Goal: Task Accomplishment & Management: Use online tool/utility

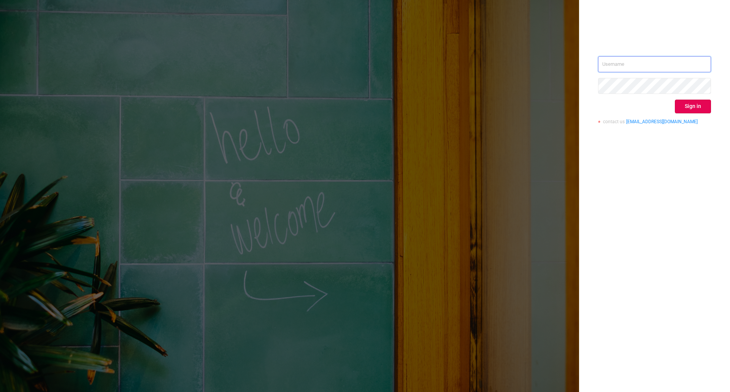
click at [612, 63] on input "text" at bounding box center [654, 64] width 113 height 16
type input "ivans@protected.media"
click at [699, 102] on button "Sign in" at bounding box center [693, 107] width 36 height 14
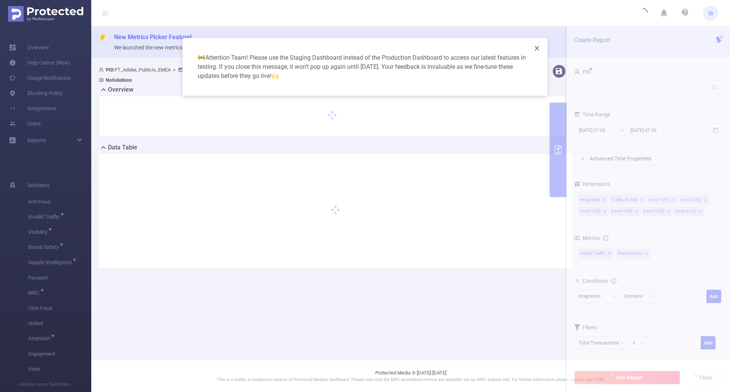
click at [535, 49] on icon "icon: close" at bounding box center [537, 48] width 6 height 6
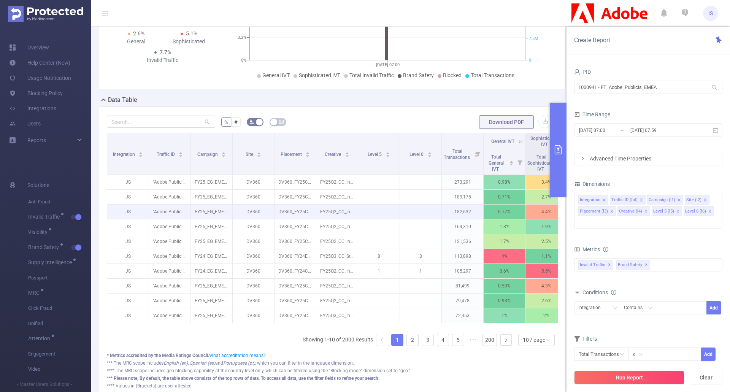
scroll to position [152, 0]
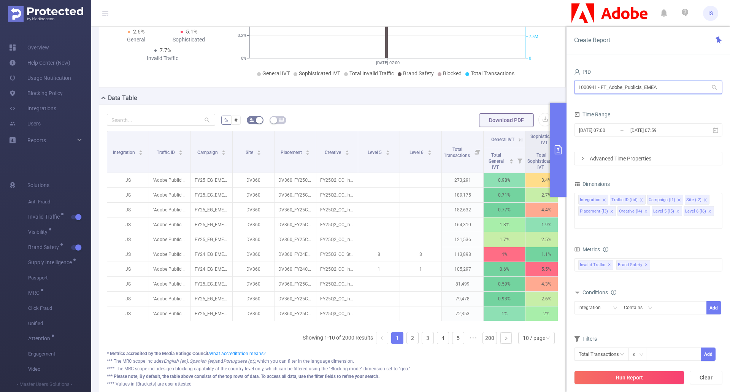
drag, startPoint x: 672, startPoint y: 84, endPoint x: 554, endPoint y: 86, distance: 117.5
click at [554, 86] on section "PID: FT_Adobe_Publicis_EMEA > Time Range: 2025-08-21 07:00 - 2025-08-21 07:59 >…" at bounding box center [410, 160] width 639 height 502
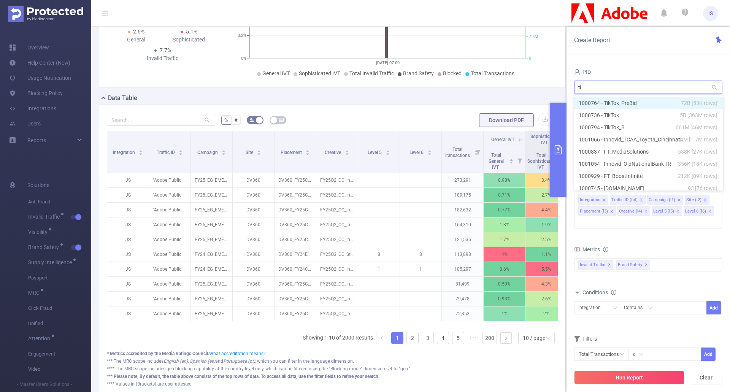
type input "tik"
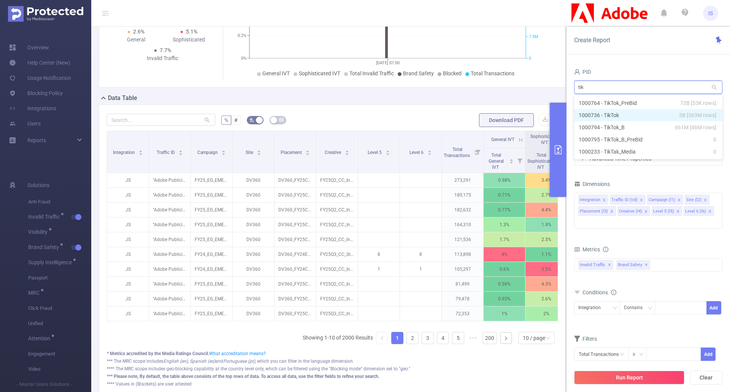
click at [598, 111] on li "1000736 - TikTok 5B [363M rows]" at bounding box center [648, 115] width 148 height 12
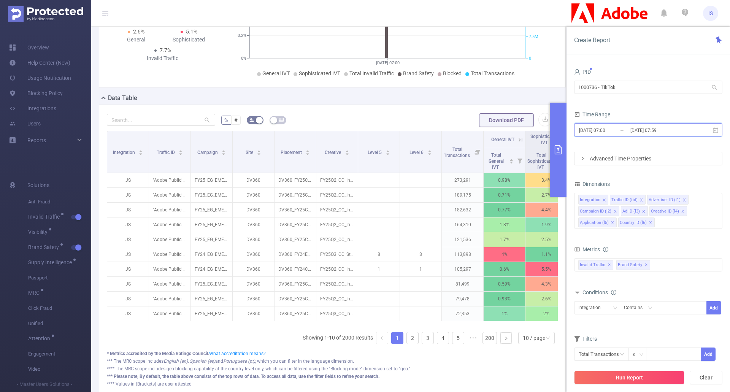
click at [713, 129] on icon at bounding box center [715, 130] width 5 height 6
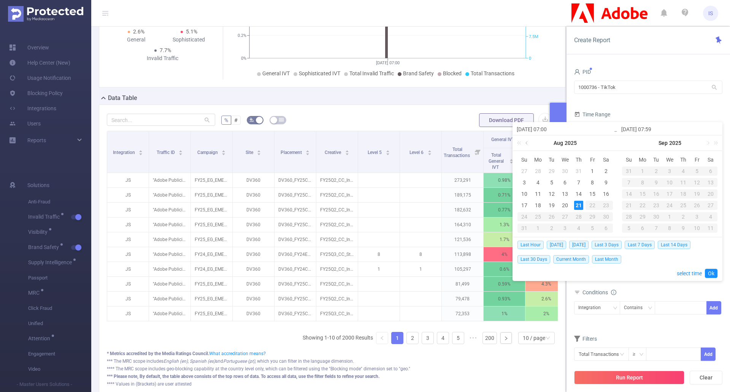
click at [527, 146] on link at bounding box center [527, 142] width 7 height 15
click at [525, 171] on div "1" at bounding box center [524, 171] width 9 height 9
click at [629, 141] on link at bounding box center [632, 142] width 7 height 15
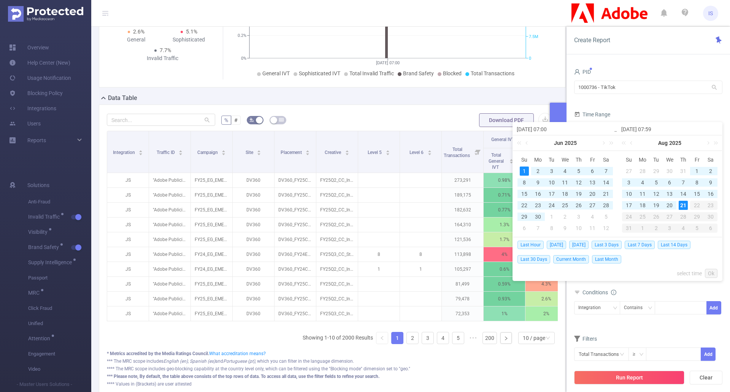
click at [684, 203] on div "21" at bounding box center [683, 205] width 9 height 9
type input "2025-06-01 07:00"
click at [717, 274] on link "Ok" at bounding box center [711, 273] width 13 height 9
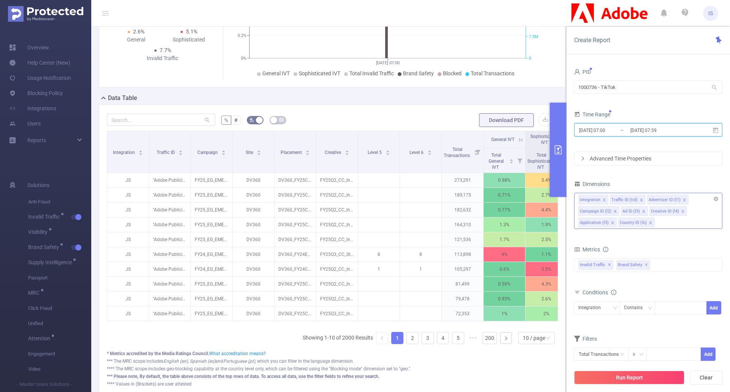
click at [640, 199] on icon "icon: close" at bounding box center [642, 200] width 4 height 4
click at [646, 200] on icon "icon: close" at bounding box center [647, 200] width 4 height 4
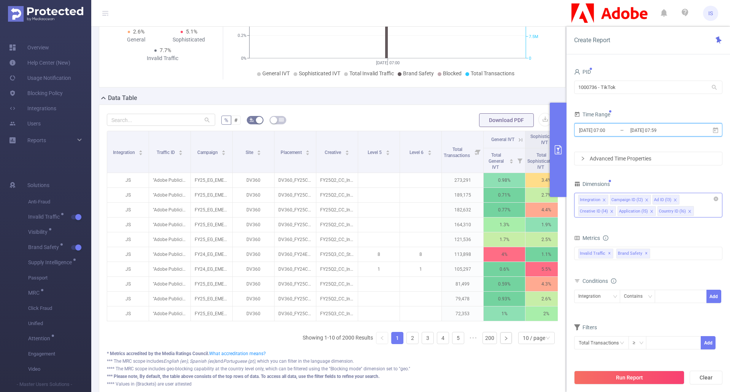
click at [646, 200] on icon "icon: close" at bounding box center [647, 200] width 4 height 4
click at [633, 201] on icon "icon: close" at bounding box center [633, 200] width 4 height 4
click at [642, 199] on icon "icon: close" at bounding box center [643, 200] width 4 height 4
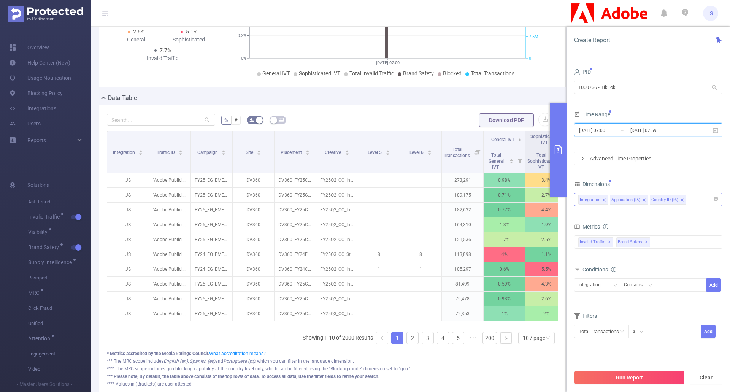
click at [644, 199] on icon "icon: close" at bounding box center [644, 199] width 3 height 3
click at [643, 199] on icon "icon: close" at bounding box center [642, 200] width 4 height 4
click at [646, 241] on span "Brand Safety ✕" at bounding box center [633, 242] width 34 height 10
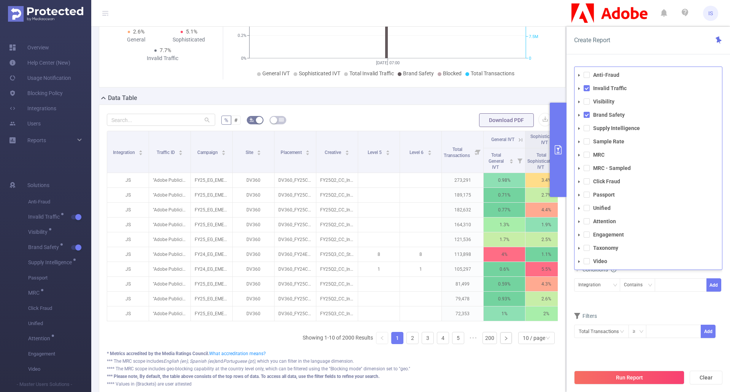
click at [583, 114] on span at bounding box center [579, 115] width 9 height 9
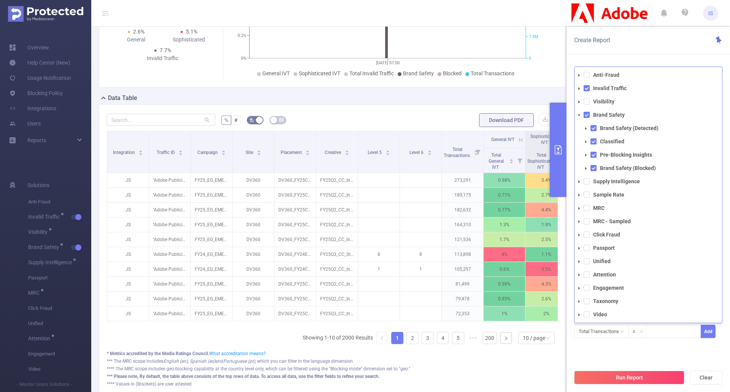
click at [586, 114] on span at bounding box center [587, 115] width 6 height 6
click at [674, 346] on div "Filters Total Transactions ≥ Add" at bounding box center [648, 329] width 148 height 37
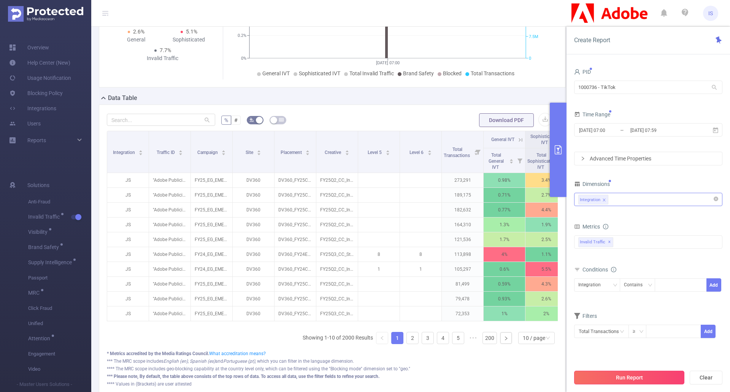
click at [637, 375] on button "Run Report" at bounding box center [629, 378] width 110 height 14
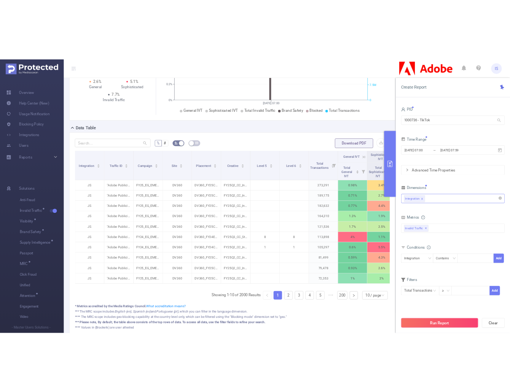
scroll to position [19, 0]
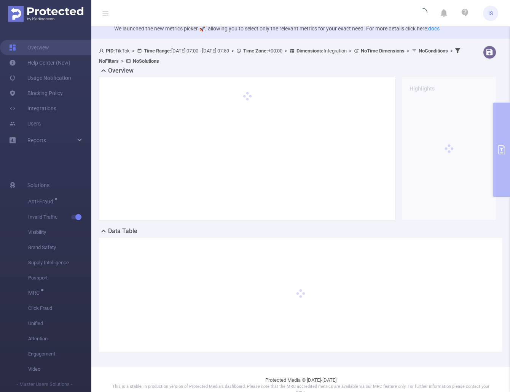
click at [105, 13] on icon at bounding box center [105, 13] width 6 height 6
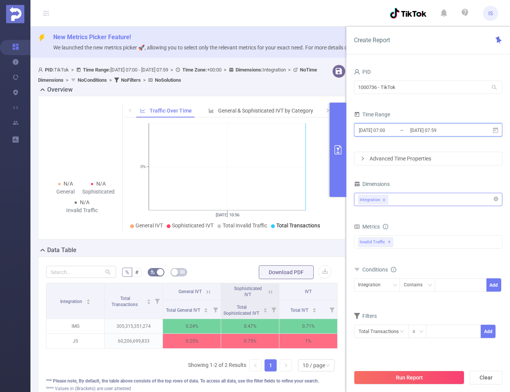
click at [496, 129] on icon at bounding box center [495, 130] width 7 height 7
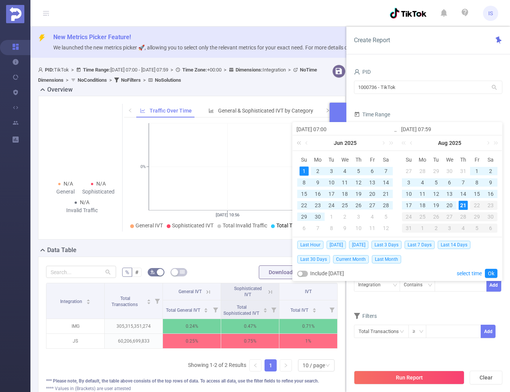
click at [300, 141] on link at bounding box center [300, 142] width 10 height 15
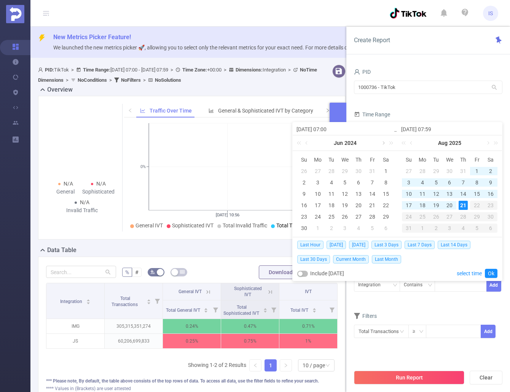
click at [382, 141] on link at bounding box center [382, 142] width 7 height 15
click at [359, 171] on div "1" at bounding box center [358, 171] width 9 height 9
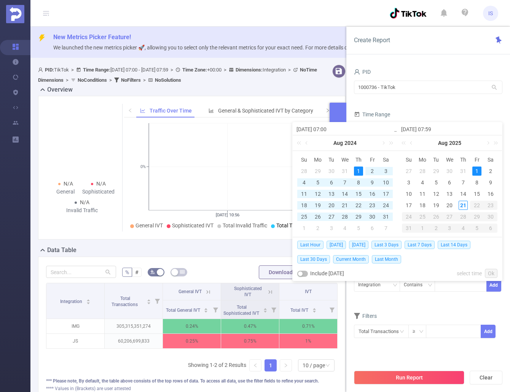
click at [477, 171] on div "1" at bounding box center [476, 171] width 9 height 9
type input "2024-08-01 07:00"
type input "2025-08-01 07:59"
type input "2024-08-01 07:00"
type input "2025-08-01 07:59"
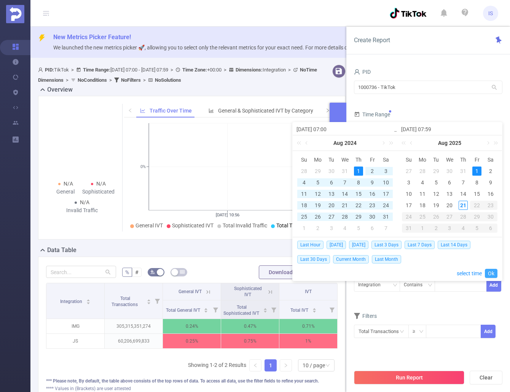
click at [489, 271] on link "Ok" at bounding box center [490, 273] width 13 height 9
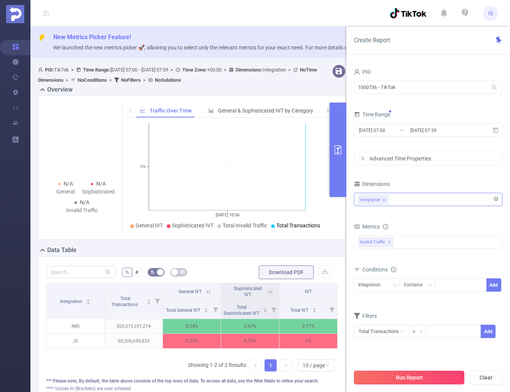
click at [421, 378] on button "Run Report" at bounding box center [409, 378] width 110 height 14
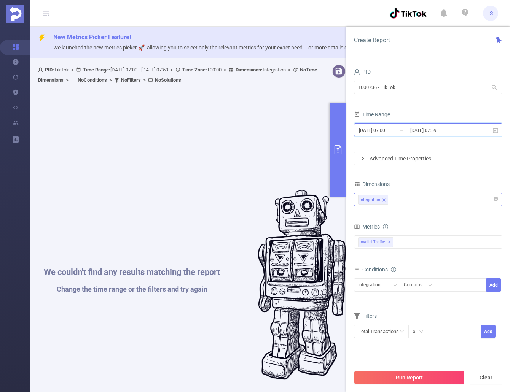
click at [495, 132] on icon at bounding box center [494, 130] width 5 height 6
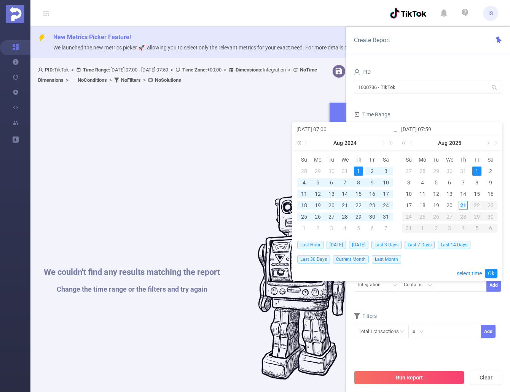
click at [299, 145] on link at bounding box center [300, 142] width 10 height 15
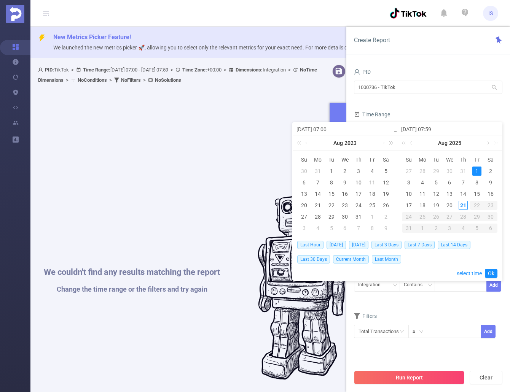
click at [391, 144] on link at bounding box center [389, 142] width 10 height 15
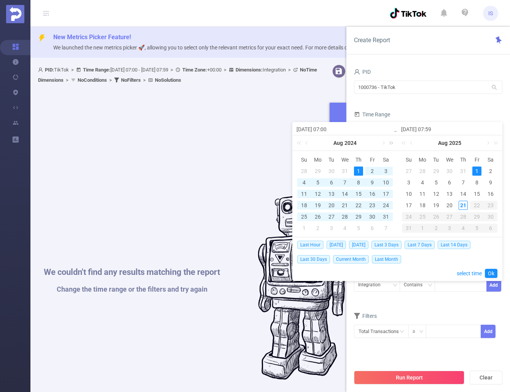
click at [391, 144] on link at bounding box center [389, 142] width 10 height 15
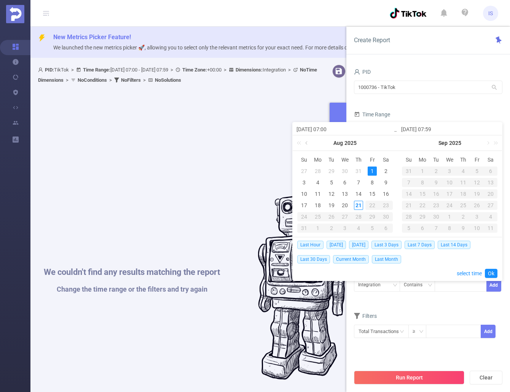
click at [304, 142] on link at bounding box center [306, 142] width 7 height 15
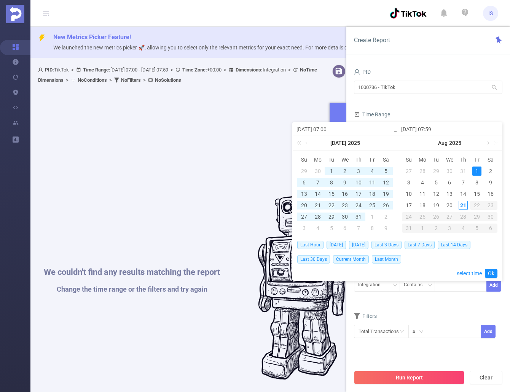
click at [304, 142] on link at bounding box center [306, 142] width 7 height 15
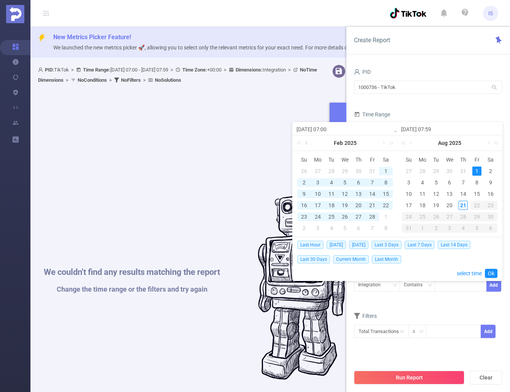
click at [304, 142] on link at bounding box center [306, 142] width 7 height 15
click at [348, 171] on div "1" at bounding box center [344, 171] width 9 height 9
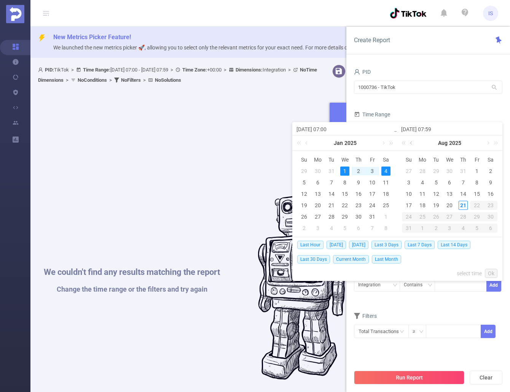
click at [412, 143] on link at bounding box center [411, 142] width 7 height 15
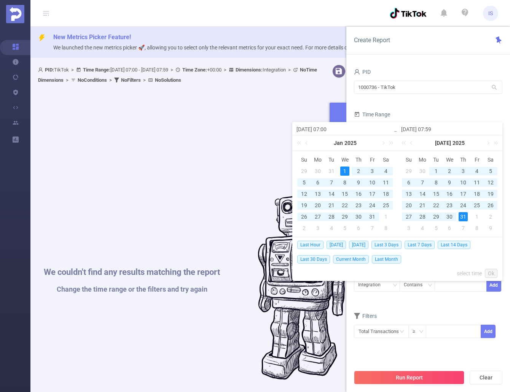
click at [463, 218] on div "31" at bounding box center [462, 216] width 9 height 9
type input "2025-01-01 07:00"
type input "2025-07-31 07:59"
type input "2025-01-01 07:00"
type input "2025-07-31 07:59"
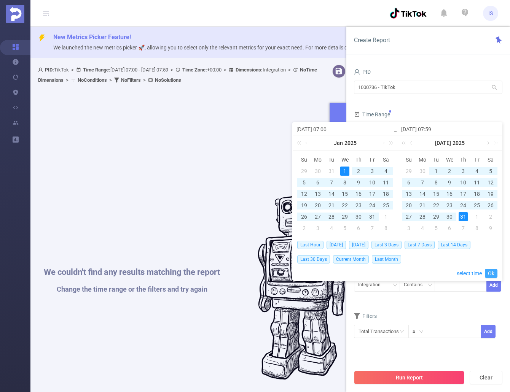
click at [492, 273] on link "Ok" at bounding box center [490, 273] width 13 height 9
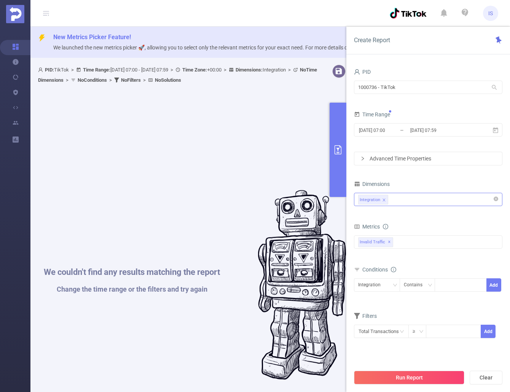
click at [427, 379] on button "Run Report" at bounding box center [409, 378] width 110 height 14
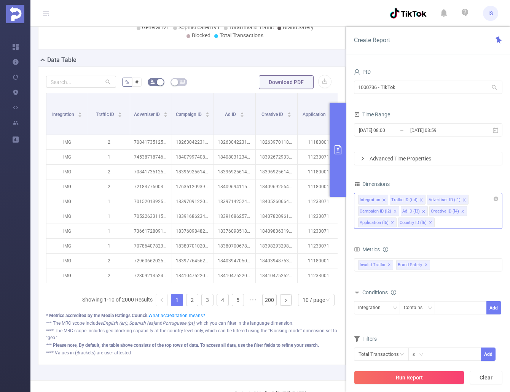
click at [420, 198] on icon "icon: close" at bounding box center [421, 200] width 4 height 4
click at [426, 201] on icon "icon: close" at bounding box center [427, 200] width 4 height 4
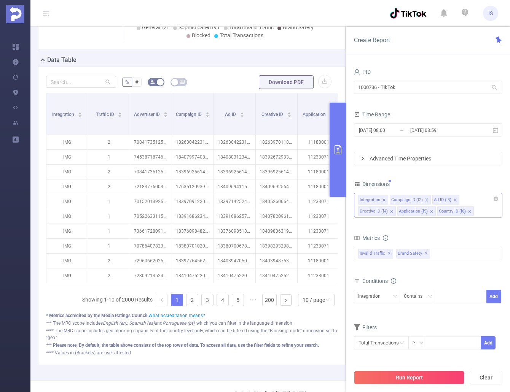
click at [424, 200] on icon "icon: close" at bounding box center [426, 200] width 4 height 4
click at [411, 197] on span at bounding box center [412, 200] width 4 height 8
click at [425, 202] on li "Creative ID (l4)" at bounding box center [408, 200] width 38 height 10
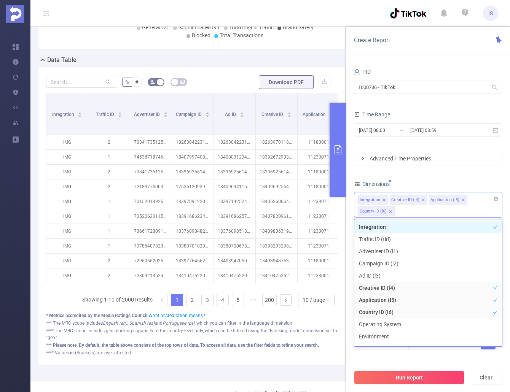
click at [421, 200] on icon "icon: close" at bounding box center [422, 199] width 3 height 3
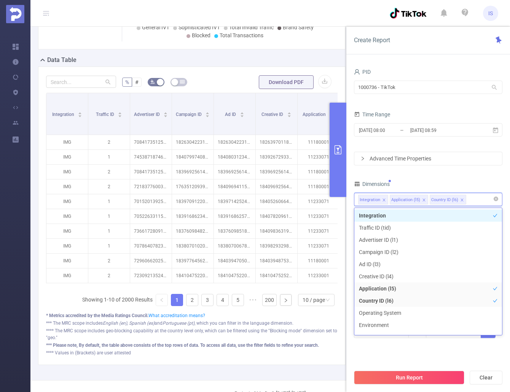
click at [422, 200] on icon "icon: close" at bounding box center [423, 199] width 3 height 3
click at [420, 199] on icon "icon: close" at bounding box center [422, 200] width 4 height 4
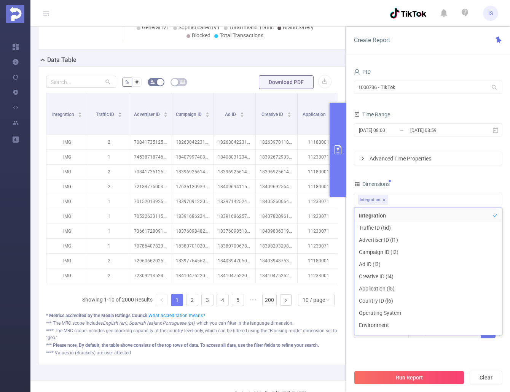
click at [443, 175] on div "PID 1000736 - TikTok 1000736 - TikTok Time Range 2025-08-21 08:00 _ 2025-08-21 …" at bounding box center [428, 207] width 148 height 281
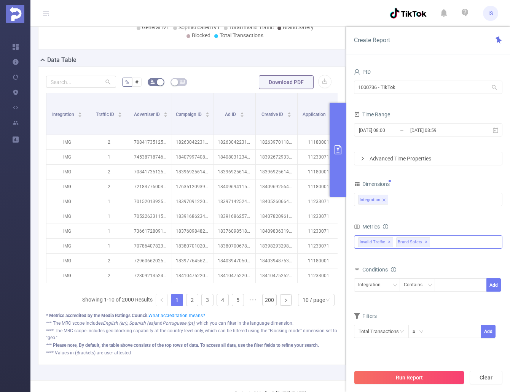
click at [424, 243] on span "✕" at bounding box center [425, 242] width 3 height 9
click at [498, 132] on icon at bounding box center [495, 130] width 7 height 7
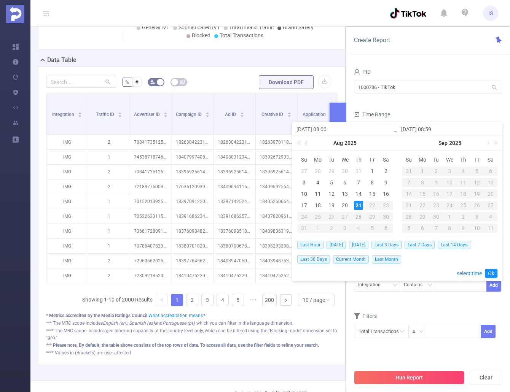
click at [308, 143] on link at bounding box center [306, 142] width 7 height 15
click at [301, 170] on div "1" at bounding box center [303, 171] width 9 height 9
click at [414, 144] on link at bounding box center [411, 142] width 7 height 15
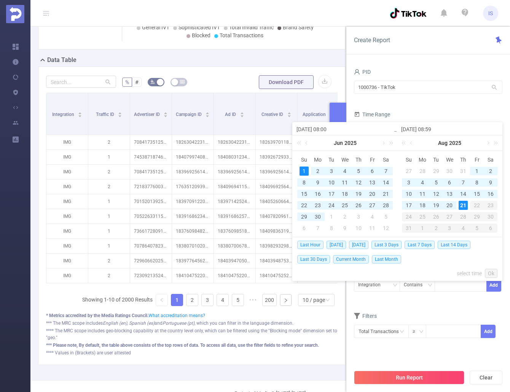
click at [462, 205] on div "21" at bounding box center [462, 205] width 9 height 9
type input "2025-06-01 08:00"
drag, startPoint x: 491, startPoint y: 272, endPoint x: 484, endPoint y: 274, distance: 7.6
click at [492, 272] on link "Ok" at bounding box center [490, 273] width 13 height 9
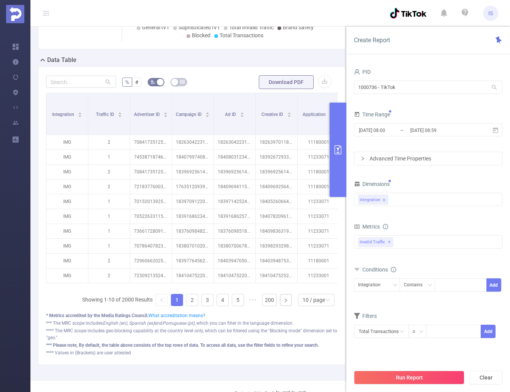
click at [439, 257] on div "Total General IVT Data Centers Disclosed Bots Known Crawlers Irregular Activity…" at bounding box center [428, 246] width 148 height 22
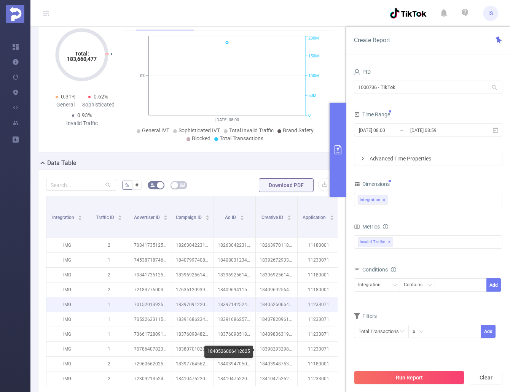
scroll to position [38, 0]
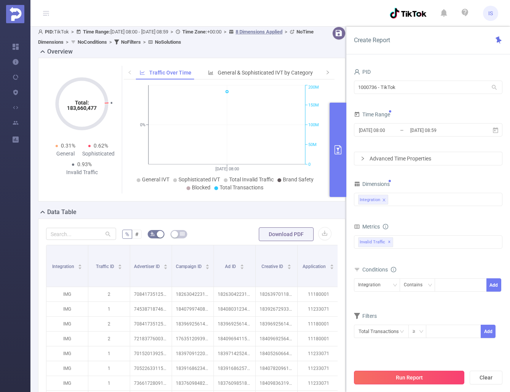
click at [408, 374] on button "Run Report" at bounding box center [409, 378] width 110 height 14
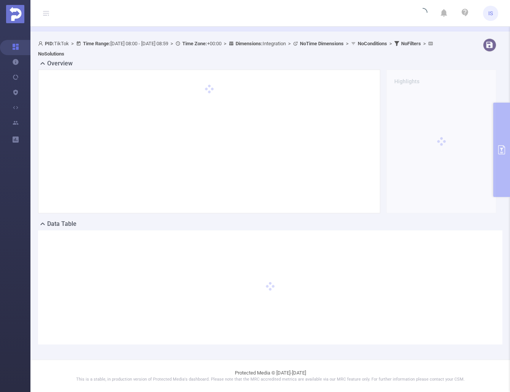
scroll to position [26, 0]
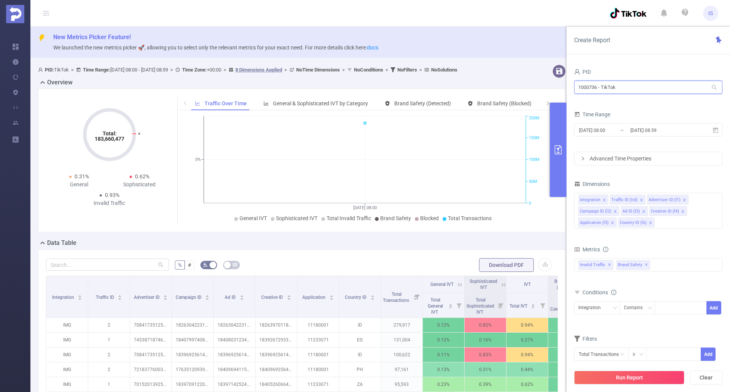
drag, startPoint x: 632, startPoint y: 89, endPoint x: 581, endPoint y: 87, distance: 51.0
click at [581, 87] on input "1000736 - TikTok" at bounding box center [648, 87] width 148 height 13
type input "1"
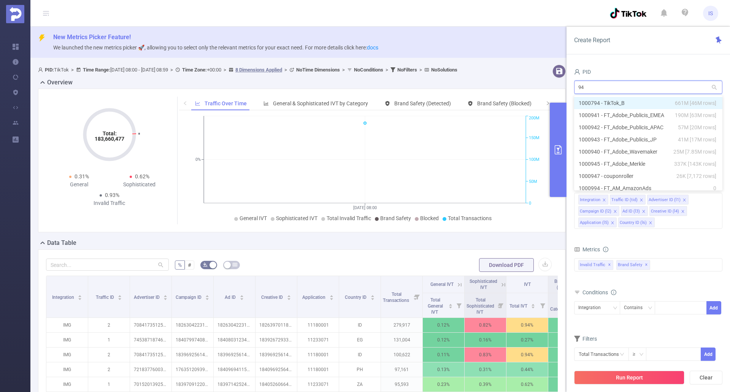
type input "941"
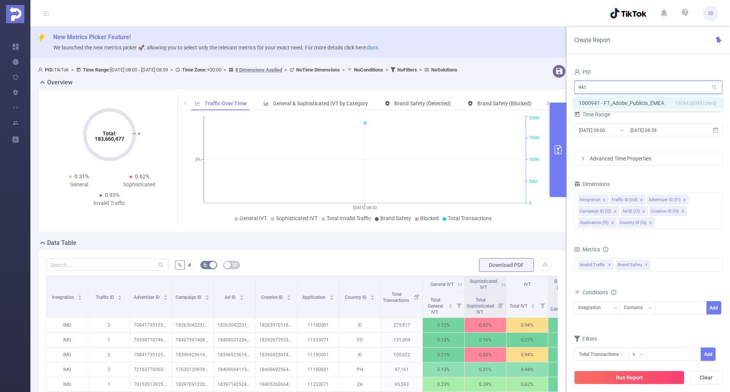
click at [653, 99] on li "1000941 - FT_Adobe_Publicis_EMEA 190M [63M rows]" at bounding box center [648, 103] width 148 height 12
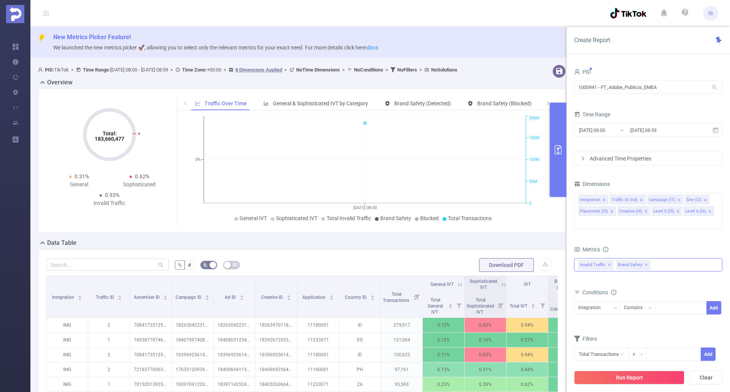
click at [654, 258] on div "Invalid Traffic ✕ Brand Safety ✕" at bounding box center [648, 264] width 148 height 13
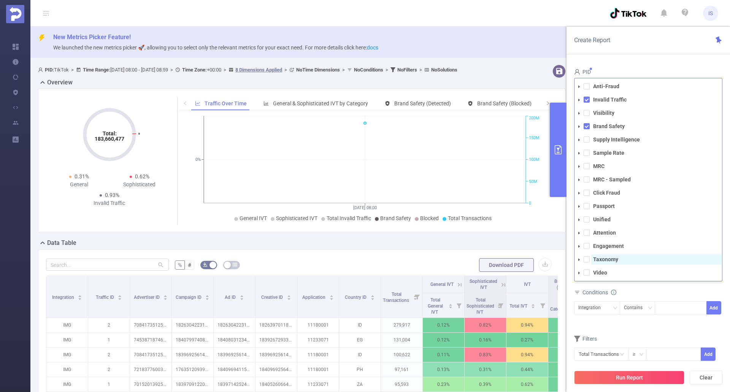
click at [593, 256] on strong "Taxonomy" at bounding box center [605, 259] width 25 height 6
click at [682, 287] on div "Conditions" at bounding box center [648, 293] width 148 height 13
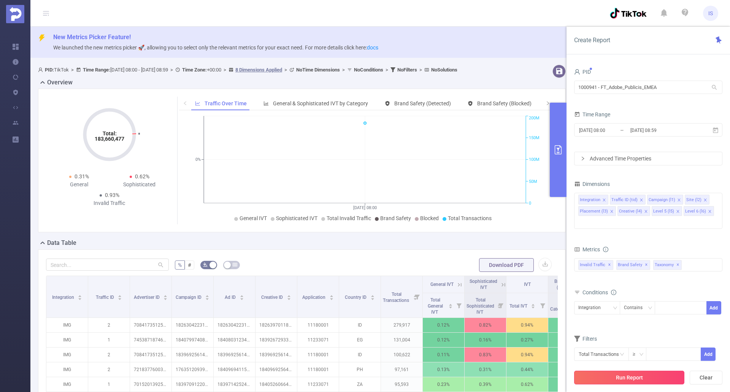
click at [631, 379] on button "Run Report" at bounding box center [629, 378] width 110 height 14
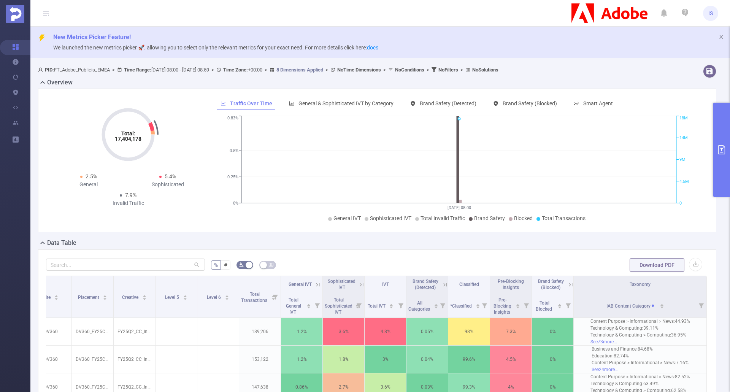
click at [723, 151] on icon "primary" at bounding box center [721, 149] width 9 height 9
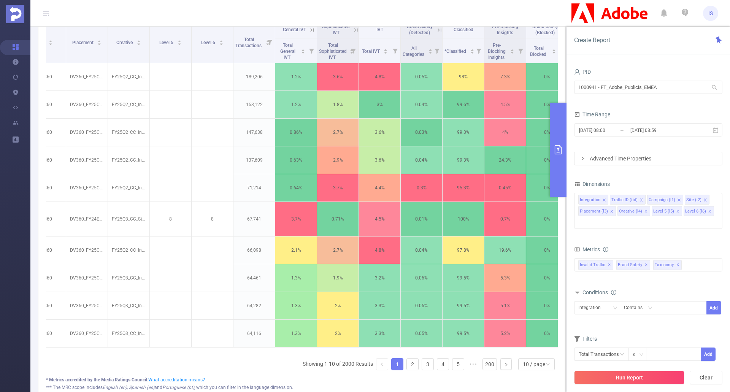
scroll to position [190, 0]
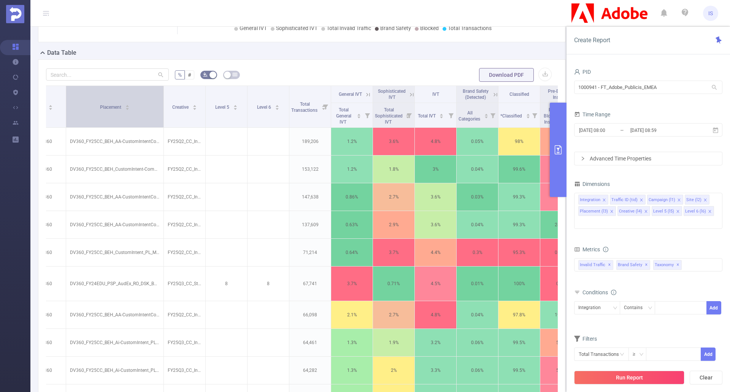
drag, startPoint x: 165, startPoint y: 114, endPoint x: 164, endPoint y: 130, distance: 16.0
click at [164, 127] on span at bounding box center [164, 106] width 4 height 41
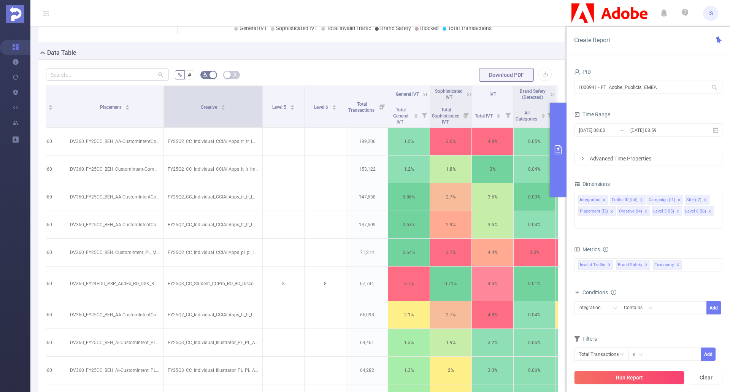
drag, startPoint x: 205, startPoint y: 119, endPoint x: 261, endPoint y: 129, distance: 57.1
click at [261, 127] on span at bounding box center [262, 106] width 4 height 41
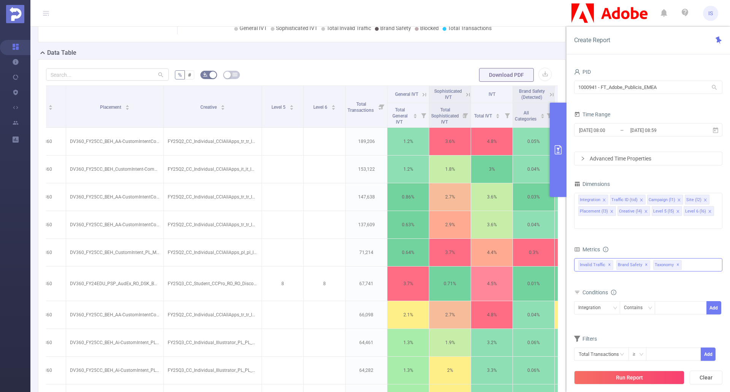
click at [676, 260] on span "✕" at bounding box center [677, 264] width 3 height 9
click at [646, 260] on span "Brand Safety ✕" at bounding box center [633, 265] width 34 height 10
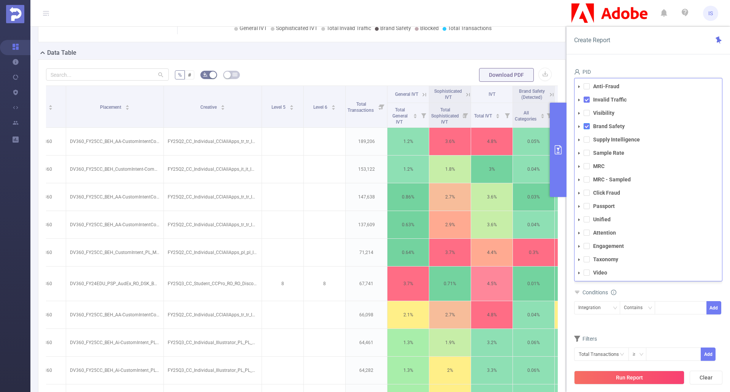
click at [586, 123] on span at bounding box center [587, 126] width 6 height 6
click at [673, 287] on div "Conditions" at bounding box center [648, 293] width 148 height 13
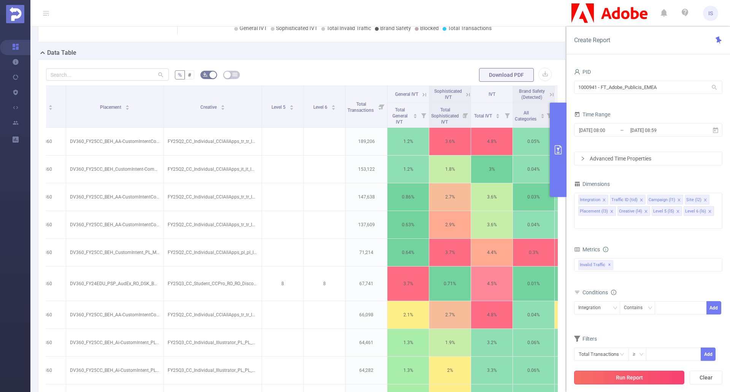
click at [655, 376] on button "Run Report" at bounding box center [629, 378] width 110 height 14
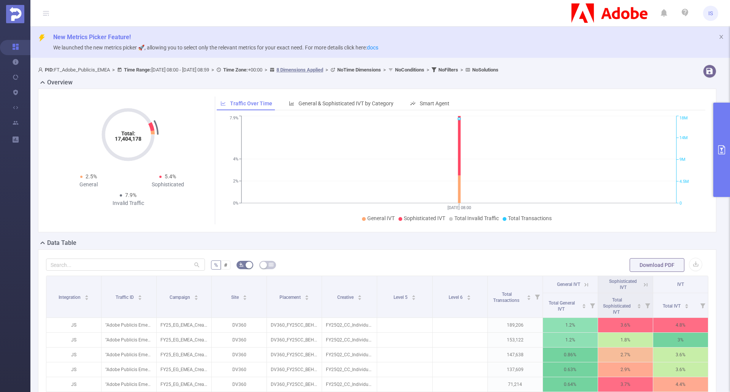
click at [714, 137] on button "primary" at bounding box center [721, 150] width 17 height 94
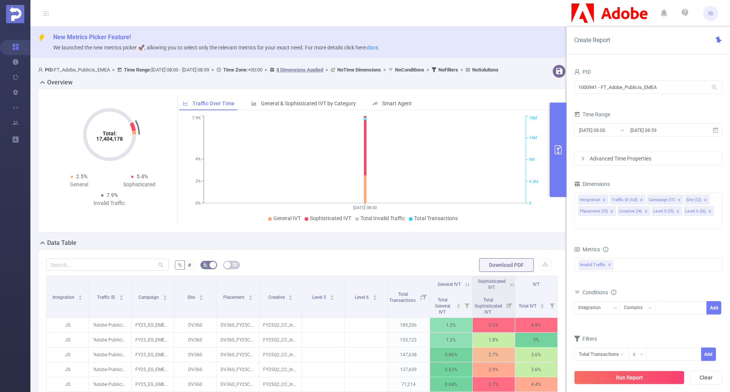
click at [556, 158] on button "primary" at bounding box center [558, 150] width 17 height 94
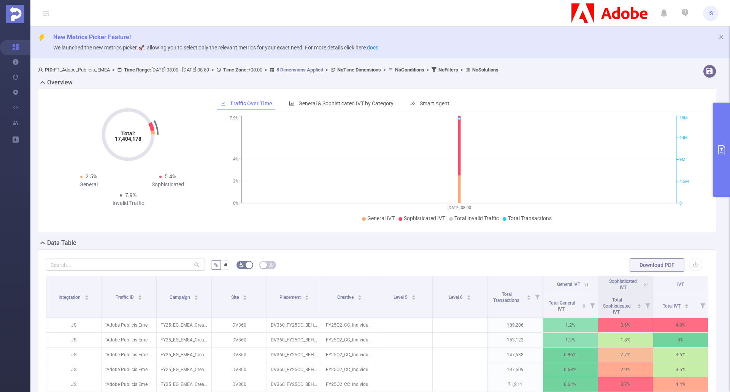
click at [718, 151] on icon "primary" at bounding box center [721, 149] width 9 height 9
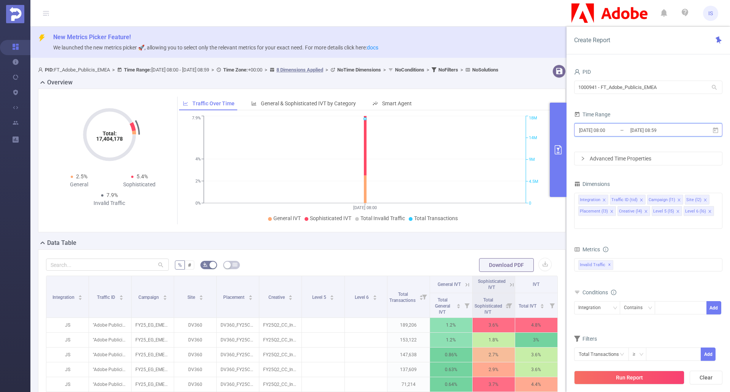
click at [716, 132] on icon at bounding box center [715, 130] width 7 height 7
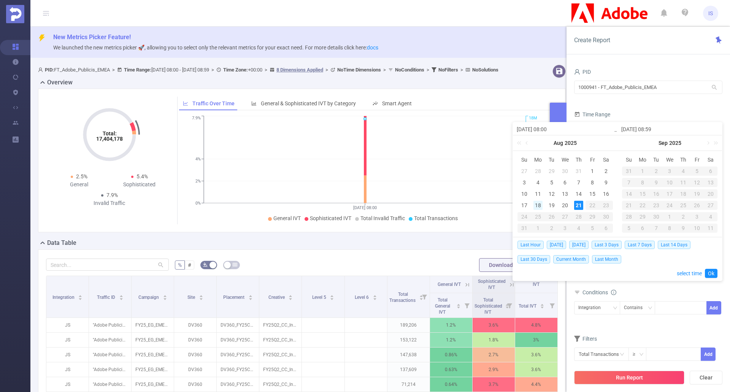
click at [537, 205] on div "18" at bounding box center [537, 205] width 9 height 9
click at [580, 203] on div "21" at bounding box center [578, 205] width 9 height 9
type input "2025-08-18 08:00"
click at [615, 243] on span "Last 3 Days" at bounding box center [607, 245] width 30 height 8
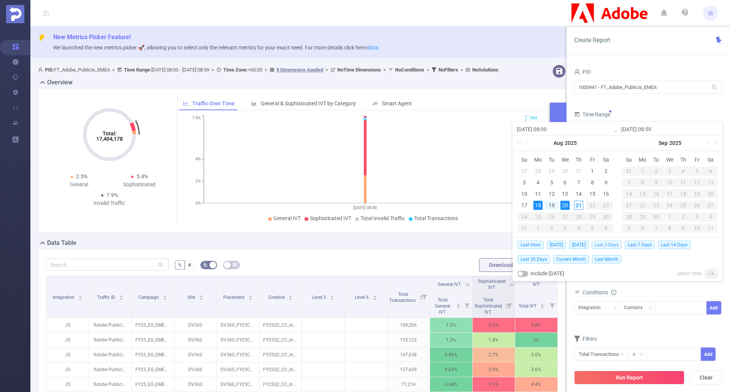
type input "2025-08-18 00:00"
type input "2025-08-20 23:59"
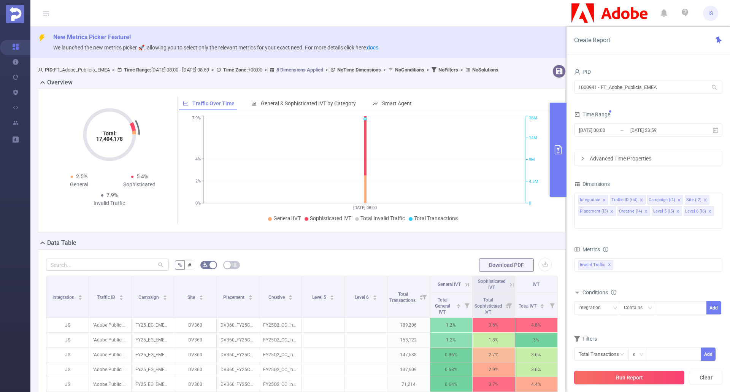
click at [630, 378] on button "Run Report" at bounding box center [629, 378] width 110 height 14
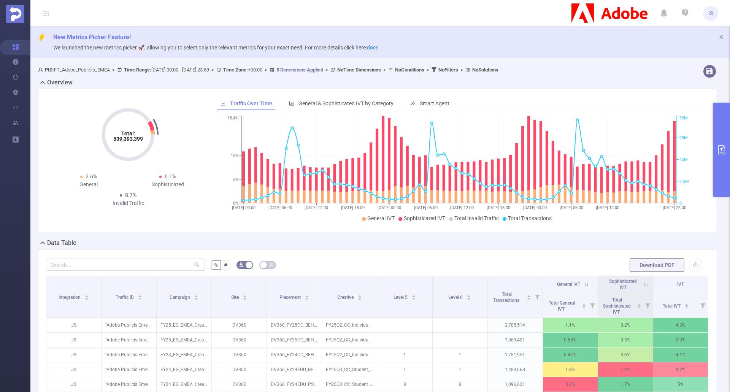
click at [722, 158] on button "primary" at bounding box center [721, 150] width 17 height 94
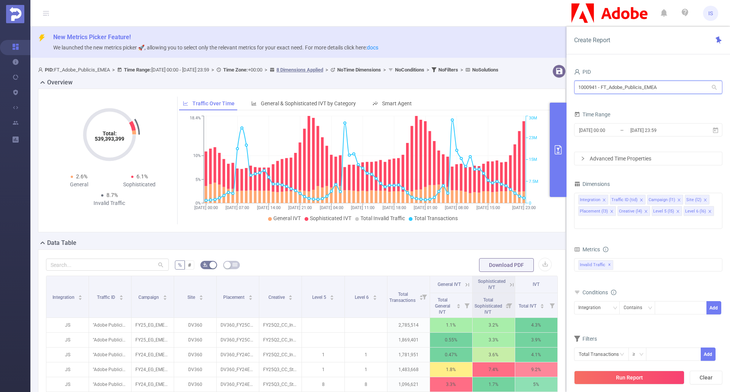
drag, startPoint x: 661, startPoint y: 83, endPoint x: 568, endPoint y: 86, distance: 93.6
click at [568, 86] on div "PID 1000941 - FT_Adobe_Publicis_EMEA 1000941 - FT_Adobe_Publicis_EMEA Time Rang…" at bounding box center [649, 232] width 164 height 346
type input "1000941 - FT_Adobe_Publicis_EMEA"
click at [628, 74] on div "PID" at bounding box center [648, 73] width 148 height 13
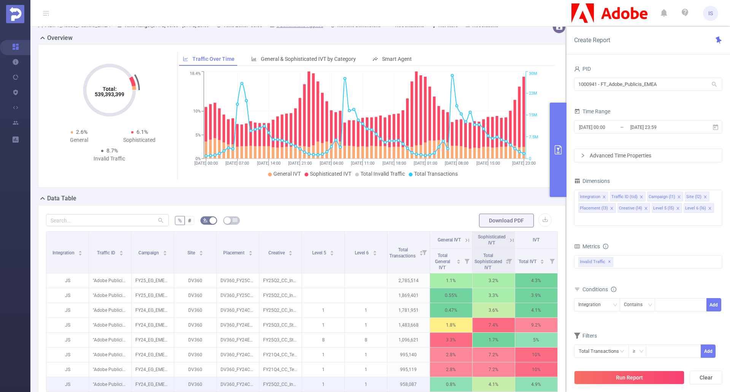
scroll to position [114, 0]
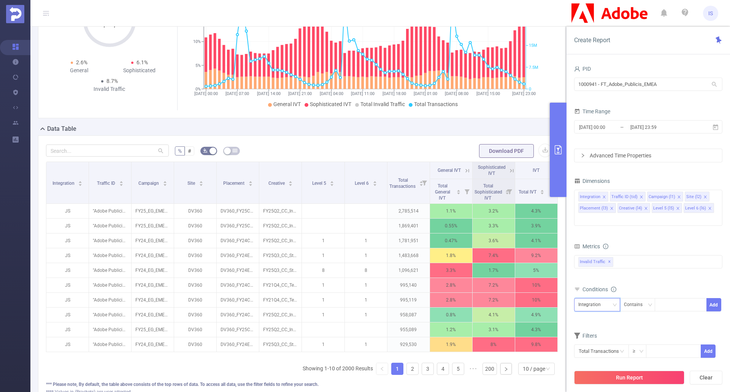
click at [611, 299] on div "Integration" at bounding box center [597, 305] width 38 height 13
click at [597, 218] on li "Campaign (l1)" at bounding box center [597, 218] width 46 height 12
click at [664, 299] on div at bounding box center [681, 305] width 44 height 13
type input "FY24"
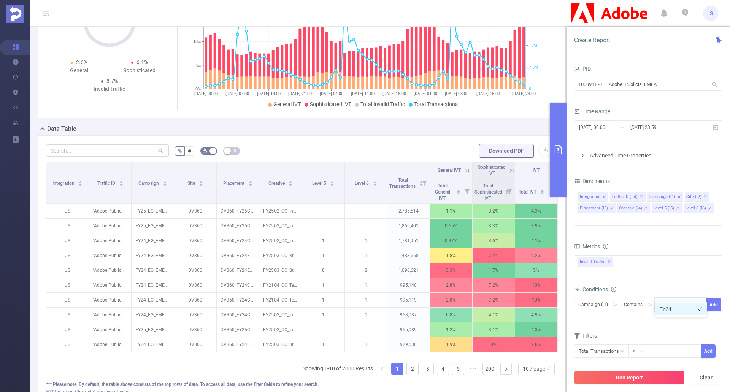
click at [671, 312] on li "FY24" at bounding box center [681, 309] width 52 height 12
click at [714, 298] on button "Add" at bounding box center [714, 304] width 15 height 13
click at [608, 299] on div "Integration" at bounding box center [597, 305] width 38 height 13
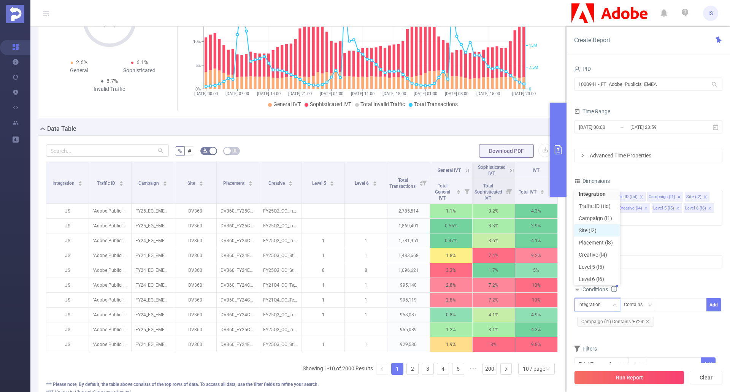
click at [602, 227] on li "Site (l2)" at bounding box center [597, 230] width 46 height 12
click at [638, 299] on div "Contains" at bounding box center [636, 305] width 24 height 13
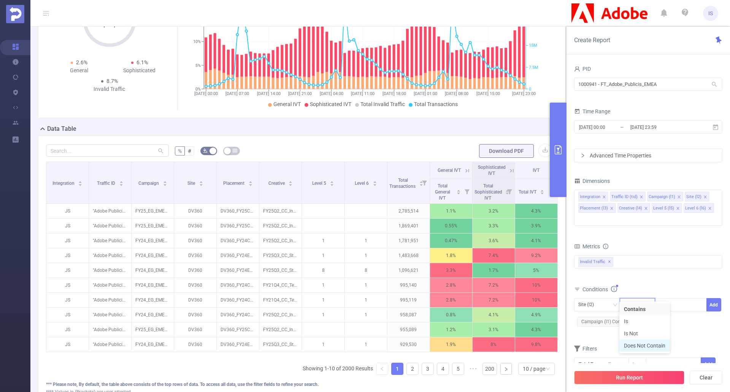
click at [653, 346] on li "Does Not Contain" at bounding box center [644, 346] width 51 height 12
click at [674, 299] on div at bounding box center [681, 305] width 44 height 13
type input "DV360"
click at [689, 308] on li "DV360" at bounding box center [681, 309] width 52 height 12
click at [716, 298] on button "Add" at bounding box center [714, 304] width 15 height 13
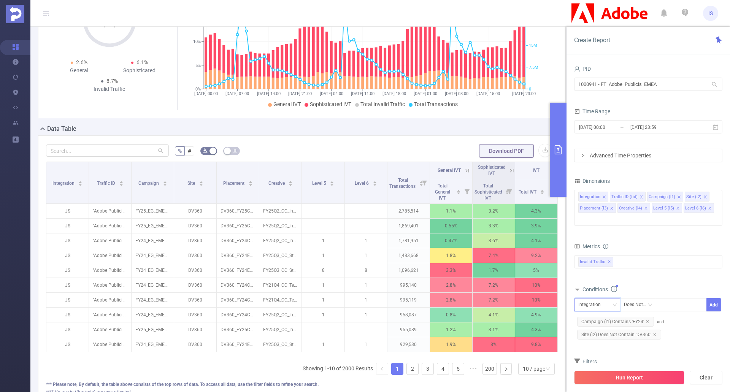
click at [606, 299] on div "Integration" at bounding box center [597, 305] width 38 height 13
click at [595, 251] on li "Creative (l4)" at bounding box center [597, 253] width 46 height 12
click at [648, 303] on icon "icon: down" at bounding box center [650, 305] width 5 height 5
click at [642, 308] on li "Contains" at bounding box center [644, 309] width 51 height 12
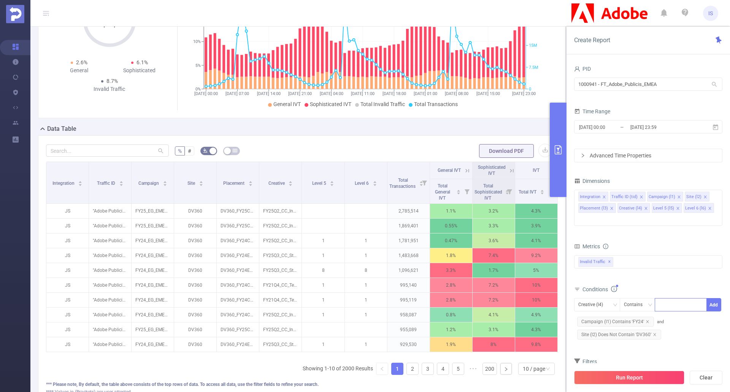
click at [670, 299] on div at bounding box center [681, 305] width 44 height 13
type input "1x1"
click at [694, 309] on li "1x1" at bounding box center [681, 309] width 52 height 12
click at [714, 298] on button "Add" at bounding box center [714, 304] width 15 height 13
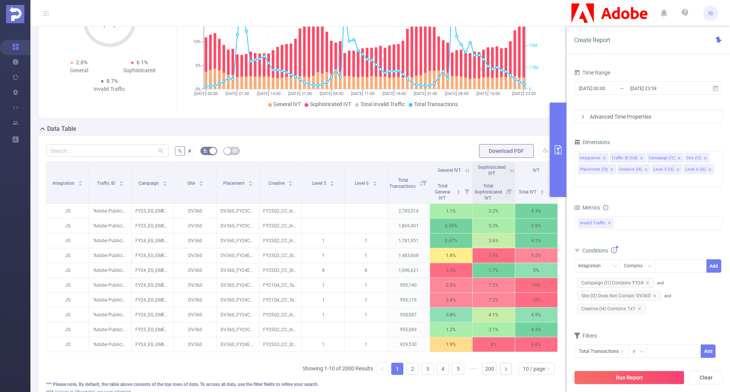
click at [643, 378] on button "Run Report" at bounding box center [629, 378] width 110 height 14
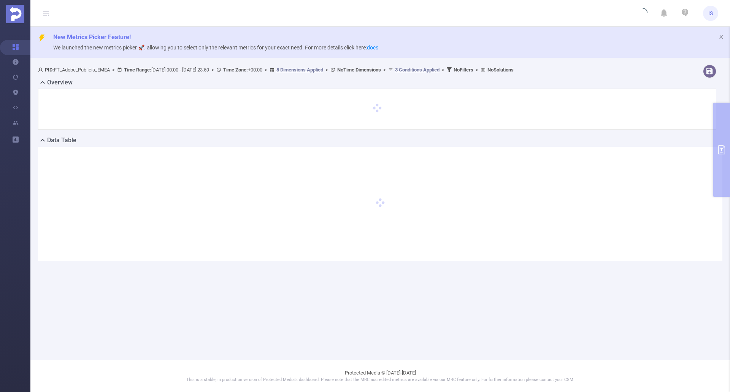
scroll to position [0, 0]
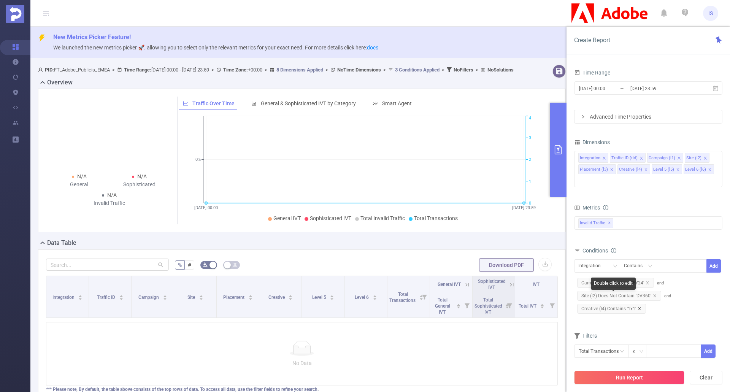
click at [640, 307] on icon "icon: close" at bounding box center [640, 309] width 4 height 4
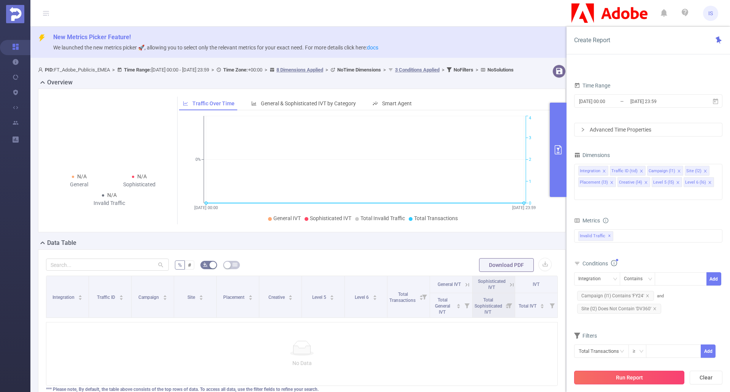
click at [624, 378] on button "Run Report" at bounding box center [629, 378] width 110 height 14
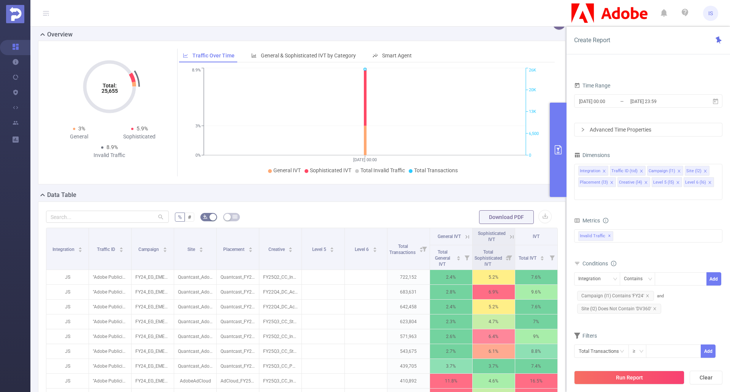
scroll to position [35, 0]
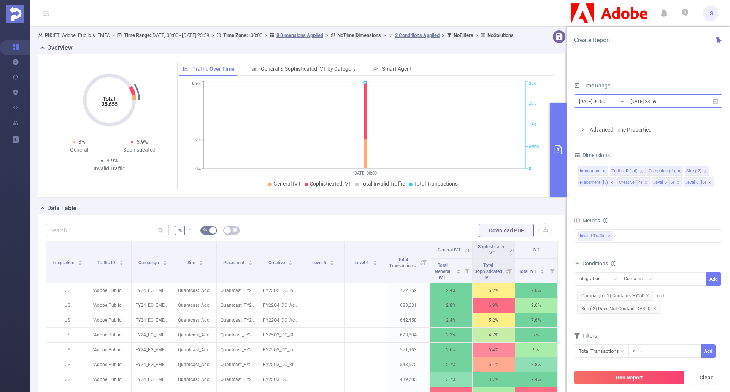
click at [716, 100] on icon at bounding box center [715, 101] width 5 height 6
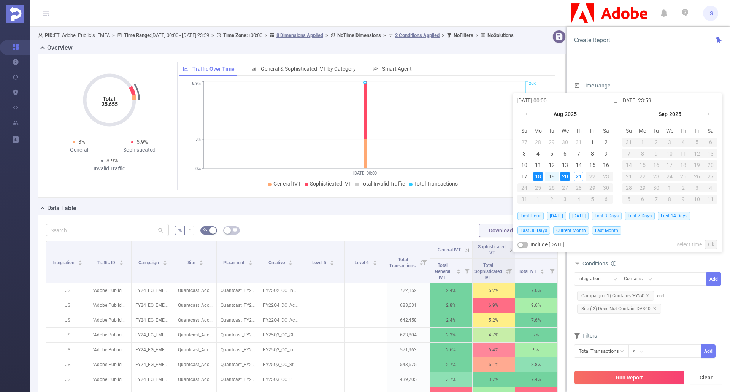
click at [619, 216] on span "Last 3 Days" at bounding box center [607, 216] width 30 height 8
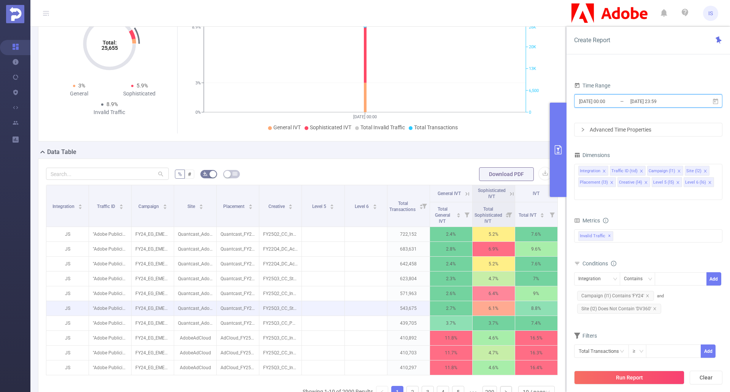
scroll to position [149, 0]
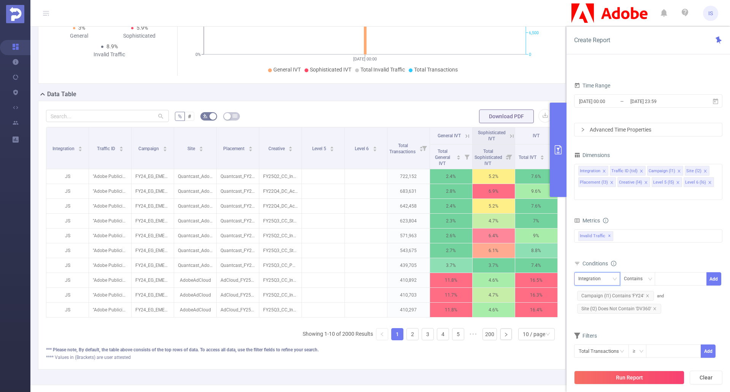
click at [609, 273] on div "Integration" at bounding box center [597, 279] width 38 height 13
click at [675, 330] on div "Filters" at bounding box center [648, 336] width 148 height 13
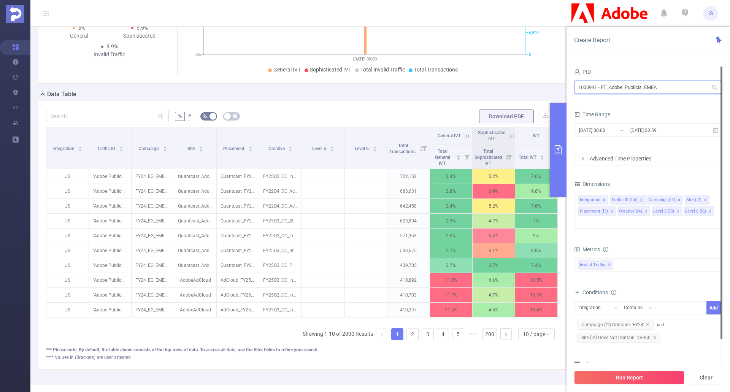
drag, startPoint x: 664, startPoint y: 84, endPoint x: 553, endPoint y: 91, distance: 112.0
click at [553, 91] on section "PID: FT_Adobe_Publicis_EMEA > Time Range: 2025-08-18 00:00 - 2025-08-20 23:59 >…" at bounding box center [380, 149] width 700 height 472
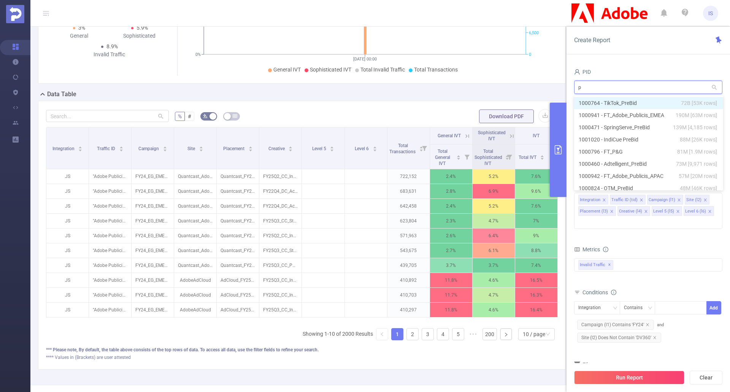
type input "p&"
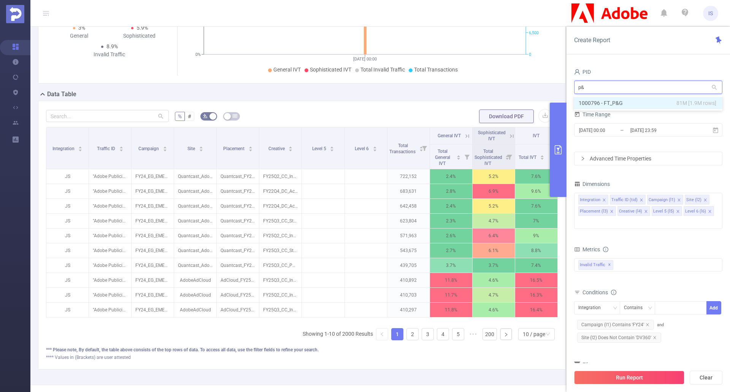
click at [626, 104] on li "1000796 - FT_P&G 81M [1.9M rows]" at bounding box center [648, 103] width 148 height 12
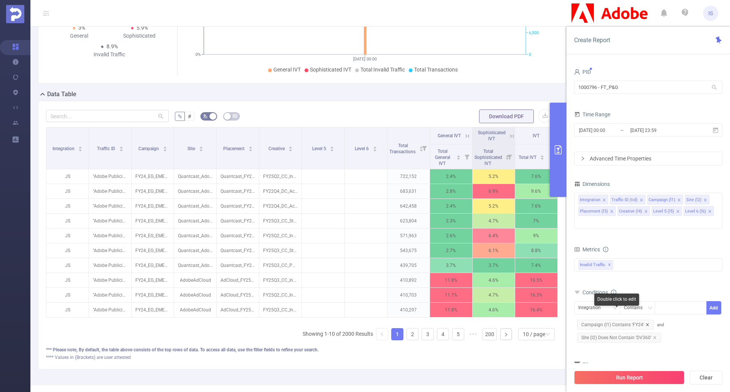
click at [647, 323] on icon "icon: close" at bounding box center [648, 325] width 4 height 4
click at [655, 323] on icon "icon: close" at bounding box center [655, 325] width 4 height 4
click at [637, 378] on button "Run Report" at bounding box center [629, 378] width 110 height 14
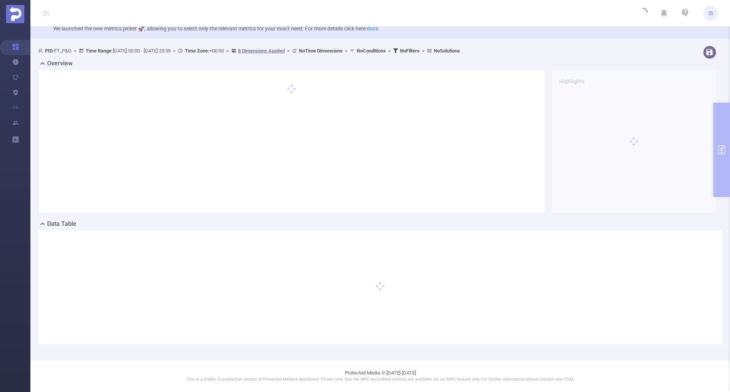
scroll to position [19, 0]
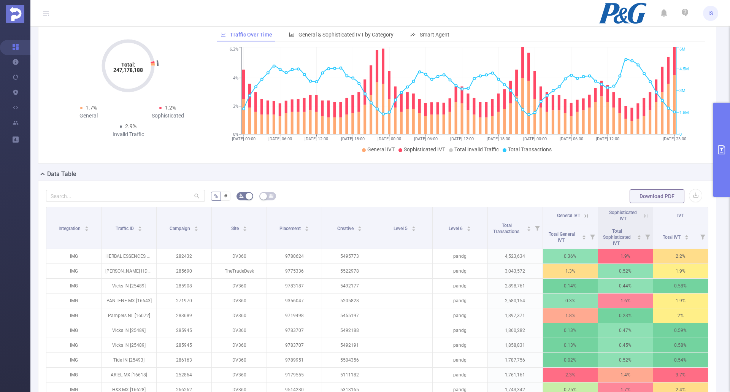
scroll to position [27, 0]
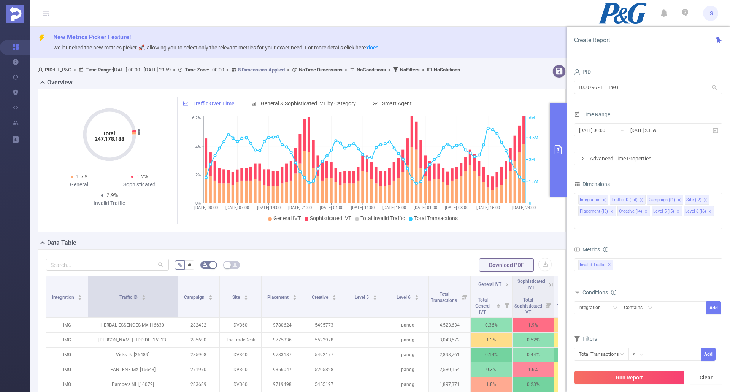
drag, startPoint x: 129, startPoint y: 295, endPoint x: 178, endPoint y: 293, distance: 49.5
click at [178, 293] on span at bounding box center [178, 296] width 4 height 41
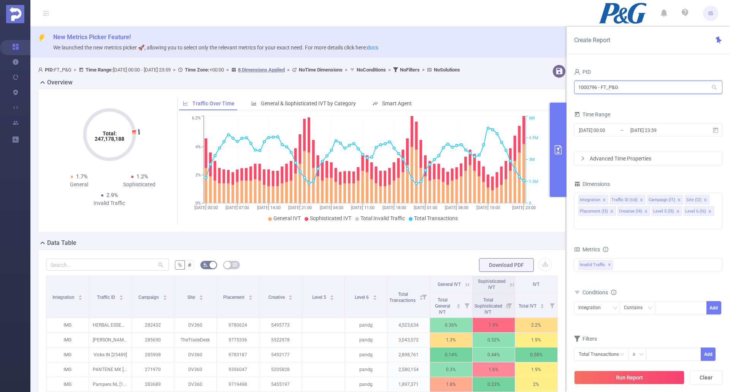
drag, startPoint x: 645, startPoint y: 87, endPoint x: 566, endPoint y: 85, distance: 78.7
click at [566, 85] on section "PID: FT_P&G > Time Range: 2025-08-18 00:00 - 2025-08-20 23:59 > Time Zone: +00:…" at bounding box center [380, 298] width 700 height 472
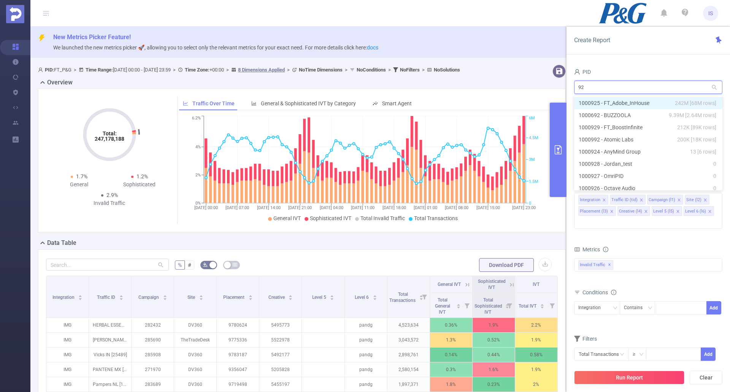
type input "925"
click at [654, 104] on li "1000925 - FT_Adobe_InHouse 242M [68M rows]" at bounding box center [648, 103] width 148 height 12
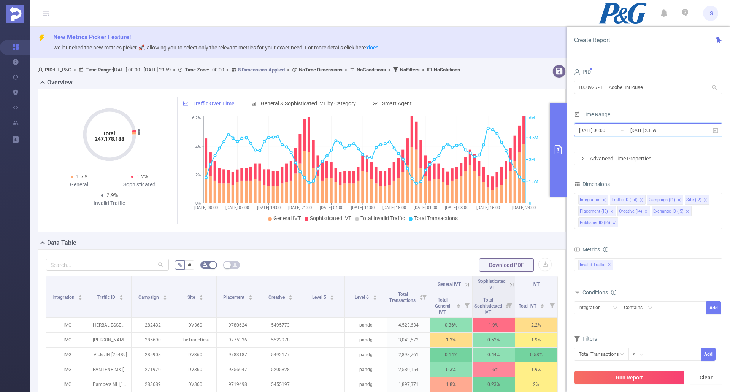
click at [716, 129] on icon at bounding box center [715, 130] width 7 height 7
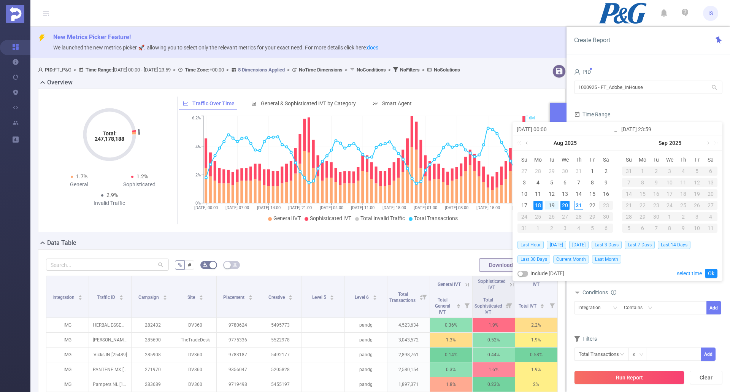
click at [525, 140] on link at bounding box center [527, 142] width 7 height 15
click at [526, 140] on link at bounding box center [527, 142] width 7 height 15
click at [579, 170] on div "1" at bounding box center [578, 171] width 9 height 9
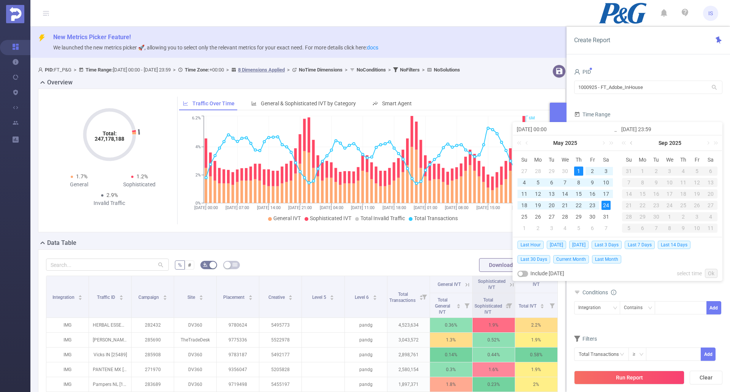
click at [633, 142] on link at bounding box center [632, 142] width 7 height 15
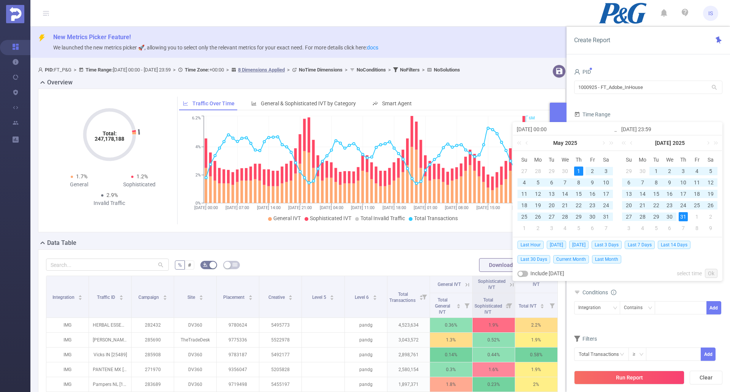
click at [680, 218] on div "31" at bounding box center [683, 216] width 9 height 9
type input "2025-05-01 00:00"
type input "[DATE] 23:59"
type input "2025-05-01 00:00"
type input "[DATE] 23:59"
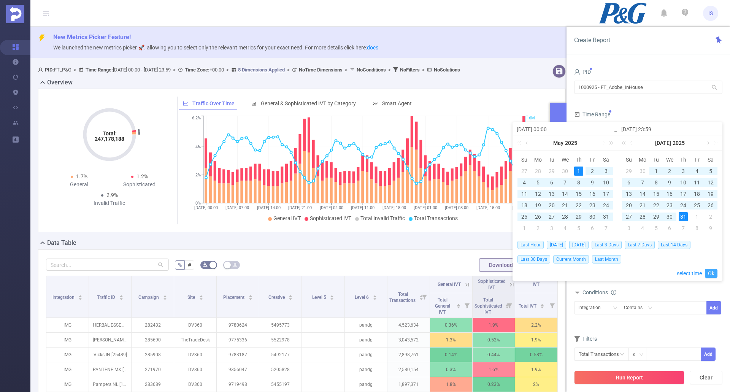
click at [708, 275] on link "Ok" at bounding box center [711, 273] width 13 height 9
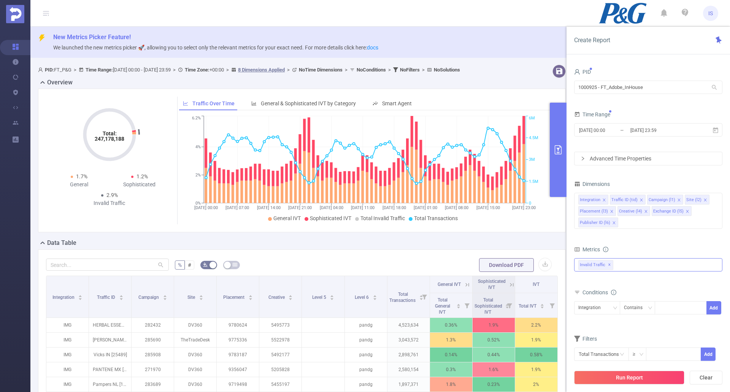
click at [648, 265] on div "Invalid Traffic ✕" at bounding box center [648, 264] width 148 height 13
click at [652, 282] on div "Total General IVT Data Centers Disclosed Bots Known Crawlers Irregular Activity…" at bounding box center [648, 270] width 148 height 27
click at [641, 375] on button "Run Report" at bounding box center [629, 378] width 110 height 14
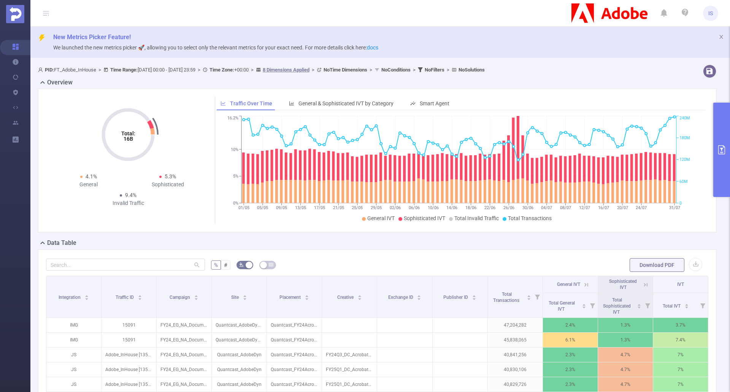
drag, startPoint x: 724, startPoint y: 132, endPoint x: 661, endPoint y: 150, distance: 65.9
click at [724, 133] on button "primary" at bounding box center [721, 150] width 17 height 94
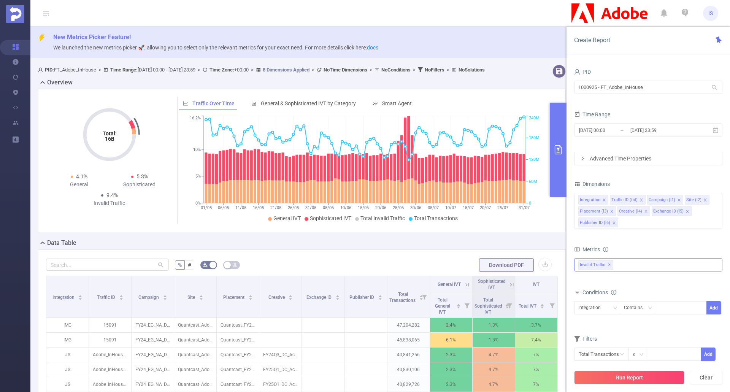
click at [635, 262] on div "Invalid Traffic ✕ Anti-Fraud Invalid Traffic Visibility Brand Safety Supply Int…" at bounding box center [648, 264] width 148 height 13
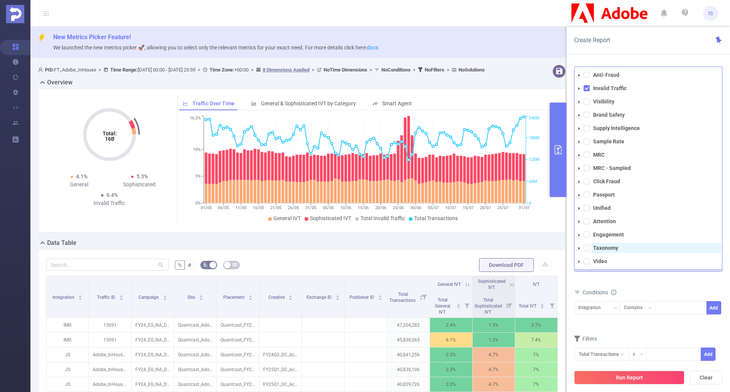
click at [603, 250] on strong "Taxonomy" at bounding box center [605, 248] width 25 height 6
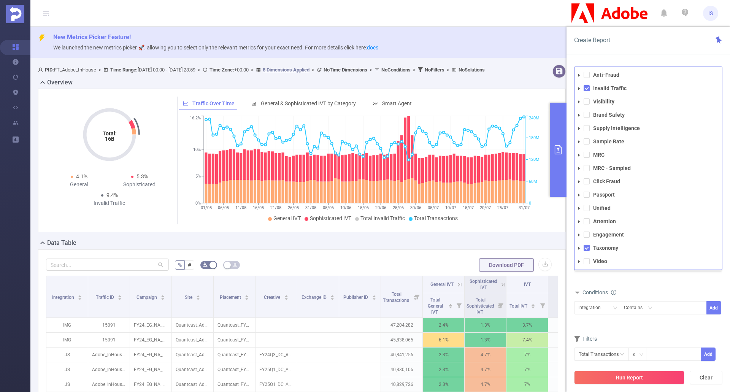
click at [646, 283] on div "Total General IVT Data Centers Disclosed Bots Known Crawlers Irregular Activity…" at bounding box center [648, 270] width 148 height 27
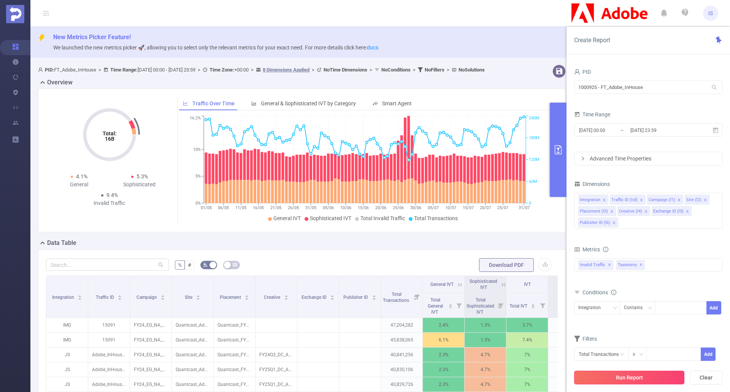
click at [639, 378] on button "Run Report" at bounding box center [629, 378] width 110 height 14
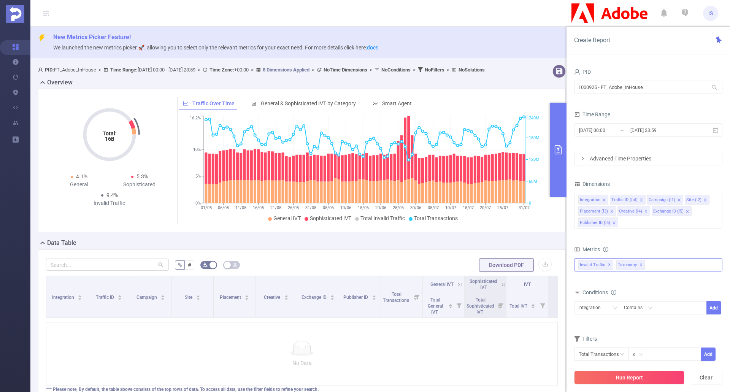
click at [641, 265] on span "✕" at bounding box center [641, 264] width 3 height 9
click at [641, 377] on button "Run Report" at bounding box center [629, 378] width 110 height 14
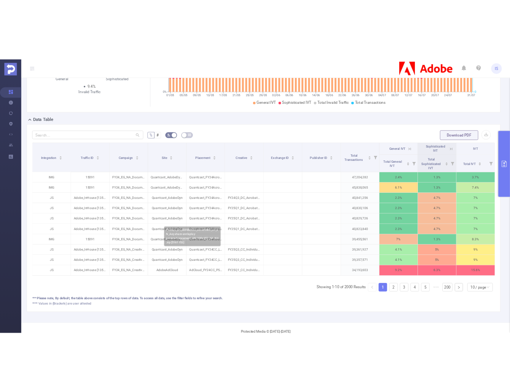
scroll to position [27, 0]
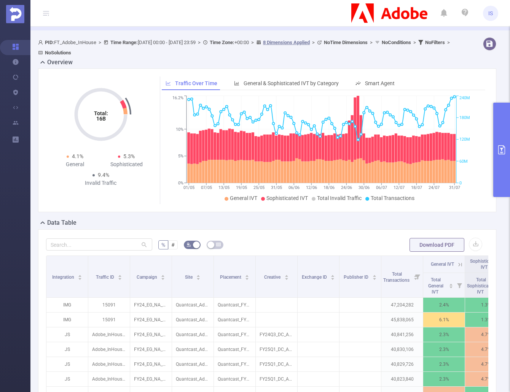
click at [497, 146] on icon "primary" at bounding box center [501, 149] width 9 height 9
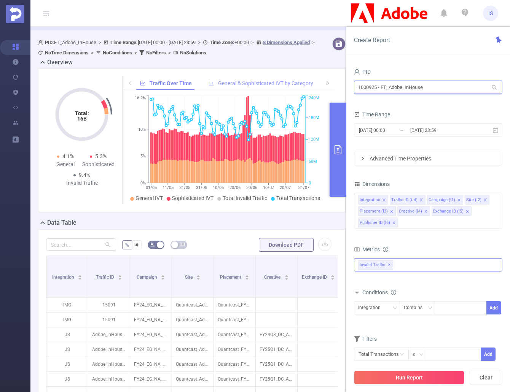
drag, startPoint x: 436, startPoint y: 92, endPoint x: 313, endPoint y: 86, distance: 123.7
click at [313, 86] on section "PID: FT_Adobe_InHouse > Time Range: 2025-05-01 00:00 - 2025-07-31 23:59 > Time …" at bounding box center [269, 273] width 479 height 479
type input "p"
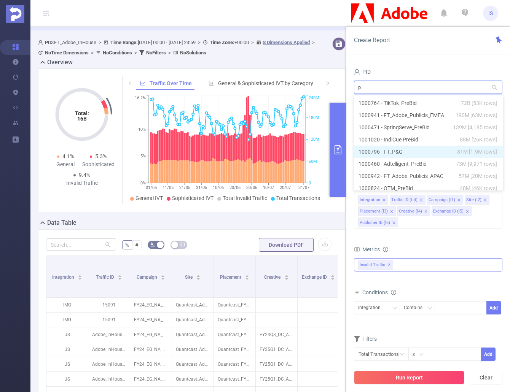
click at [396, 151] on li "1000796 - FT_P&G 81M [1.9M rows]" at bounding box center [428, 152] width 149 height 12
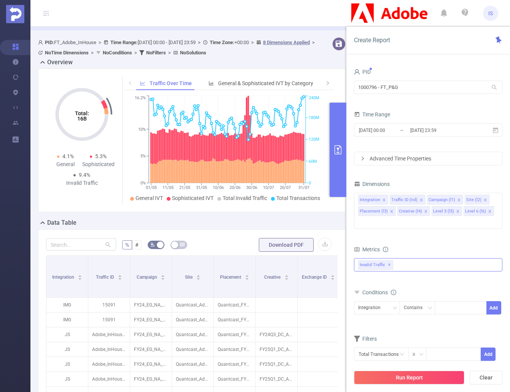
click at [405, 258] on div "Invalid Traffic ✕ Anti-Fraud Invalid Traffic Visibility Brand Safety Supply Int…" at bounding box center [428, 264] width 148 height 13
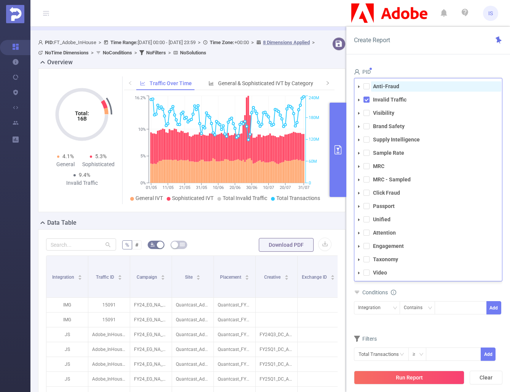
click at [392, 83] on strong "Anti-Fraud" at bounding box center [386, 86] width 26 height 6
click at [435, 313] on form "Dimensions Integration Traffic ID (tid) Campaign (l1) Site (l2) Placement (l3) …" at bounding box center [428, 275] width 148 height 192
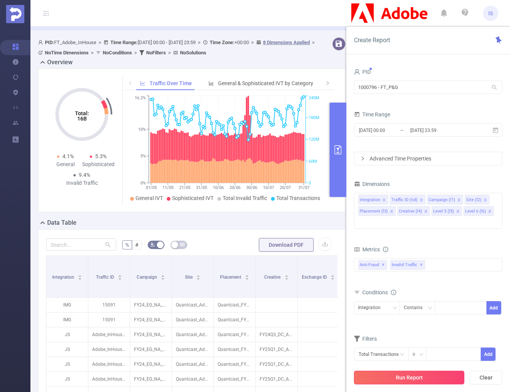
click at [425, 376] on button "Run Report" at bounding box center [409, 378] width 110 height 14
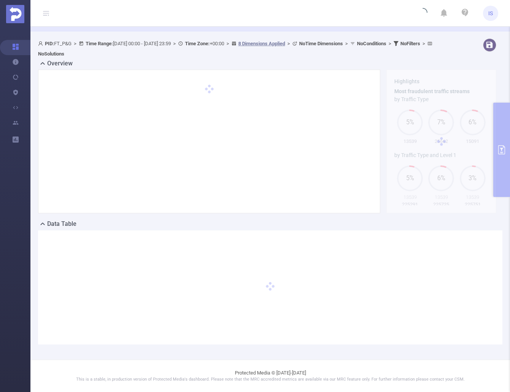
scroll to position [26, 0]
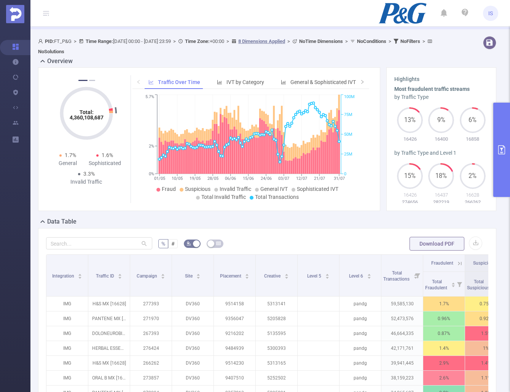
scroll to position [4, 0]
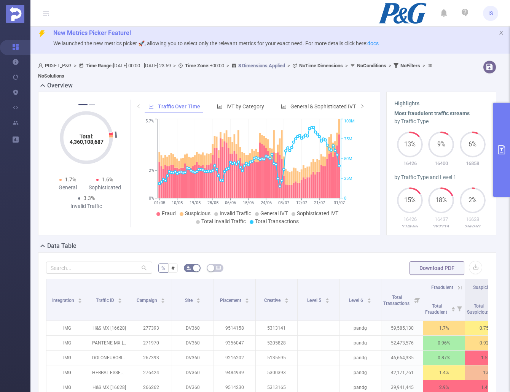
click at [497, 152] on icon "primary" at bounding box center [501, 149] width 9 height 9
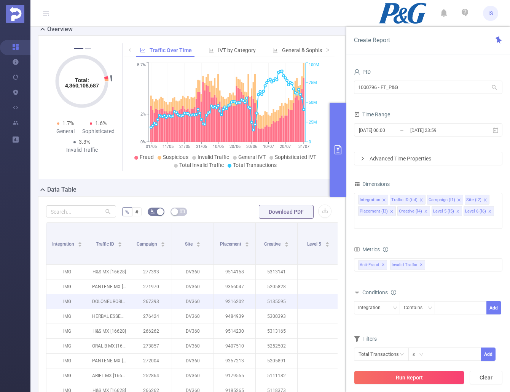
scroll to position [80, 0]
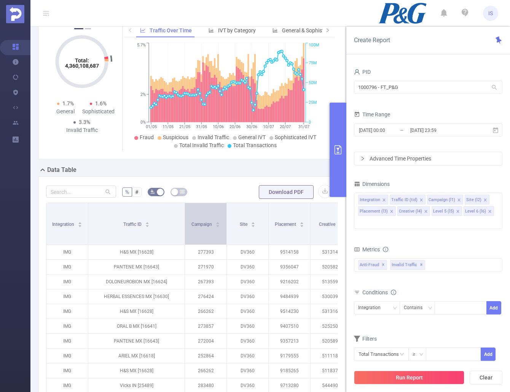
drag, startPoint x: 130, startPoint y: 234, endPoint x: 184, endPoint y: 230, distance: 54.9
click at [184, 230] on span at bounding box center [185, 223] width 4 height 41
click at [390, 302] on div "Integration" at bounding box center [377, 308] width 38 height 13
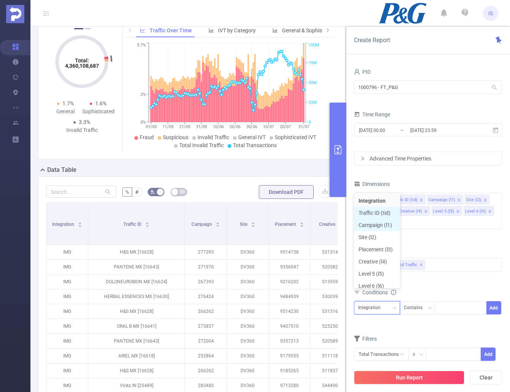
scroll to position [4, 0]
click at [384, 210] on li "Traffic ID (tid)" at bounding box center [377, 209] width 46 height 12
click at [452, 302] on div at bounding box center [460, 308] width 44 height 13
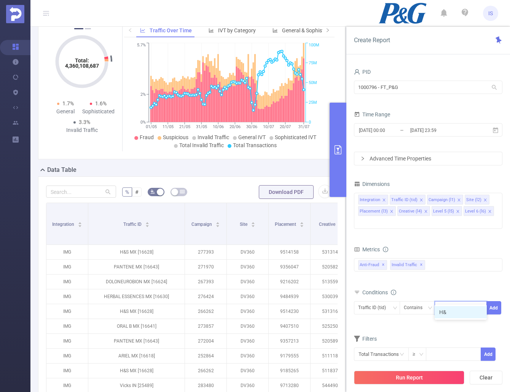
type input "H&S"
click at [450, 316] on li "H&S" at bounding box center [460, 312] width 52 height 12
click at [486, 301] on button "Add" at bounding box center [493, 307] width 15 height 13
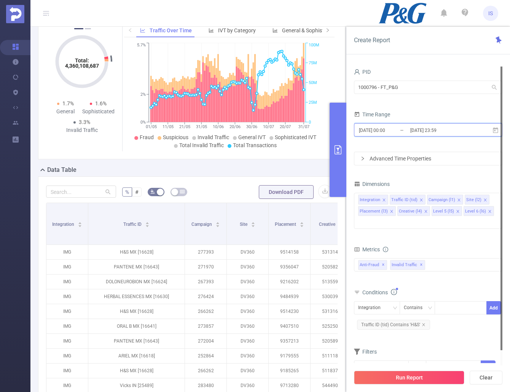
click at [495, 127] on icon at bounding box center [495, 130] width 7 height 7
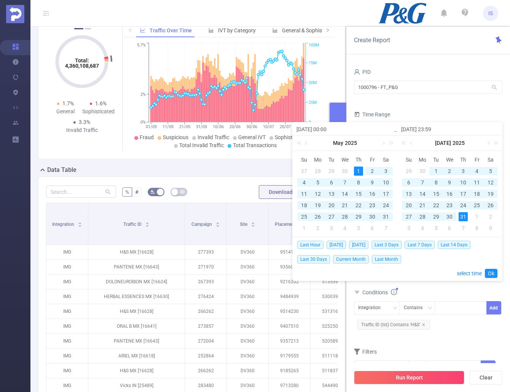
click at [358, 171] on div "1" at bounding box center [358, 171] width 9 height 9
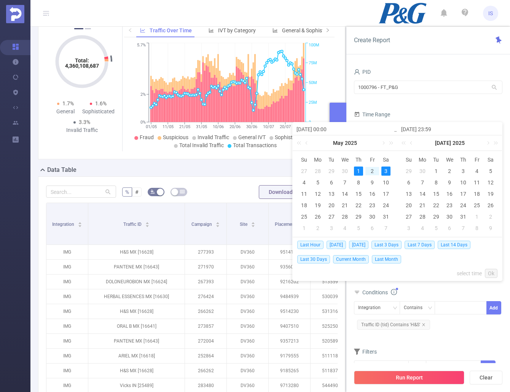
click at [385, 171] on div "3" at bounding box center [385, 171] width 9 height 9
type input "2025-05-03 23:59"
click at [493, 272] on link "Ok" at bounding box center [490, 273] width 13 height 9
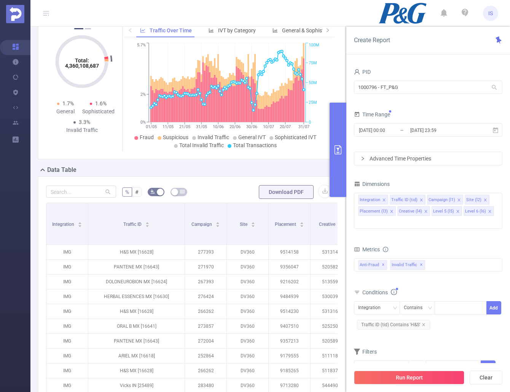
click at [433, 376] on button "Run Report" at bounding box center [409, 378] width 110 height 14
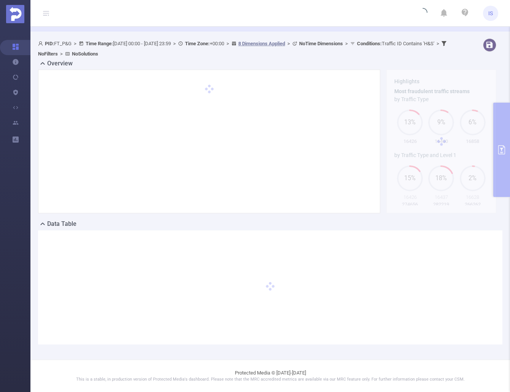
scroll to position [26, 0]
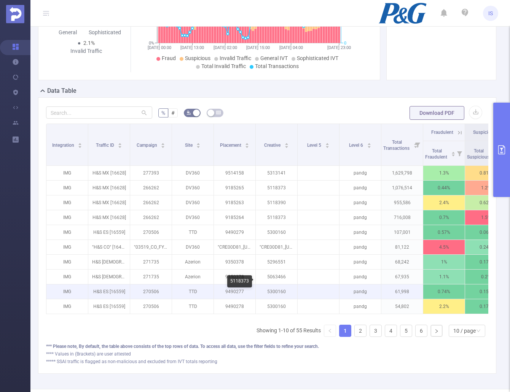
scroll to position [178, 0]
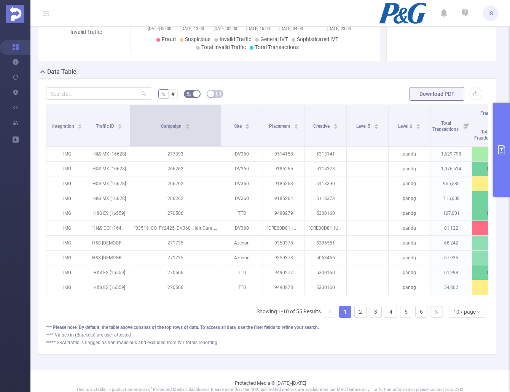
drag, startPoint x: 171, startPoint y: 130, endPoint x: 221, endPoint y: 130, distance: 49.1
click at [221, 130] on span at bounding box center [221, 125] width 4 height 41
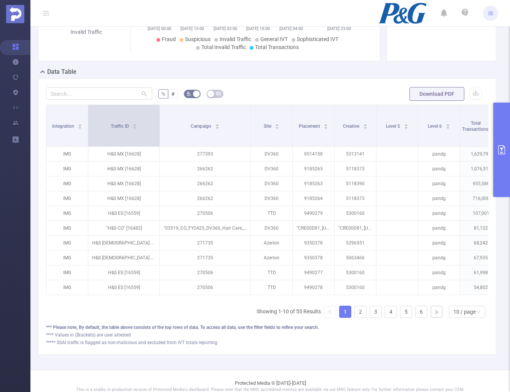
drag, startPoint x: 130, startPoint y: 123, endPoint x: 159, endPoint y: 128, distance: 30.1
click at [159, 128] on span at bounding box center [159, 125] width 4 height 41
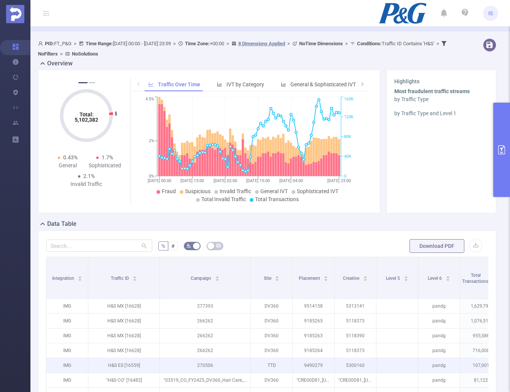
scroll to position [0, 0]
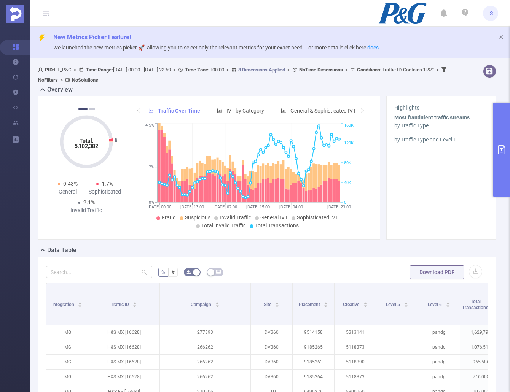
click at [499, 160] on button "primary" at bounding box center [501, 150] width 17 height 94
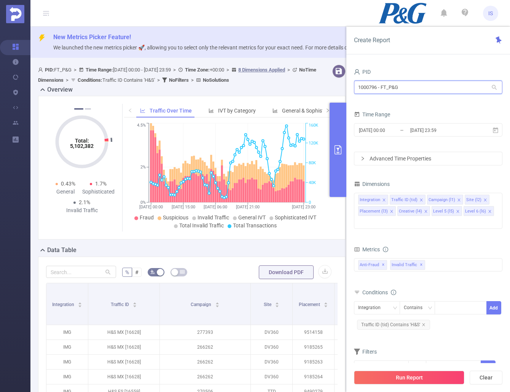
drag, startPoint x: 430, startPoint y: 88, endPoint x: 355, endPoint y: 83, distance: 74.7
click at [356, 83] on input "1000796 - FT_P&G" at bounding box center [428, 87] width 148 height 13
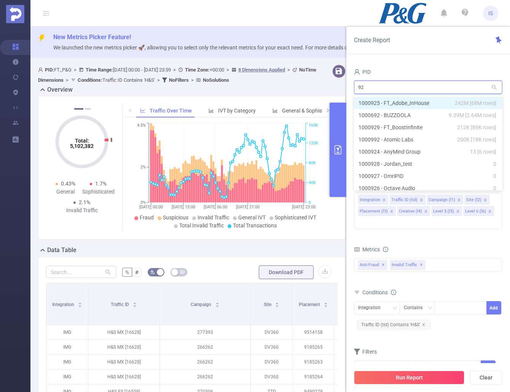
type input "925"
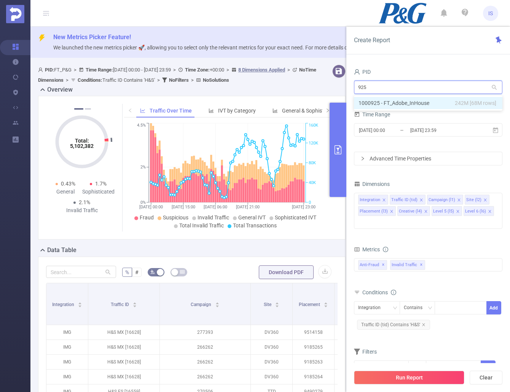
click at [414, 102] on li "1000925 - FT_Adobe_InHouse 242M [68M rows]" at bounding box center [428, 103] width 148 height 12
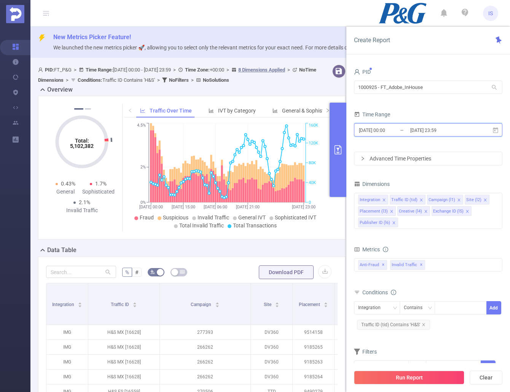
click at [496, 130] on icon at bounding box center [495, 130] width 7 height 7
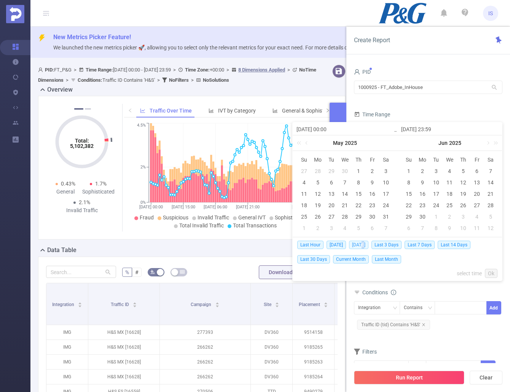
click at [361, 245] on span "Yesterday" at bounding box center [358, 245] width 19 height 8
type input "2025-08-20 00:00"
type input "2025-08-20 23:59"
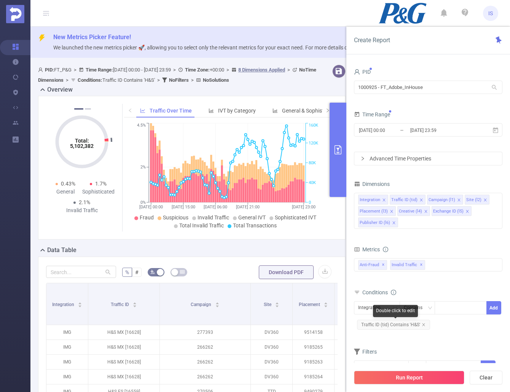
click at [422, 322] on span "Traffic ID (tid) Contains 'H&S'" at bounding box center [393, 325] width 73 height 10
click at [423, 323] on icon "icon: close" at bounding box center [423, 325] width 4 height 4
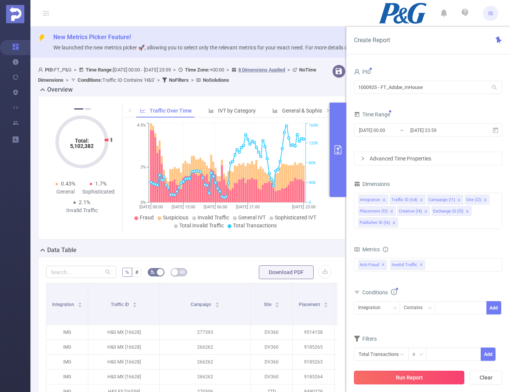
click at [424, 381] on button "Run Report" at bounding box center [409, 378] width 110 height 14
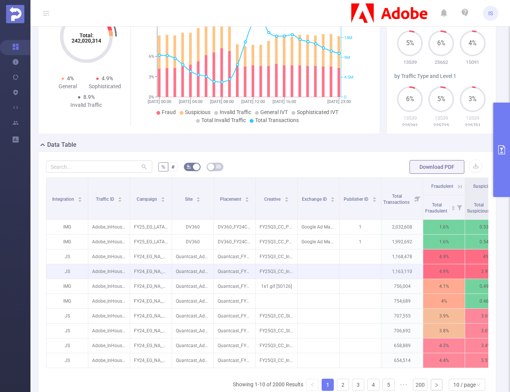
scroll to position [152, 0]
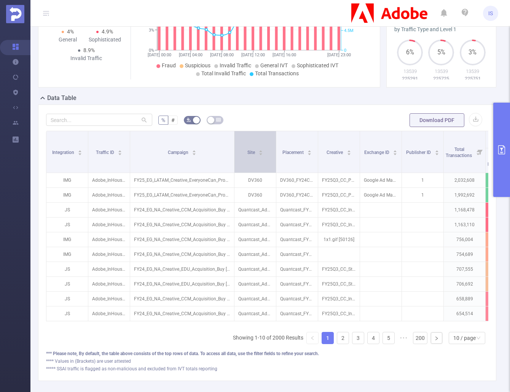
drag, startPoint x: 171, startPoint y: 154, endPoint x: 274, endPoint y: 156, distance: 103.1
click at [236, 156] on span at bounding box center [234, 151] width 4 height 41
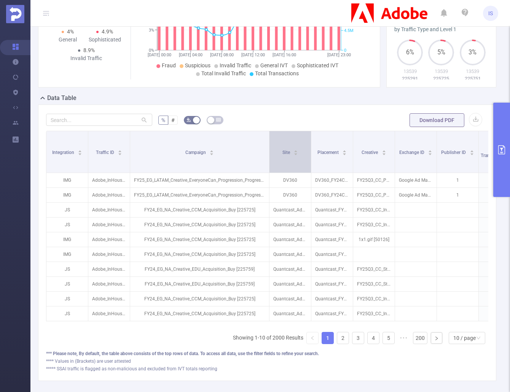
click at [282, 156] on div "Site" at bounding box center [290, 152] width 16 height 8
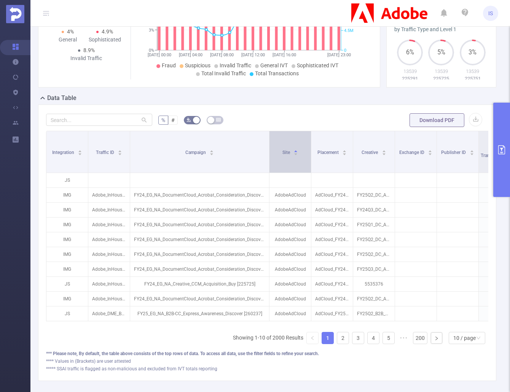
click at [282, 154] on div "Site" at bounding box center [290, 152] width 16 height 8
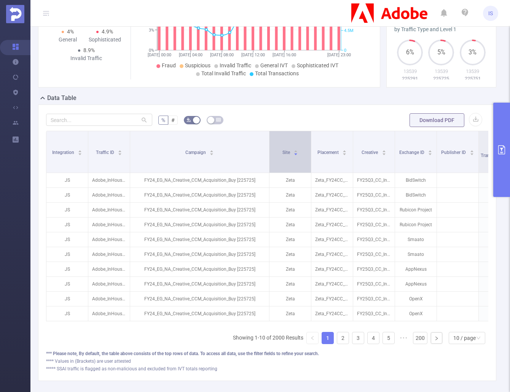
click at [285, 151] on span "Site" at bounding box center [286, 152] width 9 height 5
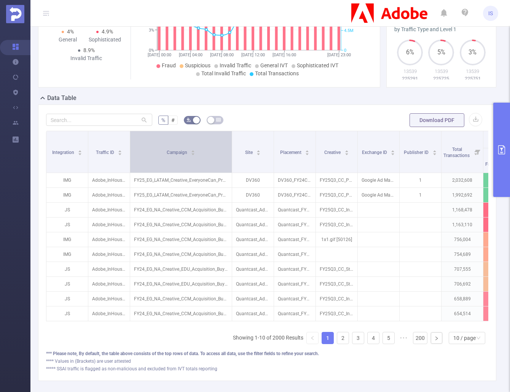
drag, startPoint x: 268, startPoint y: 155, endPoint x: 231, endPoint y: 155, distance: 37.3
click at [231, 155] on span at bounding box center [232, 151] width 4 height 41
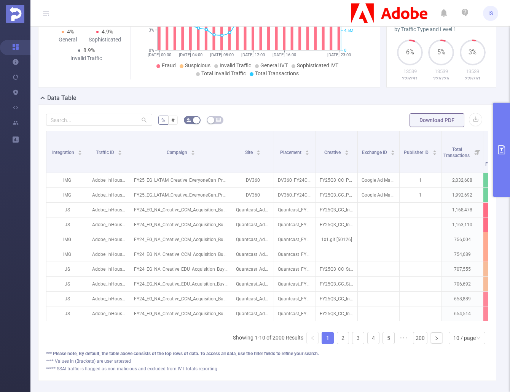
click at [500, 158] on button "primary" at bounding box center [501, 150] width 17 height 94
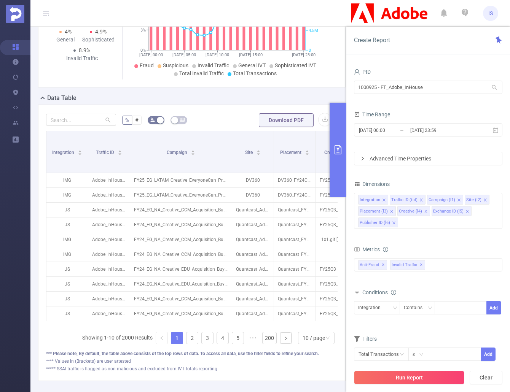
click at [434, 273] on div "Total General IVT Data Centers Disclosed Bots Known Crawlers Irregular Activity…" at bounding box center [428, 269] width 148 height 22
click at [440, 266] on div "Anti-Fraud Invalid Traffic Visibility Brand Safety Supply Intelligence Sample R…" at bounding box center [428, 264] width 148 height 13
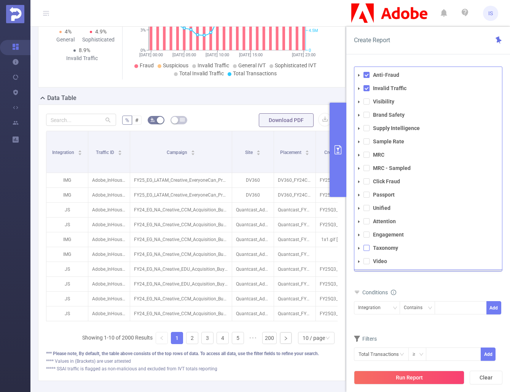
click at [368, 250] on span at bounding box center [366, 248] width 6 height 6
click at [465, 289] on div "Conditions" at bounding box center [428, 293] width 148 height 13
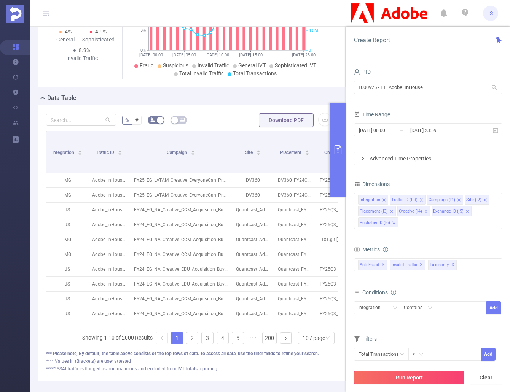
click at [426, 374] on button "Run Report" at bounding box center [409, 378] width 110 height 14
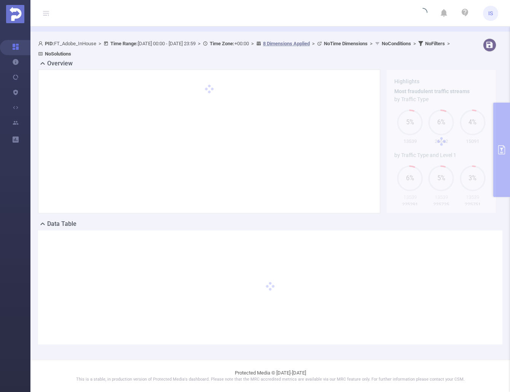
scroll to position [26, 0]
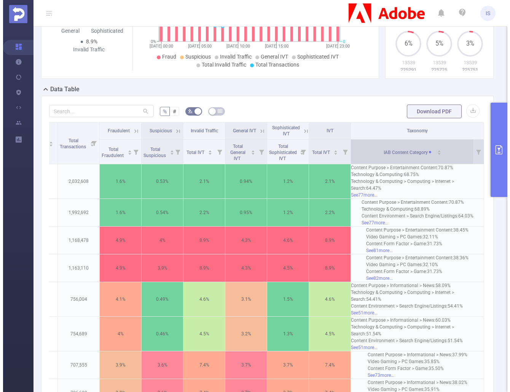
scroll to position [78, 0]
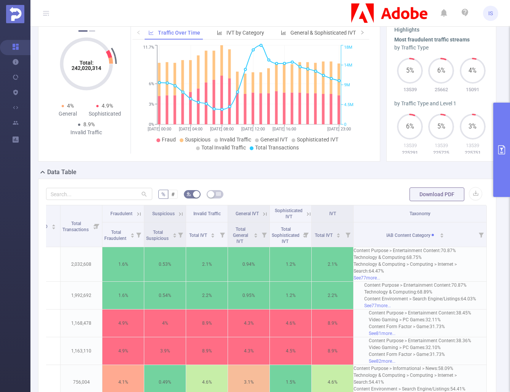
click at [496, 154] on button "primary" at bounding box center [501, 150] width 17 height 94
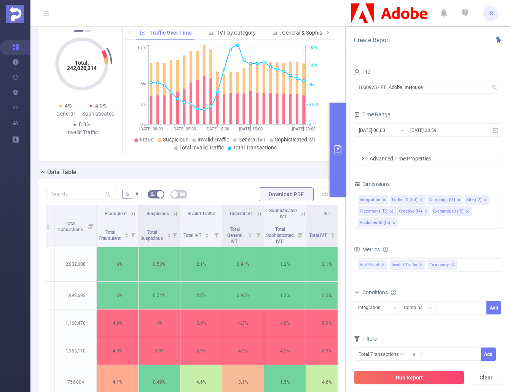
click at [339, 169] on button "primary" at bounding box center [337, 150] width 17 height 94
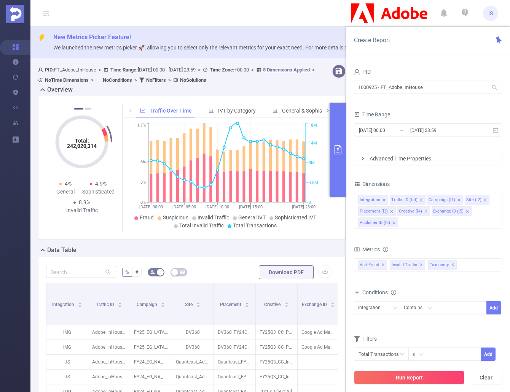
drag, startPoint x: 336, startPoint y: 127, endPoint x: 321, endPoint y: 272, distance: 146.1
click at [336, 127] on button "primary" at bounding box center [337, 150] width 17 height 94
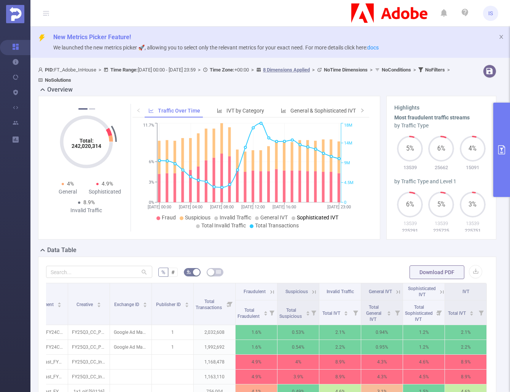
click at [493, 151] on button "primary" at bounding box center [501, 150] width 17 height 94
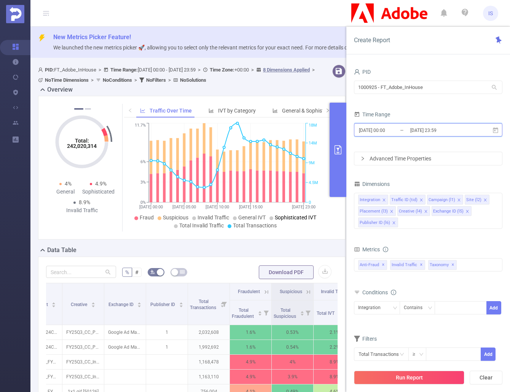
click at [494, 130] on icon at bounding box center [495, 130] width 7 height 7
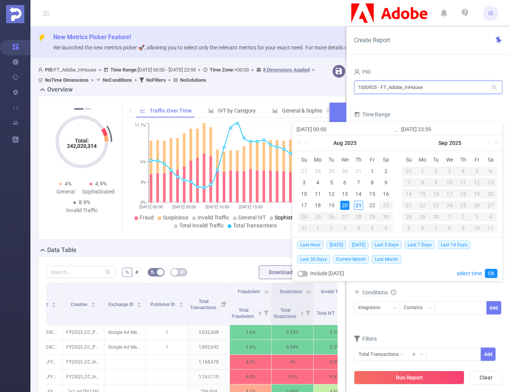
click at [432, 86] on input "1000925 - FT_Adobe_InHouse" at bounding box center [428, 87] width 148 height 13
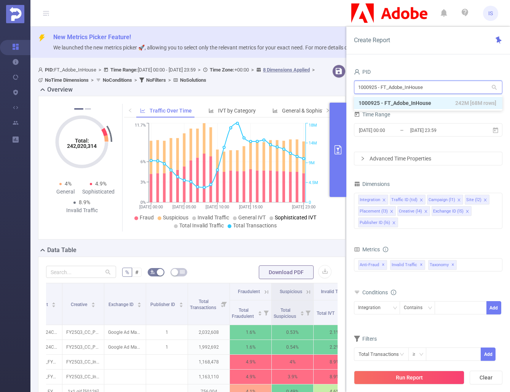
drag, startPoint x: 432, startPoint y: 86, endPoint x: 345, endPoint y: 92, distance: 86.6
click at [345, 92] on section "PID: FT_Adobe_InHouse > Time Range: [DATE] 00:00 - [DATE] 23:59 > Time Zone: +0…" at bounding box center [269, 305] width 479 height 487
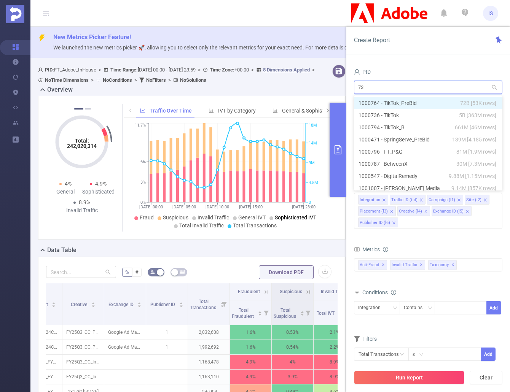
type input "736"
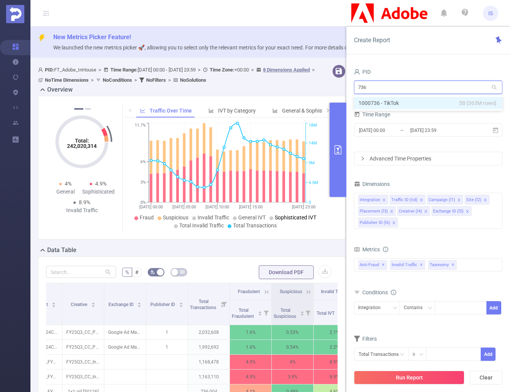
click at [391, 101] on li "1000736 - TikTok 5B [363M rows]" at bounding box center [428, 103] width 148 height 12
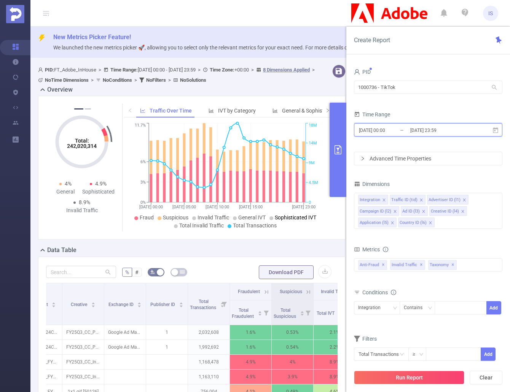
click at [495, 129] on icon at bounding box center [495, 130] width 7 height 7
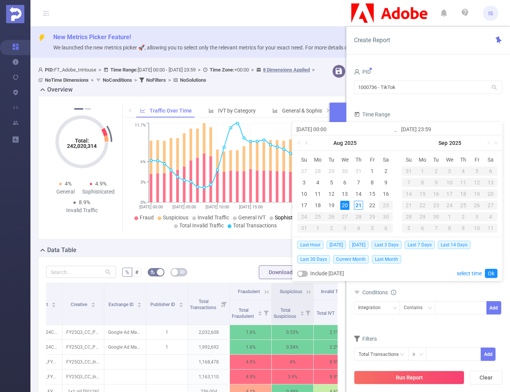
click at [310, 143] on link at bounding box center [306, 142] width 7 height 15
click at [410, 143] on link at bounding box center [411, 142] width 7 height 15
click at [305, 143] on link at bounding box center [306, 142] width 7 height 15
click at [412, 140] on link at bounding box center [411, 142] width 7 height 15
click at [306, 144] on link at bounding box center [306, 142] width 7 height 15
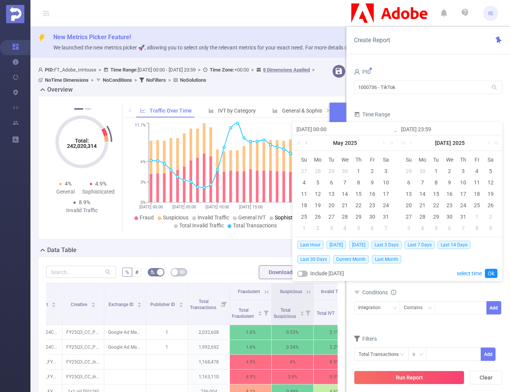
click at [306, 144] on link at bounding box center [306, 142] width 7 height 15
click at [346, 168] on div "1" at bounding box center [344, 171] width 9 height 9
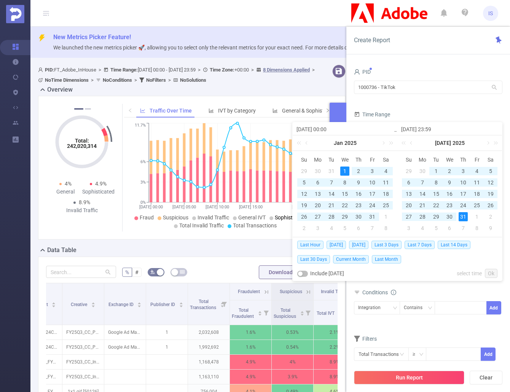
click at [467, 215] on div "31" at bounding box center [462, 216] width 9 height 9
type input "[DATE] 00:00"
type input "[DATE] 23:59"
type input "[DATE] 00:00"
type input "[DATE] 23:59"
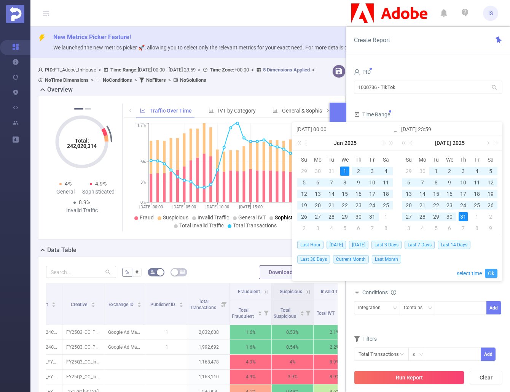
click at [492, 275] on link "Ok" at bounding box center [490, 273] width 13 height 9
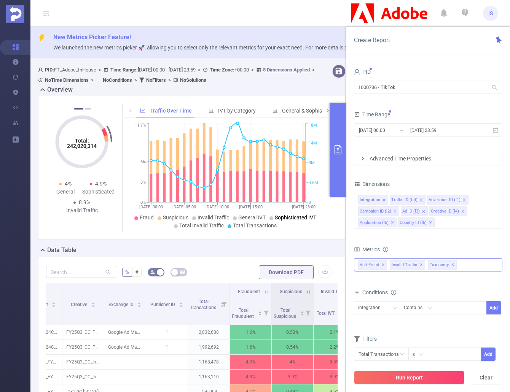
click at [451, 266] on span "✕" at bounding box center [452, 264] width 3 height 9
click at [427, 376] on button "Run Report" at bounding box center [409, 378] width 110 height 14
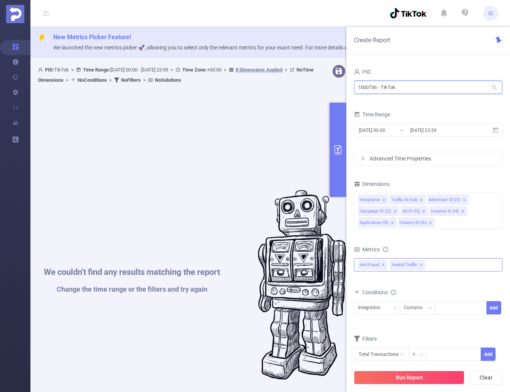
drag, startPoint x: 432, startPoint y: 84, endPoint x: 344, endPoint y: 90, distance: 88.8
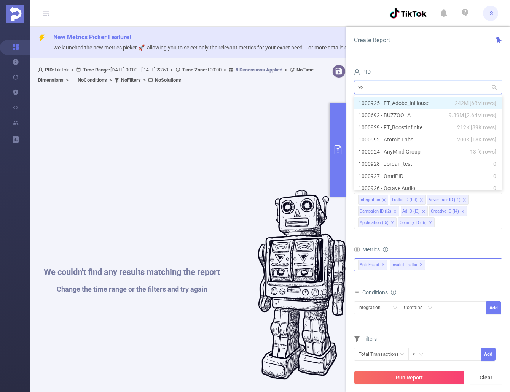
type input "925"
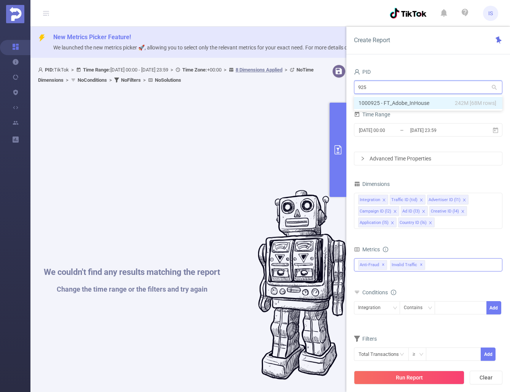
click at [410, 101] on li "1000925 - FT_Adobe_InHouse 242M [68M rows]" at bounding box center [428, 103] width 148 height 12
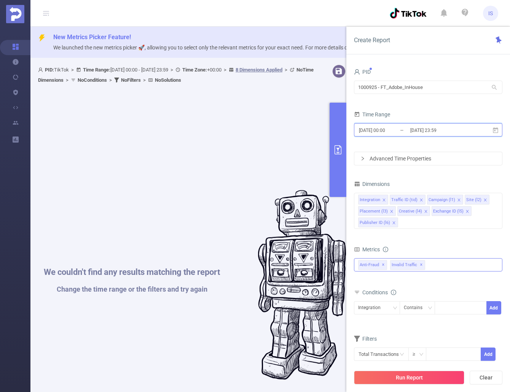
click at [498, 129] on icon at bounding box center [495, 130] width 7 height 7
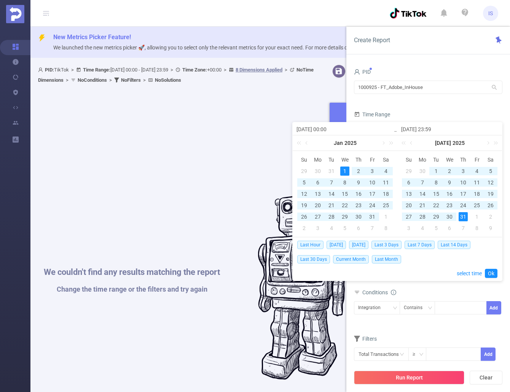
click at [344, 170] on div "1" at bounding box center [344, 171] width 9 height 9
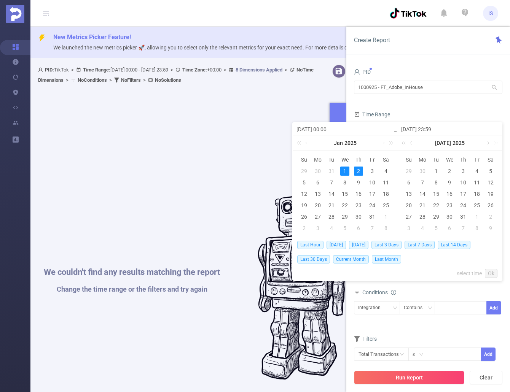
click at [355, 170] on div "2" at bounding box center [358, 171] width 9 height 9
type input "2025-01-02 23:59"
click at [355, 243] on span "[DATE]" at bounding box center [358, 245] width 19 height 8
type input "2025-08-20 00:00"
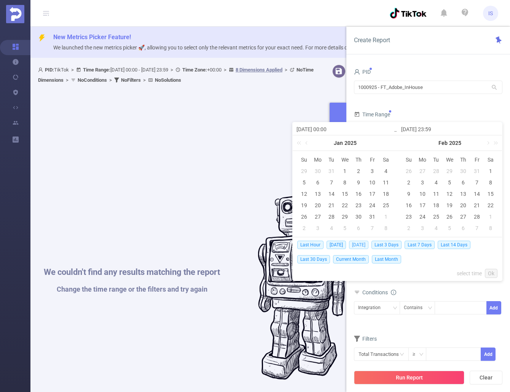
type input "2025-08-20 23:59"
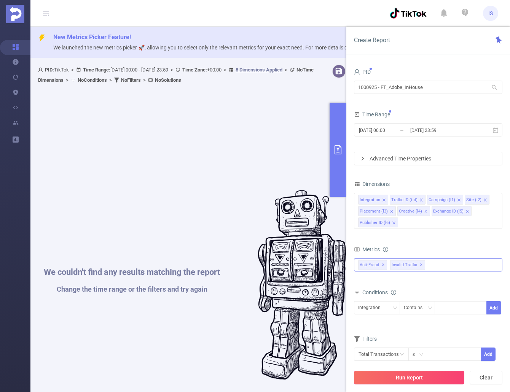
click at [405, 375] on button "Run Report" at bounding box center [409, 378] width 110 height 14
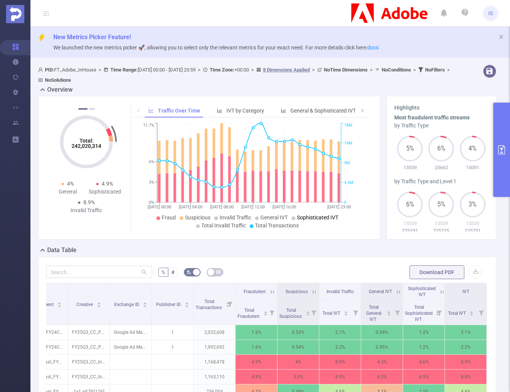
click at [500, 164] on button "primary" at bounding box center [501, 150] width 17 height 94
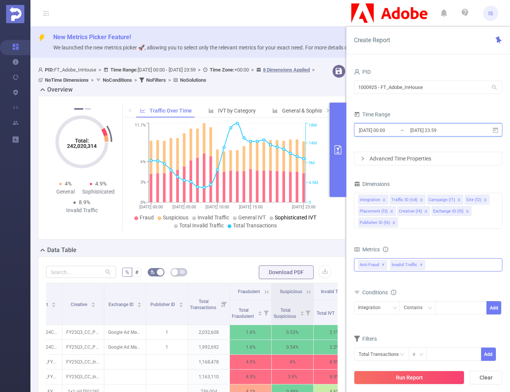
click at [495, 128] on icon at bounding box center [494, 130] width 5 height 6
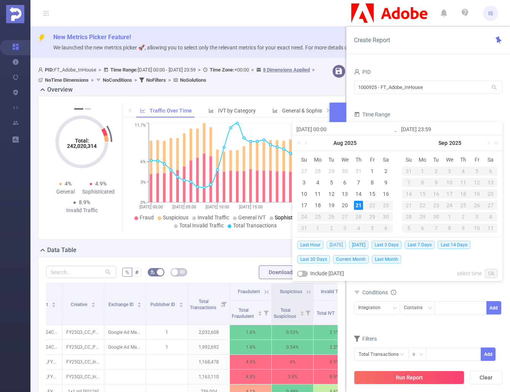
click at [333, 244] on span "[DATE]" at bounding box center [335, 245] width 19 height 8
type input "2025-08-21 00:00"
type input "2025-08-21 23:59"
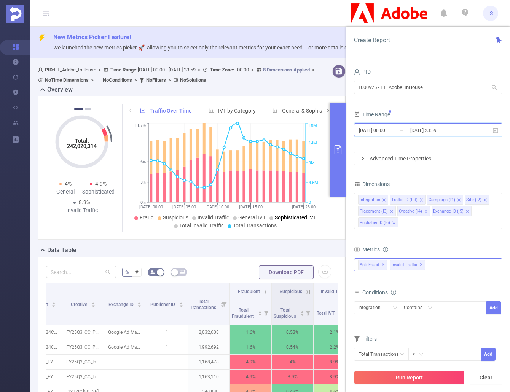
click at [496, 126] on span "2025-08-21 00:00 _ 2025-08-21 23:59" at bounding box center [428, 129] width 148 height 13
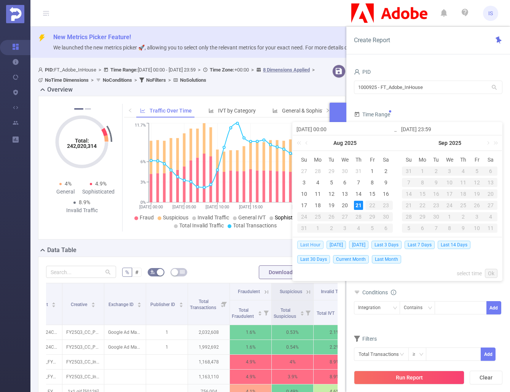
click at [309, 244] on span "Last Hour" at bounding box center [310, 245] width 26 height 8
type input "[DATE] 10:00"
type input "[DATE] 10:59"
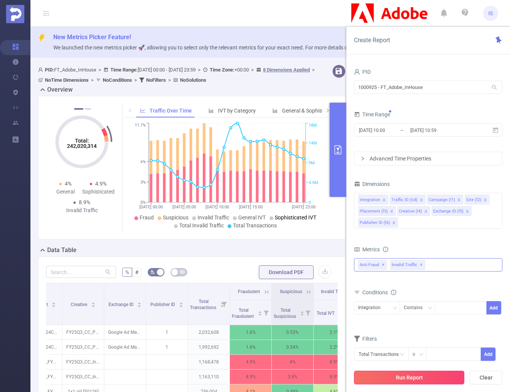
click at [431, 378] on button "Run Report" at bounding box center [409, 378] width 110 height 14
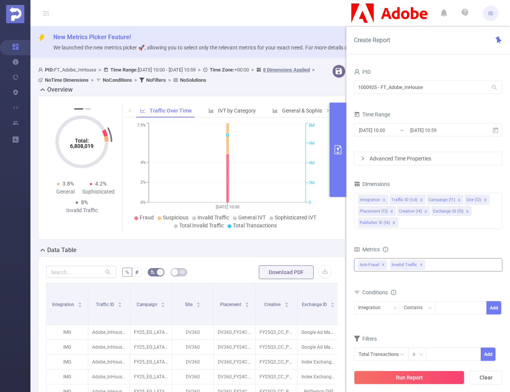
click at [437, 265] on div "Anti-Fraud ✕ Invalid Traffic ✕" at bounding box center [428, 264] width 148 height 13
click at [423, 278] on div "Total Fraudulent Bot/Virus Hostile Tools Tunneled Traffic Non Malicious Bots Vi…" at bounding box center [428, 269] width 148 height 22
click at [336, 148] on icon "primary" at bounding box center [337, 149] width 9 height 9
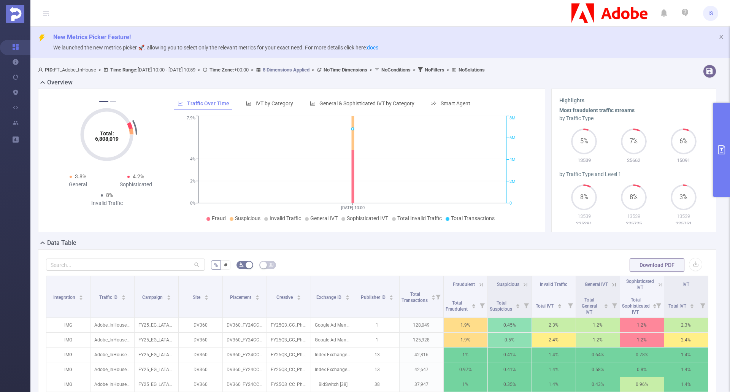
click at [509, 154] on icon "primary" at bounding box center [721, 149] width 9 height 9
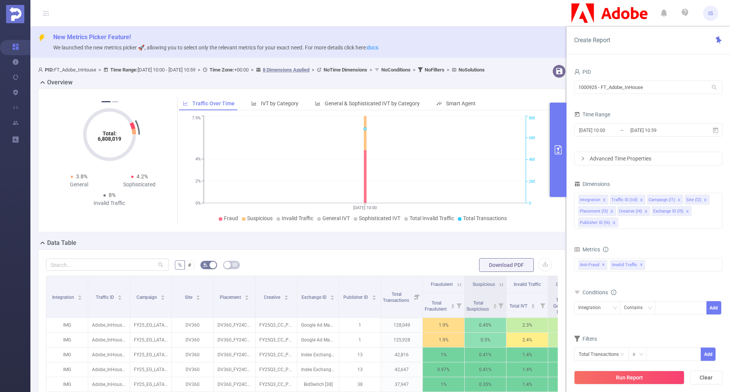
click at [509, 153] on icon "primary" at bounding box center [558, 149] width 7 height 9
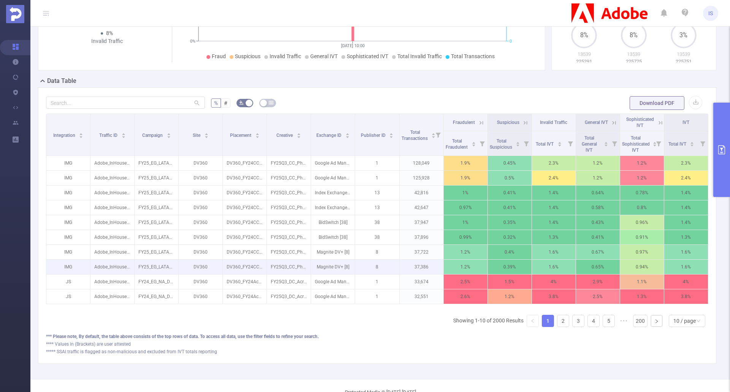
scroll to position [187, 0]
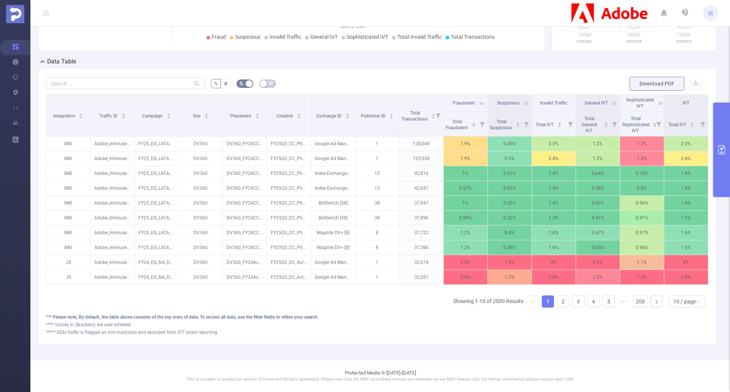
click at [509, 146] on icon "primary" at bounding box center [721, 149] width 9 height 9
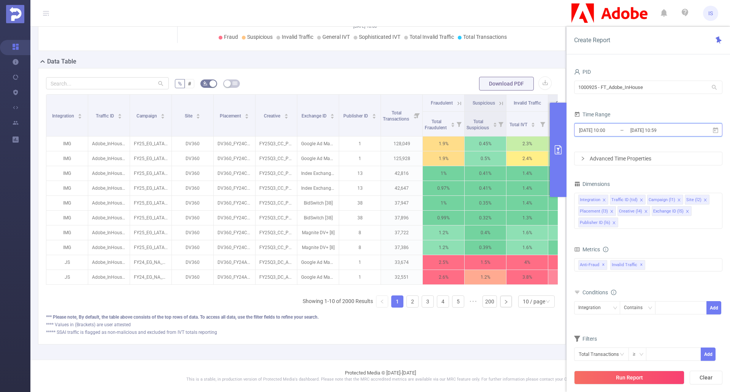
click at [509, 130] on icon at bounding box center [715, 130] width 7 height 7
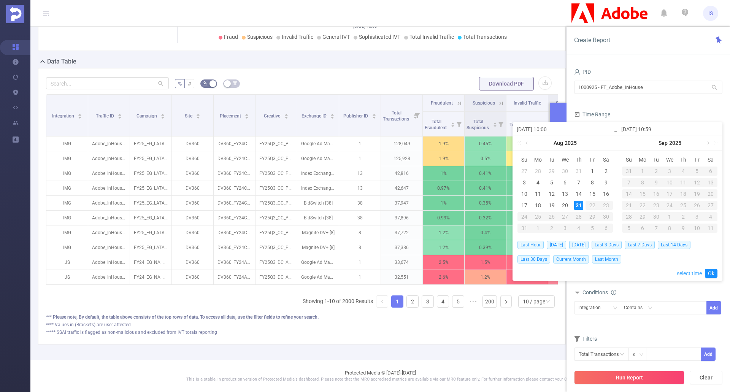
click at [509, 272] on link "select time" at bounding box center [689, 273] width 25 height 14
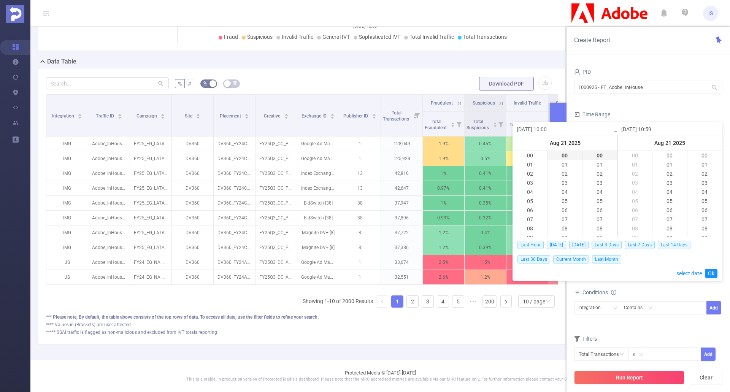
scroll to position [538, 0]
click at [509, 171] on li "12" at bounding box center [635, 173] width 34 height 9
type input "[DATE] 12:59"
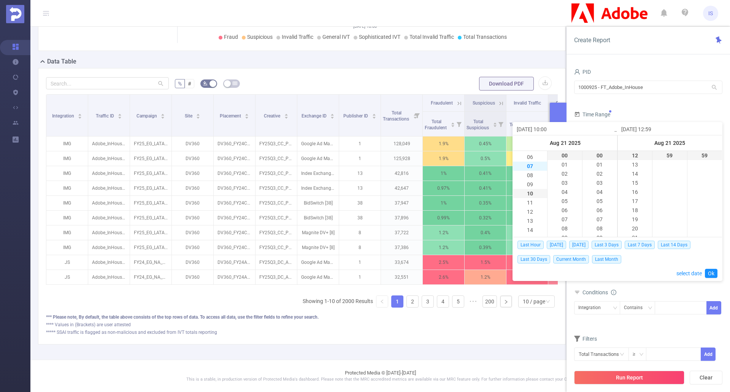
click at [509, 166] on li "07" at bounding box center [530, 166] width 34 height 9
type input "[DATE] 07:00"
click at [509, 221] on li "11" at bounding box center [635, 222] width 34 height 9
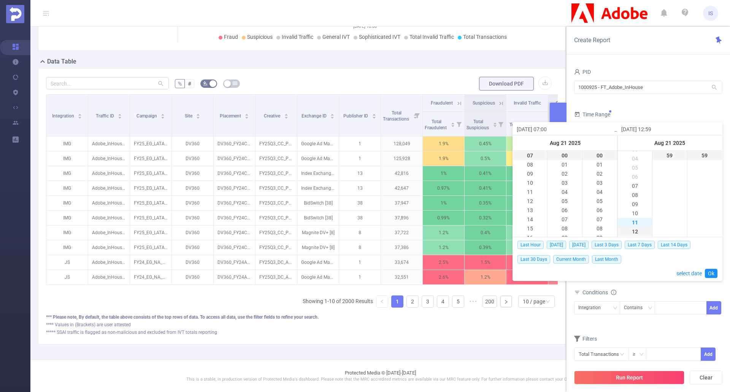
type input "[DATE] 11:59"
click at [509, 275] on link "Ok" at bounding box center [711, 273] width 13 height 9
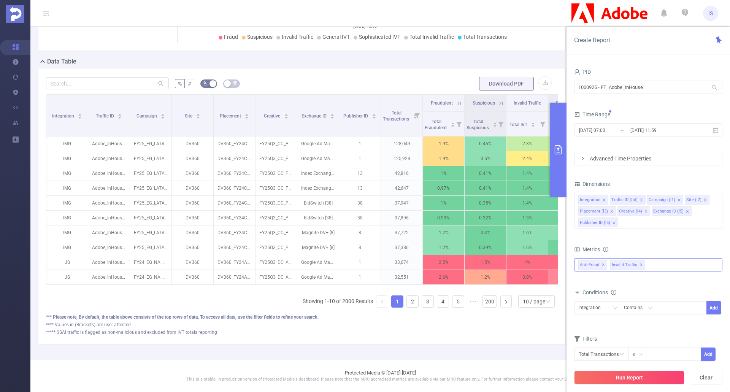
click at [509, 262] on div "Anti-Fraud ✕ Invalid Traffic ✕ Anti-Fraud Invalid Traffic Visibility Brand Safe…" at bounding box center [648, 264] width 148 height 13
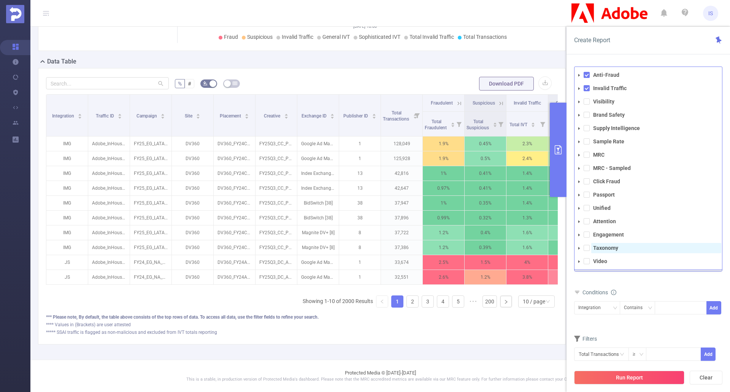
click at [509, 248] on strong "Taxonomy" at bounding box center [605, 248] width 25 height 6
click at [509, 264] on span at bounding box center [587, 261] width 6 height 6
click at [509, 235] on span at bounding box center [587, 235] width 6 height 6
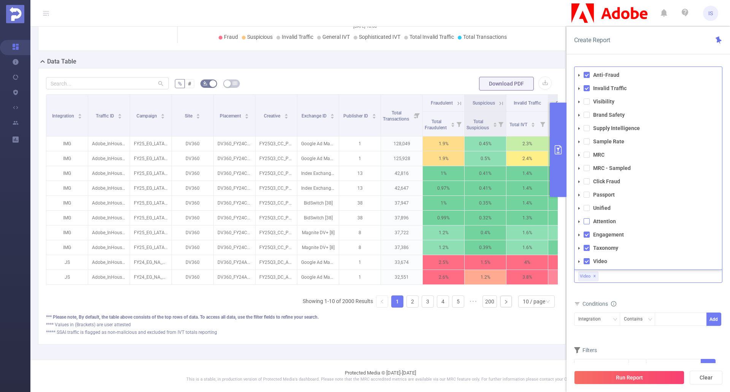
click at [509, 222] on span at bounding box center [587, 221] width 6 height 6
click at [509, 208] on span at bounding box center [587, 208] width 6 height 6
click at [509, 197] on span at bounding box center [587, 195] width 6 height 6
click at [509, 178] on li "Click Fraud" at bounding box center [649, 181] width 148 height 10
click at [509, 166] on span at bounding box center [587, 168] width 6 height 6
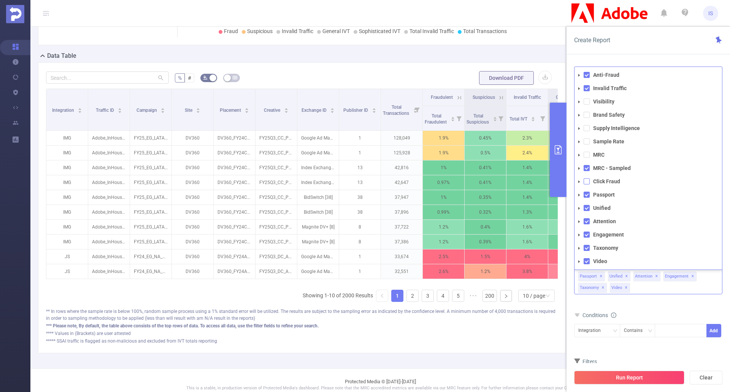
click at [509, 180] on span at bounding box center [587, 181] width 6 height 6
click at [509, 154] on span at bounding box center [587, 155] width 6 height 6
click at [509, 143] on span at bounding box center [587, 141] width 6 height 6
click at [509, 124] on li "Supply Intelligence" at bounding box center [649, 128] width 148 height 10
click at [509, 126] on span at bounding box center [587, 128] width 6 height 6
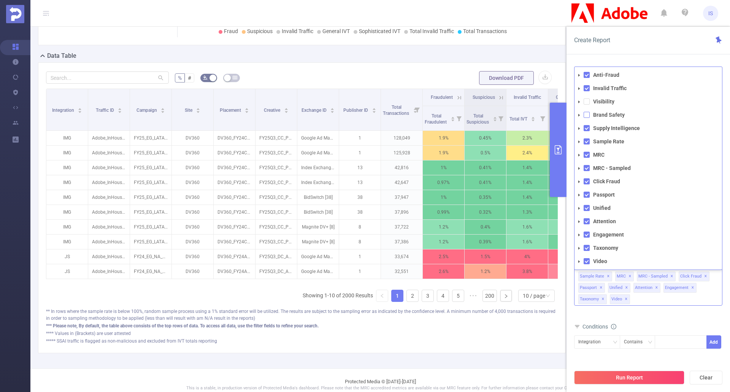
click at [509, 114] on span at bounding box center [587, 115] width 6 height 6
click at [509, 100] on span at bounding box center [587, 101] width 6 height 6
click at [509, 380] on button "Run Report" at bounding box center [629, 378] width 110 height 14
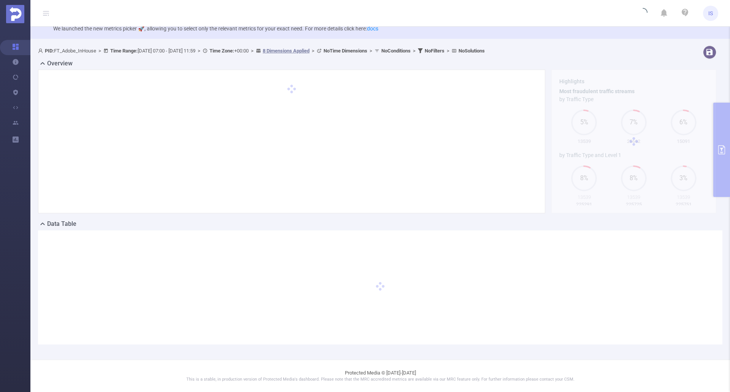
scroll to position [19, 0]
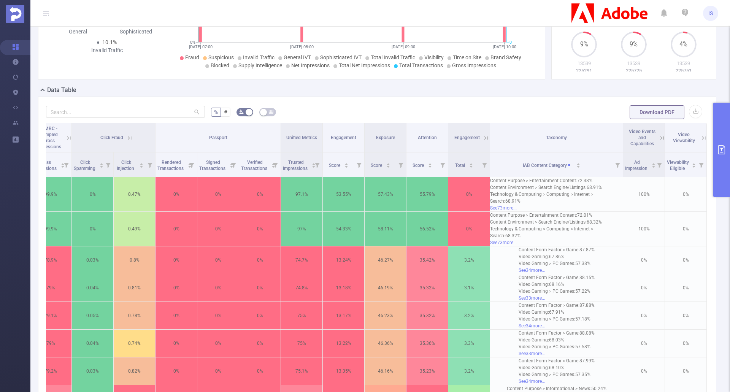
scroll to position [190, 0]
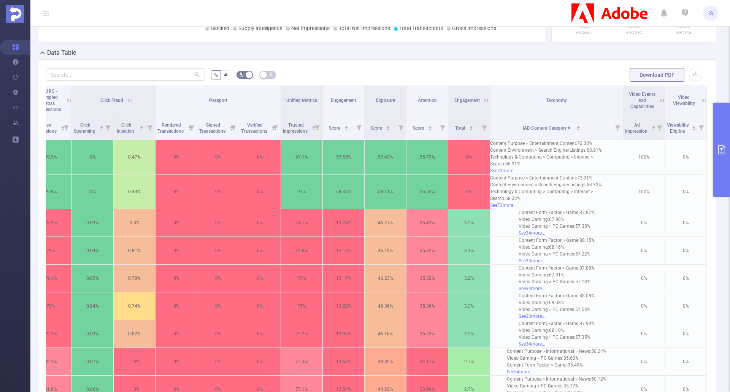
click at [509, 149] on icon "primary" at bounding box center [721, 149] width 9 height 9
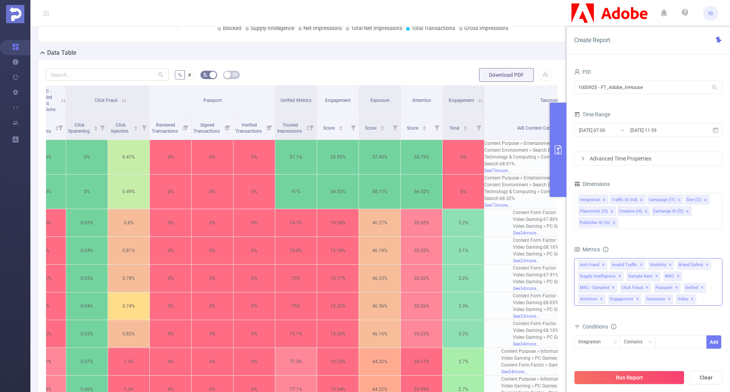
click at [509, 303] on div "Anti-Fraud ✕ Invalid Traffic ✕ Anti-Fraud Invalid Traffic Visibility Brand Safe…" at bounding box center [648, 282] width 148 height 48
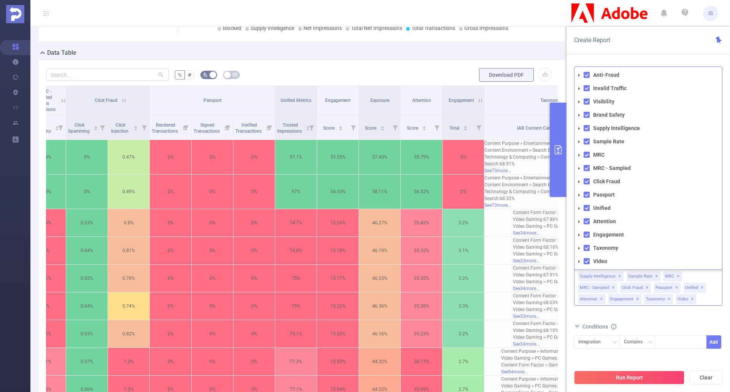
drag, startPoint x: 586, startPoint y: 195, endPoint x: 614, endPoint y: 200, distance: 28.5
click at [509, 195] on span at bounding box center [587, 195] width 6 height 6
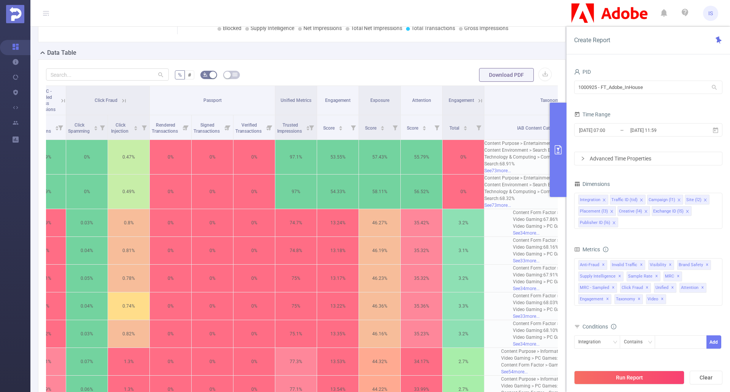
click at [509, 319] on div "Metrics Total Fraudulent Bot/Virus Hostile Tools Tunneled Traffic Non Malicious…" at bounding box center [648, 282] width 148 height 77
click at [509, 375] on button "Run Report" at bounding box center [629, 378] width 110 height 14
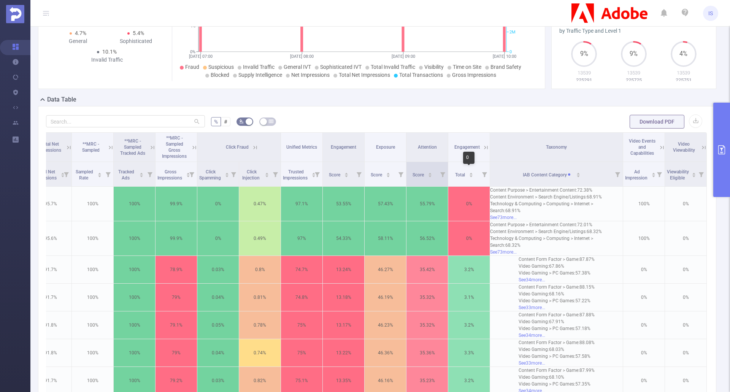
scroll to position [95, 0]
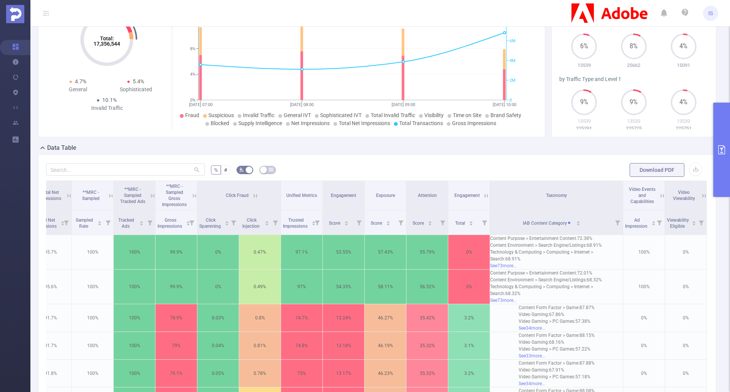
click at [401, 150] on div "Data Table" at bounding box center [380, 148] width 684 height 11
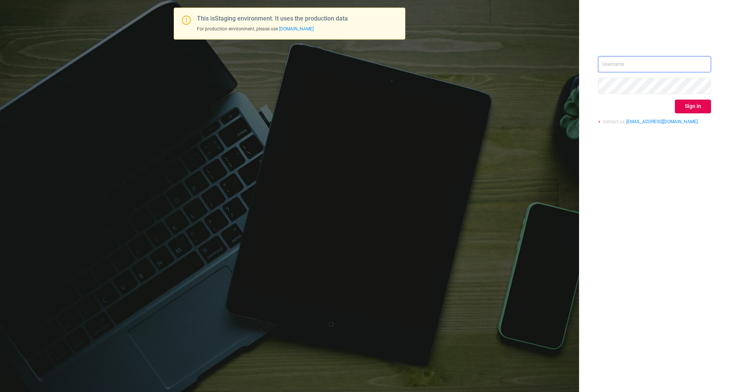
click at [625, 65] on input "text" at bounding box center [654, 64] width 113 height 16
type input "[EMAIL_ADDRESS][DOMAIN_NAME]"
click at [696, 108] on button "Sign in" at bounding box center [693, 107] width 36 height 14
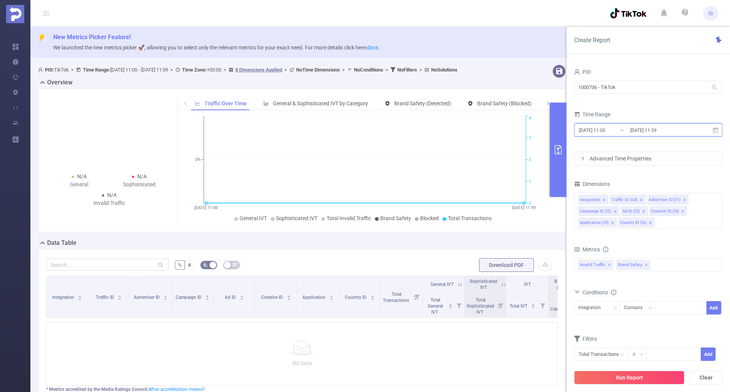
click at [717, 129] on icon at bounding box center [715, 130] width 5 height 6
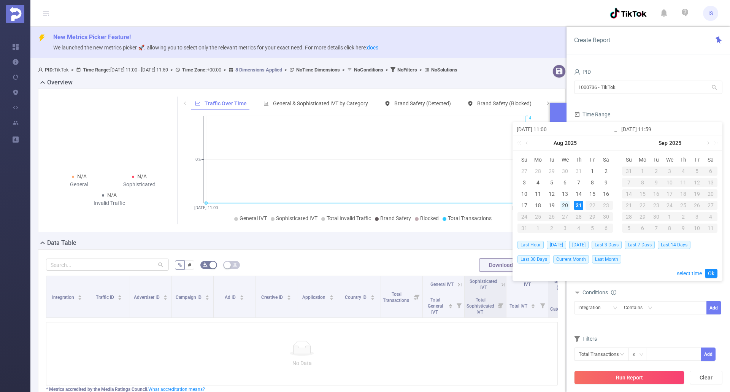
click at [565, 205] on div "20" at bounding box center [564, 205] width 9 height 9
click at [713, 272] on link "Ok" at bounding box center [711, 273] width 13 height 9
click at [565, 205] on div "20" at bounding box center [564, 205] width 9 height 9
type input "2025-08-20 11:00"
type input "2025-08-20 11:59"
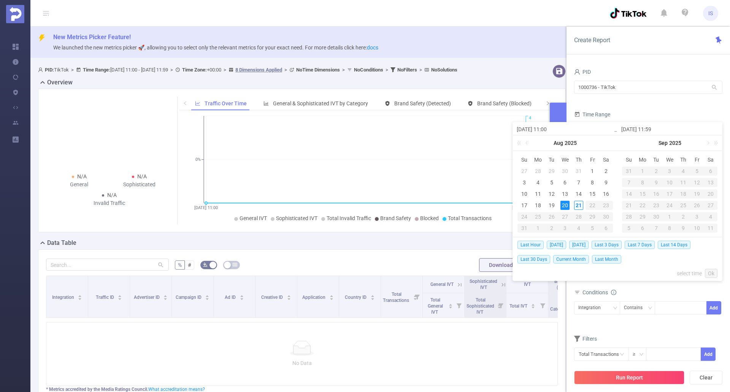
type input "2025-08-20 11:00"
type input "2025-08-20 11:59"
click at [710, 273] on link "Ok" at bounding box center [711, 273] width 13 height 9
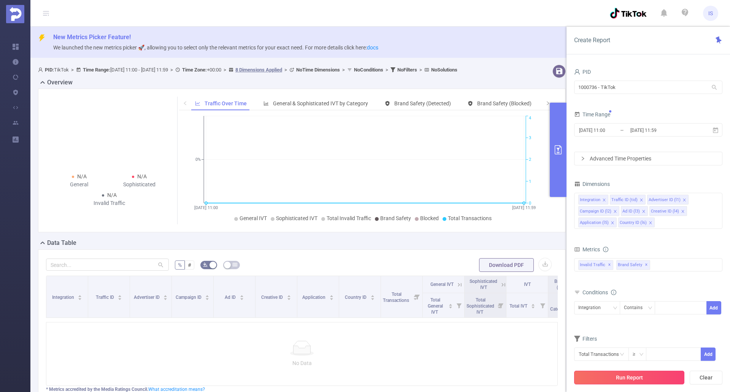
click at [636, 374] on button "Run Report" at bounding box center [629, 378] width 110 height 14
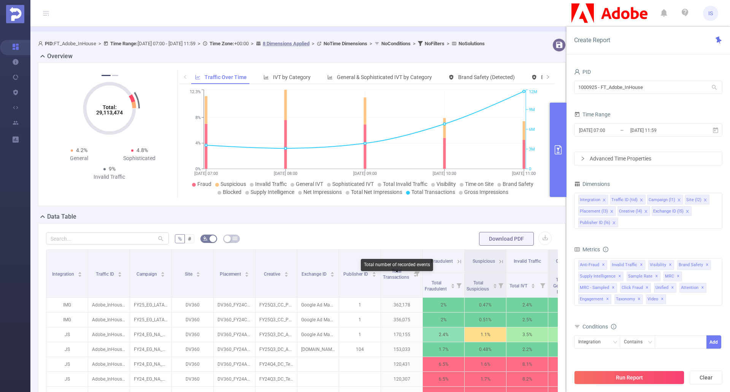
scroll to position [216, 0]
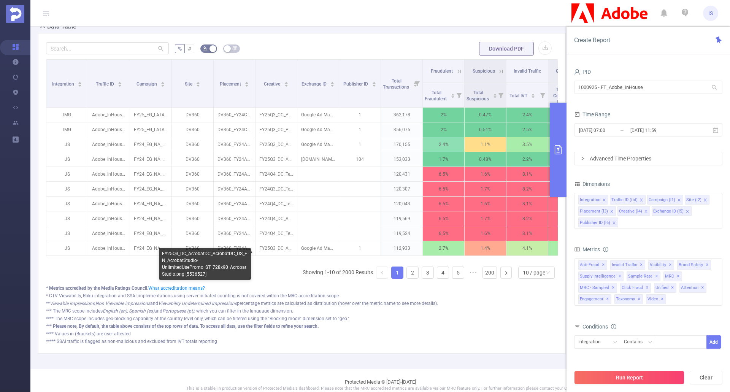
click at [208, 268] on div "FY25Q3_DC_AcrobatDC_AcrobatDC_US_EN_AcrobatStudio-UnlimitedUsePromo_ST_728x90_A…" at bounding box center [205, 264] width 92 height 32
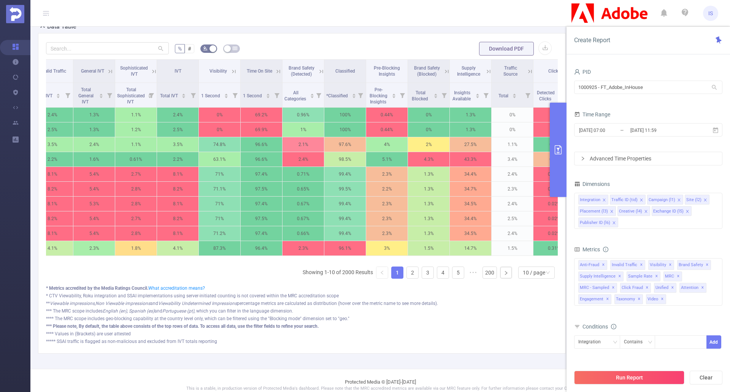
scroll to position [0, 0]
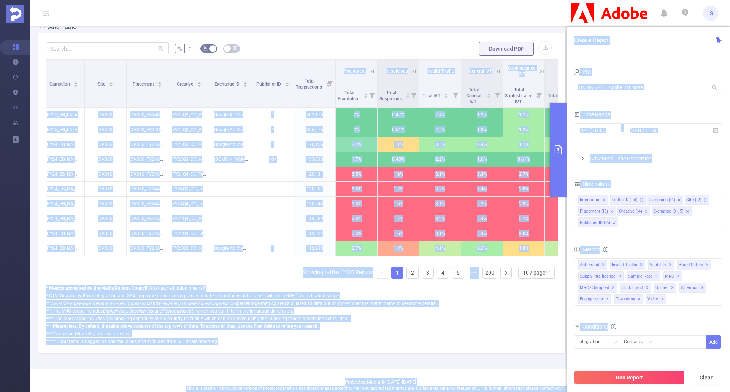
drag, startPoint x: 211, startPoint y: 270, endPoint x: 555, endPoint y: 285, distance: 344.5
click at [555, 285] on body "IS Overview Help Center (New) Usage Notification Blocking Policy Integrations U…" at bounding box center [365, 196] width 730 height 392
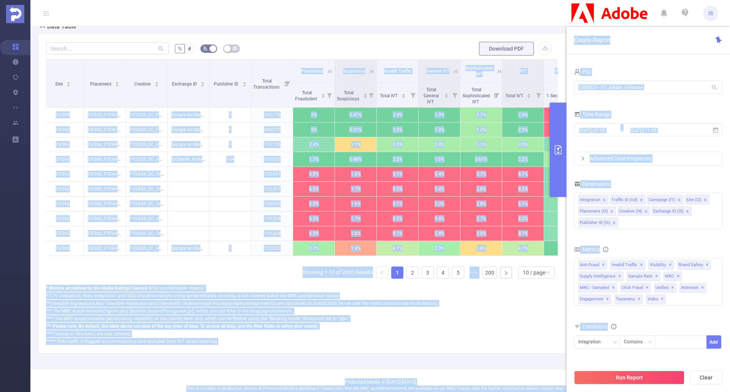
click at [475, 307] on div "** Viewable impressions , Non Viewable impressions and Viewability Undetermined…" at bounding box center [302, 303] width 512 height 7
click at [211, 285] on div "Integration Traffic ID Campaign Site Placement Creative Exchange ID Publisher I…" at bounding box center [302, 171] width 512 height 225
click at [206, 292] on div "* Metrics accredited by the Media Ratings Council. What accreditation means?" at bounding box center [302, 288] width 512 height 7
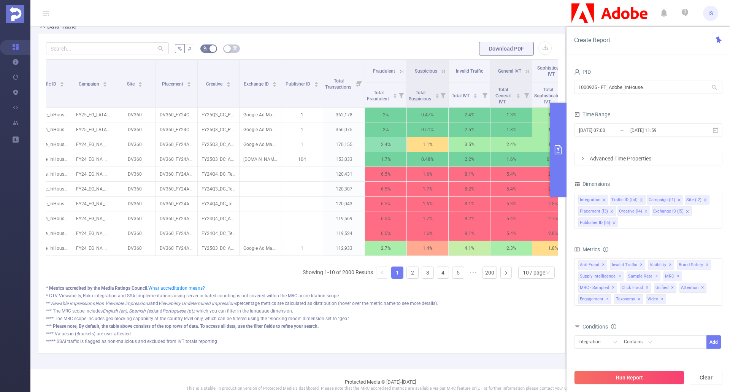
scroll to position [0, 0]
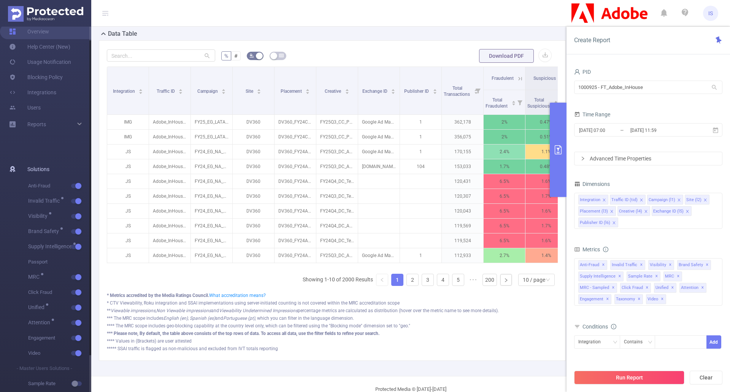
click at [78, 368] on li "- Master Users Solutions -" at bounding box center [34, 368] width 91 height 15
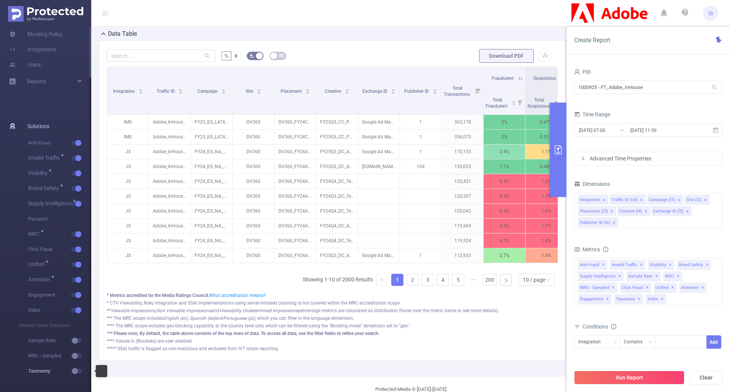
click at [79, 368] on span "Taxonomy" at bounding box center [59, 371] width 63 height 15
click at [78, 371] on button "button" at bounding box center [76, 371] width 11 height 5
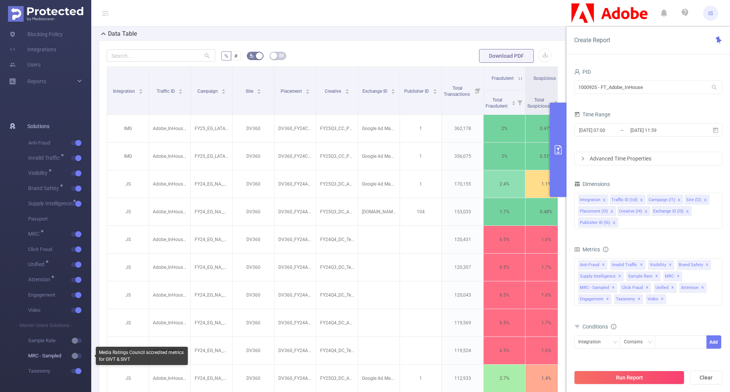
click at [80, 355] on span "button" at bounding box center [83, 356] width 10 height 4
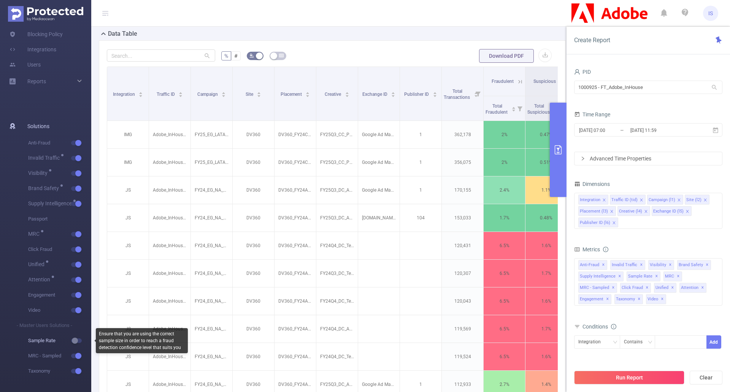
click at [77, 338] on span "Sample Rate" at bounding box center [59, 340] width 63 height 15
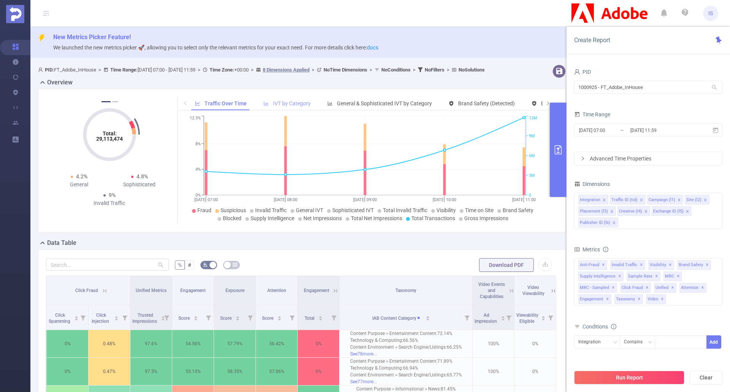
click at [289, 105] on div "IVT by Category" at bounding box center [287, 104] width 55 height 14
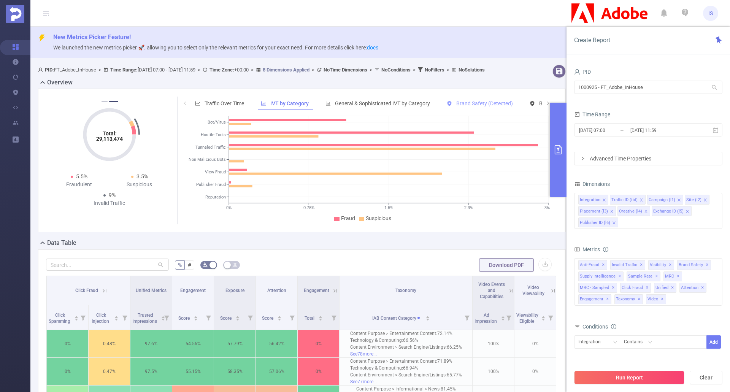
click at [484, 106] on span "Brand Safety (Detected)" at bounding box center [484, 103] width 57 height 6
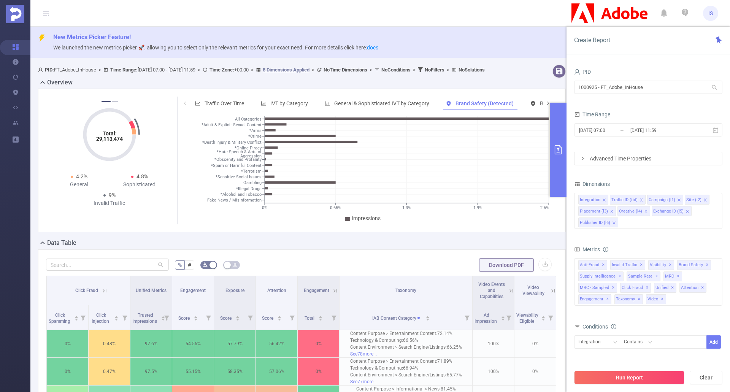
click at [546, 105] on icon "icon: right" at bounding box center [548, 103] width 5 height 5
click at [513, 106] on span "Smart Agent" at bounding box center [511, 103] width 30 height 6
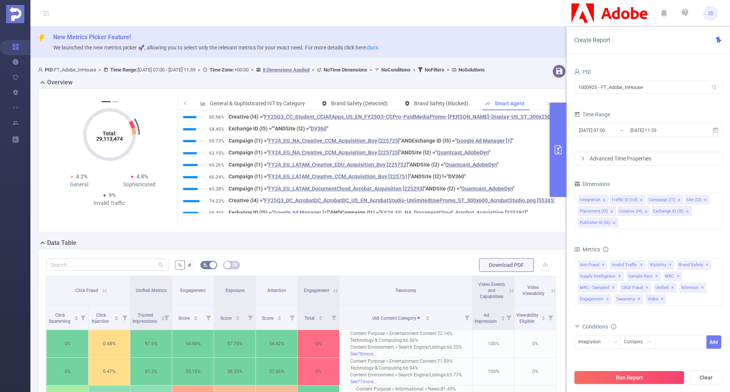
scroll to position [494, 0]
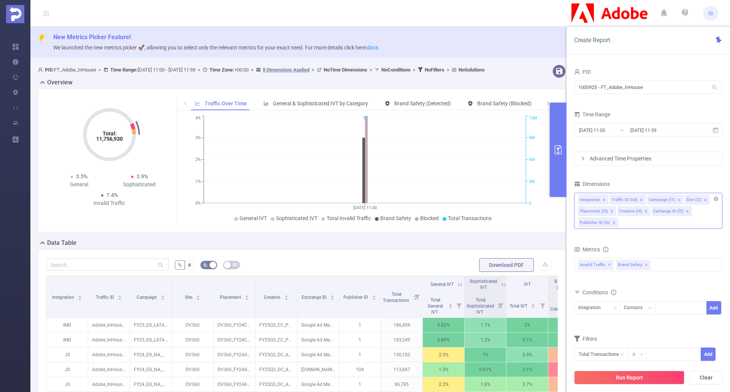
click at [611, 211] on icon "icon: close" at bounding box center [611, 211] width 3 height 3
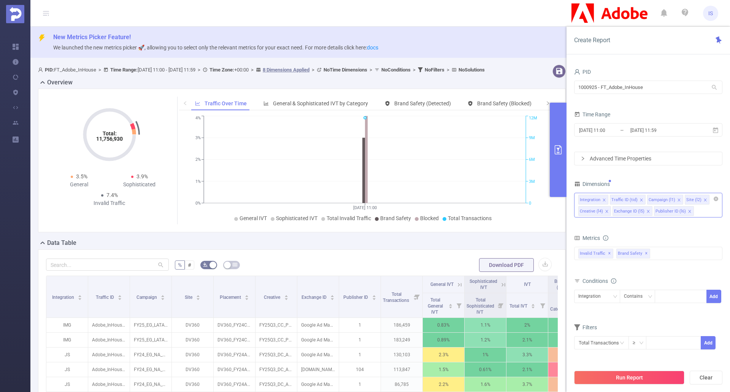
click at [642, 200] on li "Traffic ID (tid)" at bounding box center [628, 200] width 36 height 10
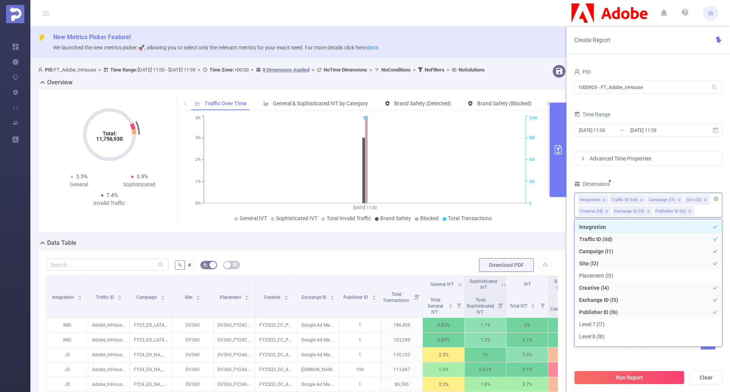
click at [640, 200] on icon "icon: close" at bounding box center [642, 200] width 4 height 4
click at [629, 198] on icon "icon: close" at bounding box center [631, 200] width 4 height 4
click at [716, 200] on icon "icon: close-circle" at bounding box center [716, 199] width 5 height 5
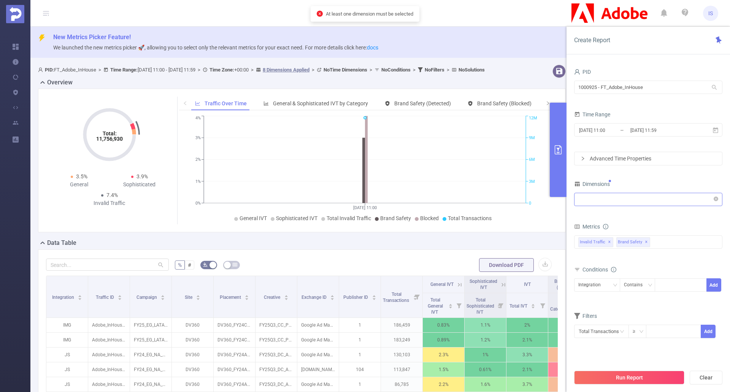
click at [654, 218] on form "Dimensions Integration Metrics Total General IVT Data Centers Disclosed Bots Kn…" at bounding box center [648, 263] width 148 height 169
click at [647, 241] on span "Brand Safety ✕" at bounding box center [633, 242] width 34 height 10
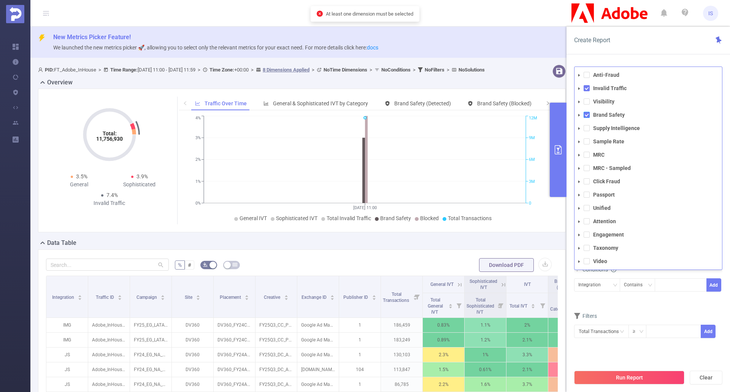
click at [589, 115] on span at bounding box center [587, 115] width 6 height 6
click at [668, 314] on div "Filters" at bounding box center [648, 317] width 148 height 13
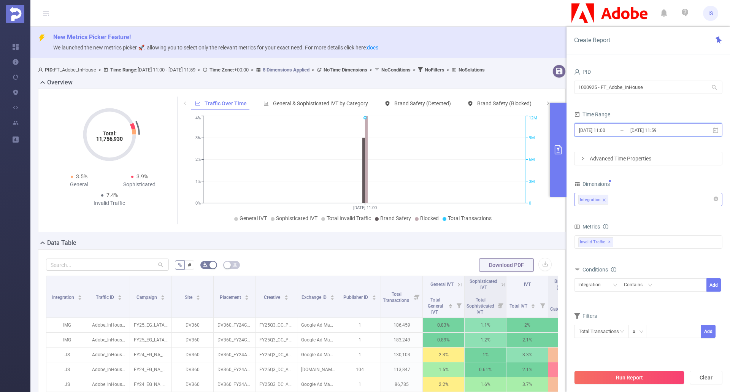
click at [712, 130] on icon at bounding box center [715, 130] width 7 height 7
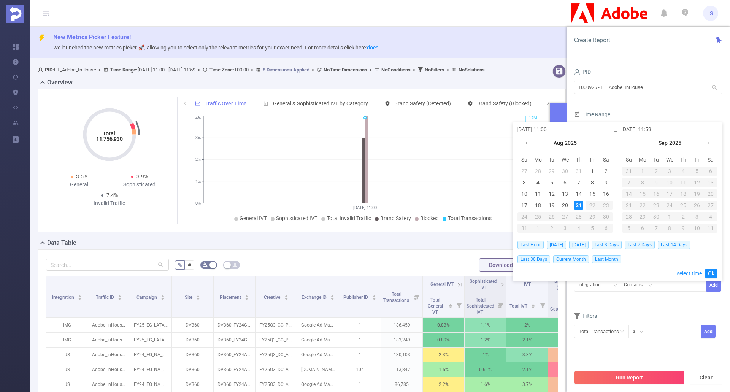
click at [525, 143] on link at bounding box center [527, 142] width 7 height 15
click at [526, 143] on link at bounding box center [527, 142] width 7 height 15
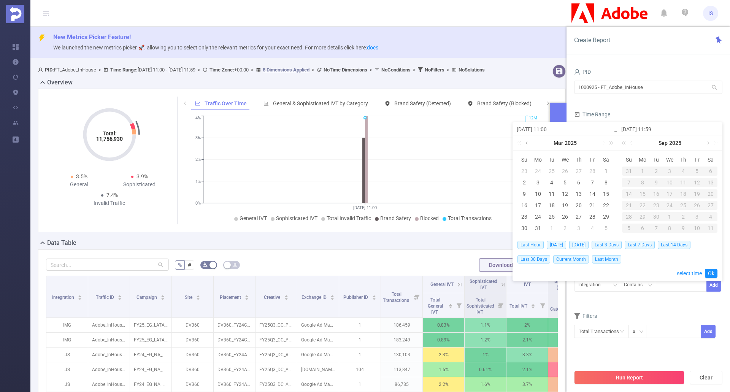
click at [527, 143] on link at bounding box center [527, 142] width 7 height 15
click at [518, 141] on link at bounding box center [521, 142] width 10 height 15
click at [538, 170] on div "1" at bounding box center [537, 171] width 9 height 9
click at [609, 142] on link at bounding box center [610, 142] width 10 height 15
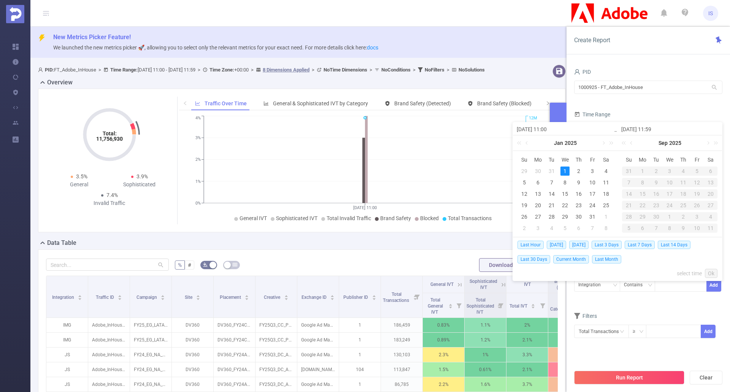
click at [566, 169] on div "1" at bounding box center [564, 171] width 9 height 9
type input "2024-01-01 11:00"
type input "2025-01-01 11:59"
type input "2024-01-01 11:00"
type input "2025-01-01 11:59"
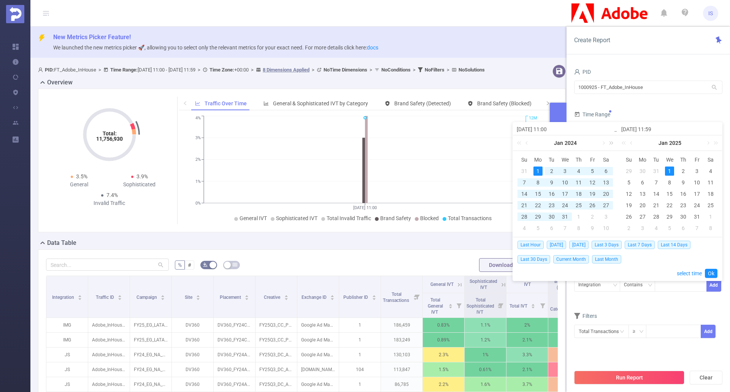
click at [610, 144] on link at bounding box center [610, 142] width 10 height 15
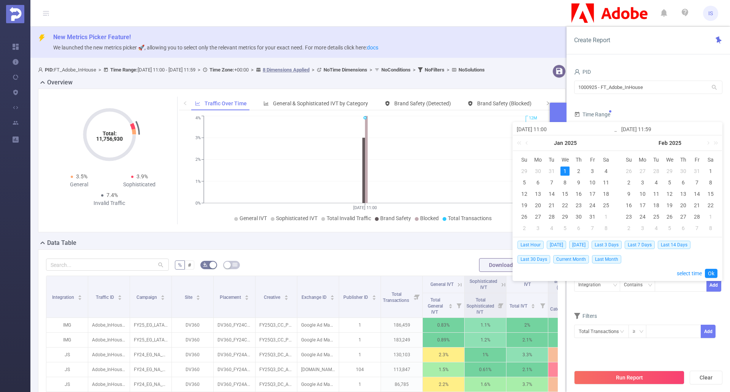
click at [567, 173] on div "1" at bounding box center [564, 171] width 9 height 9
click at [676, 310] on form "Dimensions Integration Metrics Total General IVT Data Centers Disclosed Bots Kn…" at bounding box center [648, 263] width 148 height 169
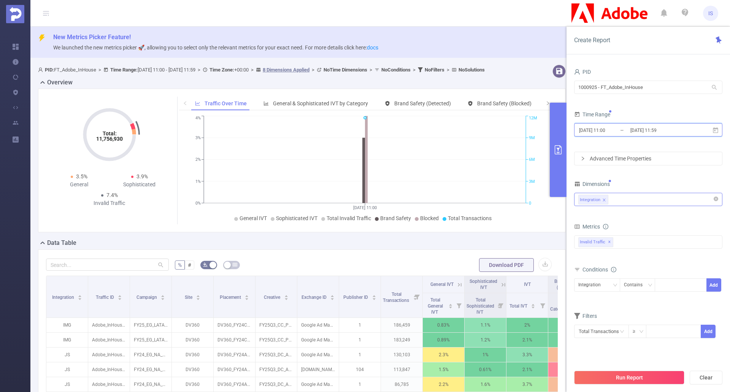
click at [718, 129] on icon at bounding box center [715, 130] width 5 height 6
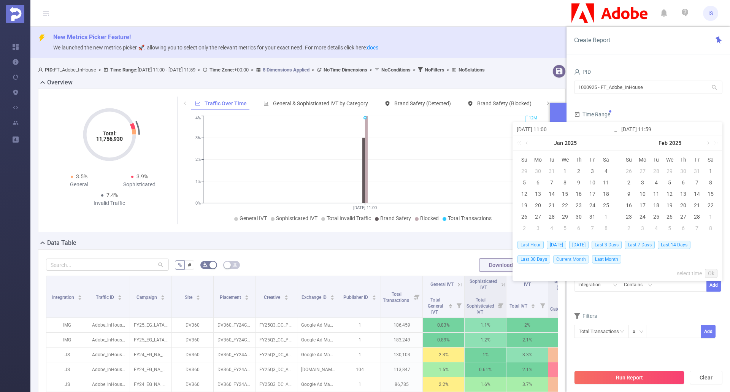
click at [580, 260] on span "Current Month" at bounding box center [571, 259] width 36 height 8
type input "2025-08-01 00:00"
type input "2025-08-21 11:59"
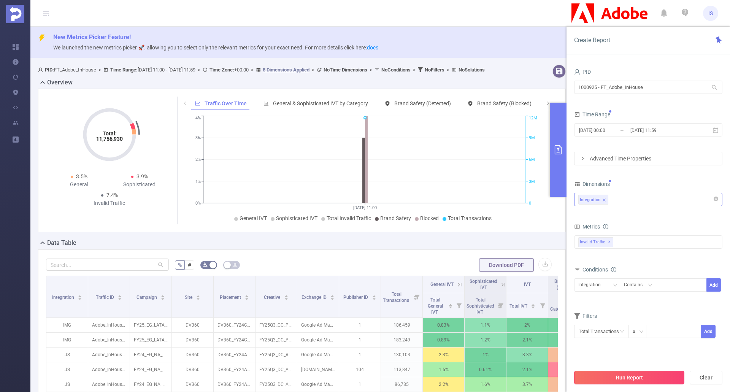
click at [645, 376] on button "Run Report" at bounding box center [629, 378] width 110 height 14
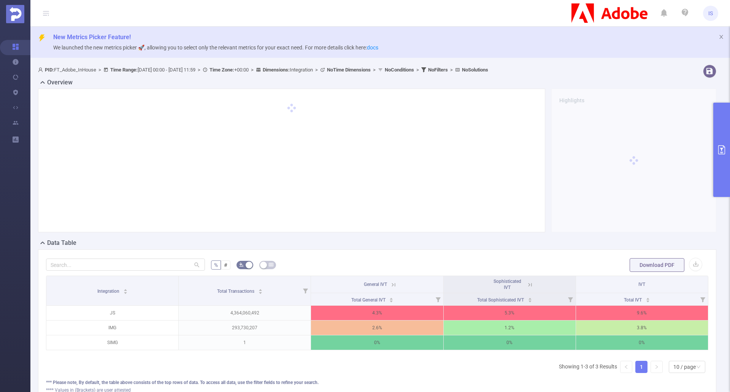
click at [721, 159] on button "primary" at bounding box center [721, 150] width 17 height 94
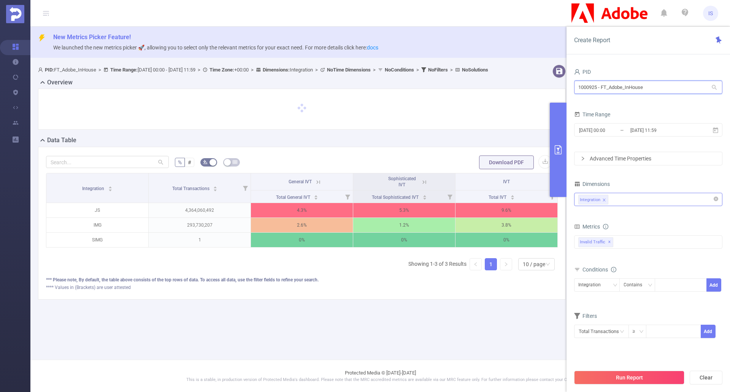
drag, startPoint x: 664, startPoint y: 87, endPoint x: 533, endPoint y: 92, distance: 130.9
click at [533, 92] on section "PID: FT_Adobe_InHouse > Time Range: 2025-08-01 00:00 - 2025-08-21 11:59 > Time …" at bounding box center [380, 188] width 700 height 253
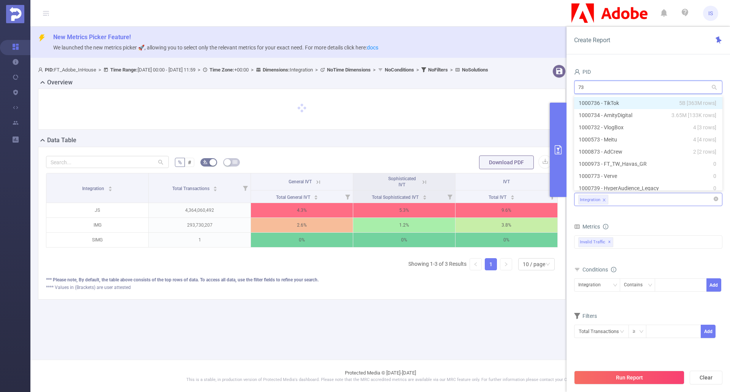
type input "736"
click at [642, 106] on li "1000736 - TikTok 5B [363M rows]" at bounding box center [648, 103] width 148 height 12
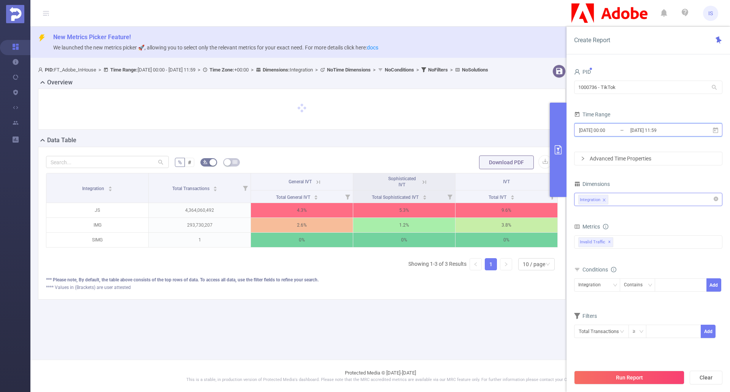
click at [716, 129] on icon at bounding box center [715, 130] width 5 height 6
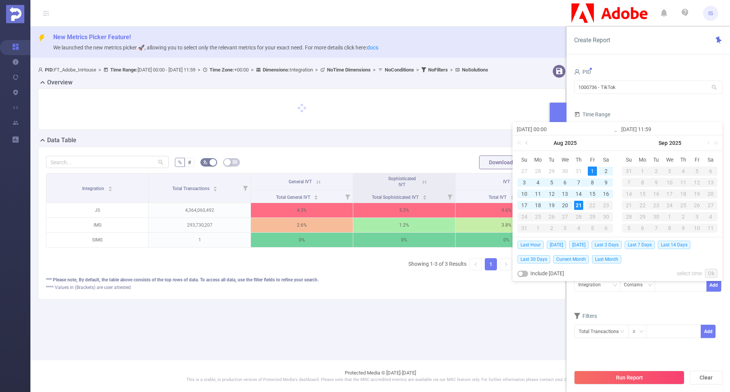
click at [530, 144] on link at bounding box center [527, 142] width 7 height 15
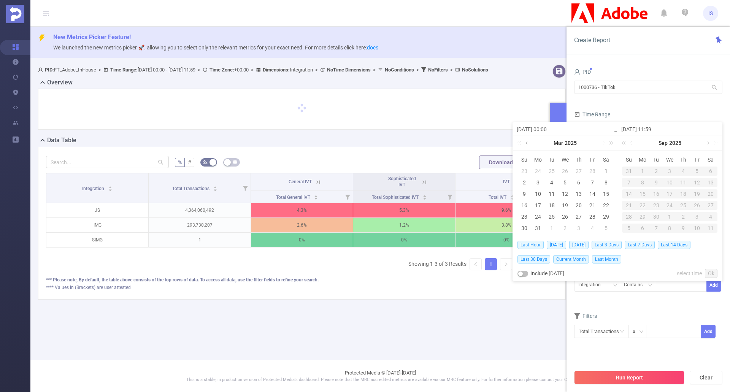
click at [530, 144] on link at bounding box center [527, 142] width 7 height 15
click at [560, 171] on td "1" at bounding box center [566, 170] width 14 height 11
click at [632, 143] on link at bounding box center [632, 142] width 7 height 15
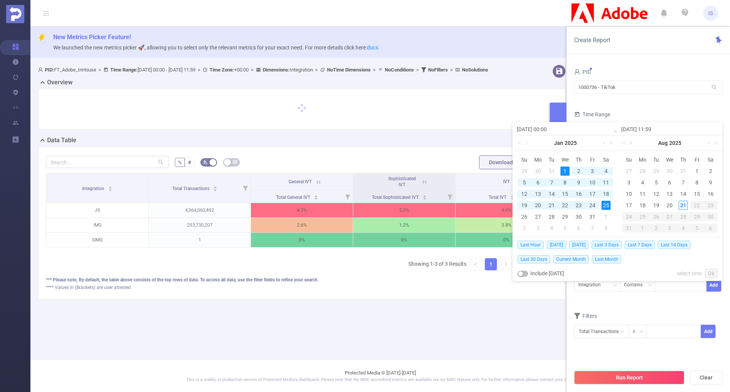
click at [632, 143] on link at bounding box center [632, 142] width 7 height 15
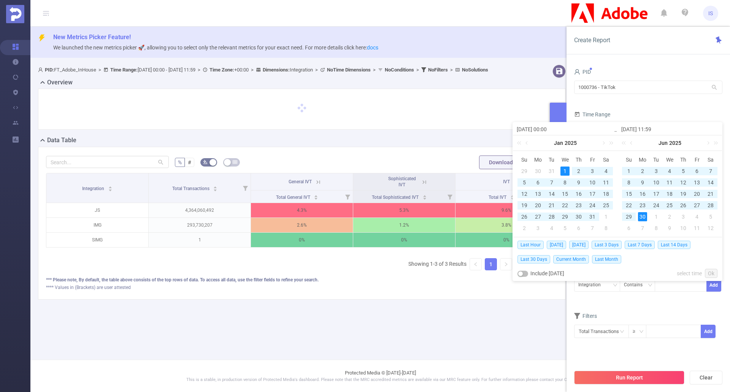
click at [643, 213] on div "30" at bounding box center [642, 216] width 9 height 9
type input "2025-01-01 00:00"
type input "2025-06-30 11:59"
type input "2025-01-01 00:00"
type input "2025-06-30 11:59"
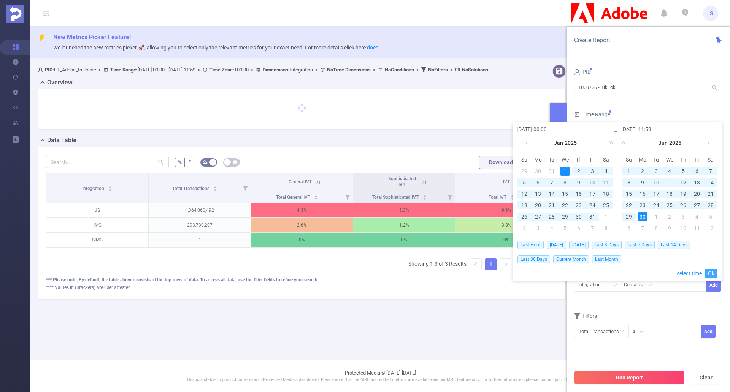
click at [712, 274] on link "Ok" at bounding box center [711, 273] width 13 height 9
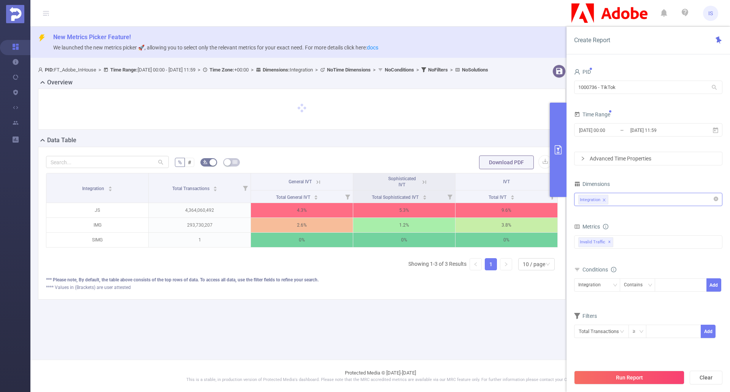
click at [650, 180] on div "Dimensions" at bounding box center [648, 185] width 148 height 13
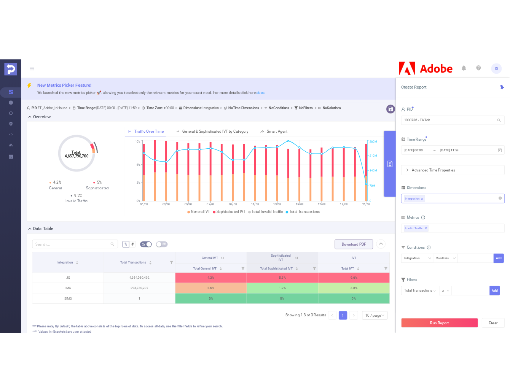
scroll to position [38, 0]
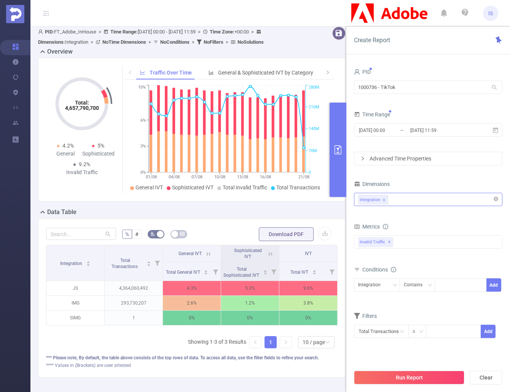
click at [432, 377] on button "Run Report" at bounding box center [409, 378] width 110 height 14
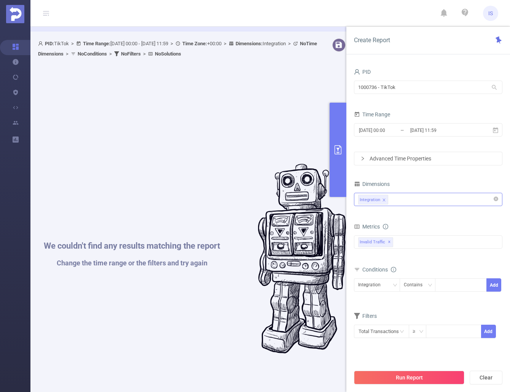
scroll to position [38, 0]
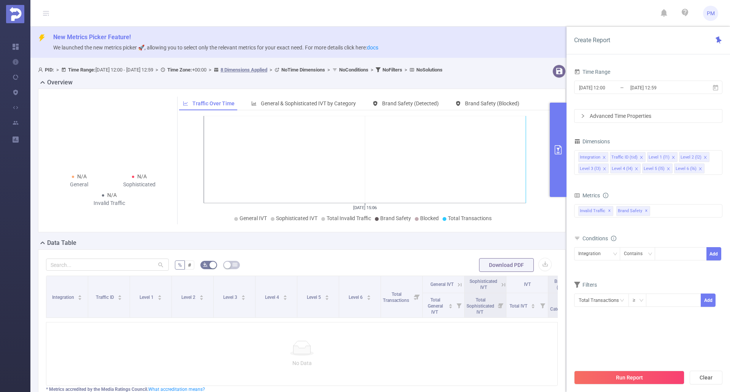
click at [705, 14] on span "PM" at bounding box center [710, 13] width 15 height 15
click at [659, 44] on link "Logout" at bounding box center [677, 44] width 84 height 11
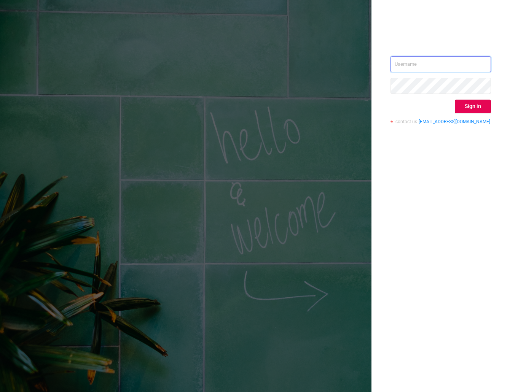
click at [416, 66] on input "text" at bounding box center [440, 64] width 100 height 16
type input "[PERSON_NAME][EMAIL_ADDRESS][DOMAIN_NAME]"
click at [475, 103] on button "Sign in" at bounding box center [472, 107] width 36 height 14
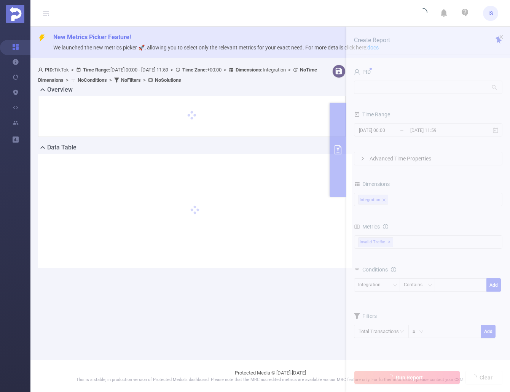
click at [258, 150] on div "Data Table" at bounding box center [194, 148] width 313 height 11
click at [260, 145] on div "Data Table" at bounding box center [194, 148] width 313 height 11
click at [263, 142] on div at bounding box center [191, 119] width 313 height 47
click at [183, 72] on span "PID: TikTok > Time Range: 2025-01-01 00:00 - 2025-06-30 11:59 > Time Zone: +00:…" at bounding box center [177, 75] width 279 height 16
click at [479, 16] on ul "IS" at bounding box center [458, 13] width 80 height 26
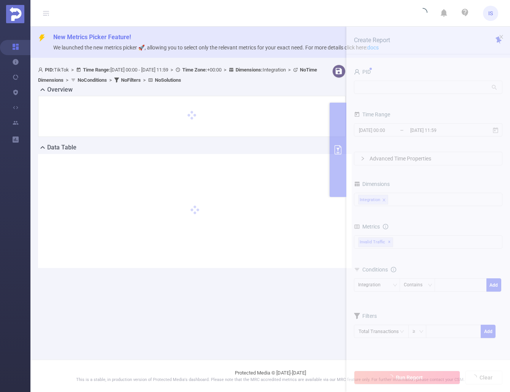
click at [488, 13] on span "IS" at bounding box center [490, 13] width 5 height 15
click at [427, 50] on link "Logout" at bounding box center [456, 55] width 84 height 11
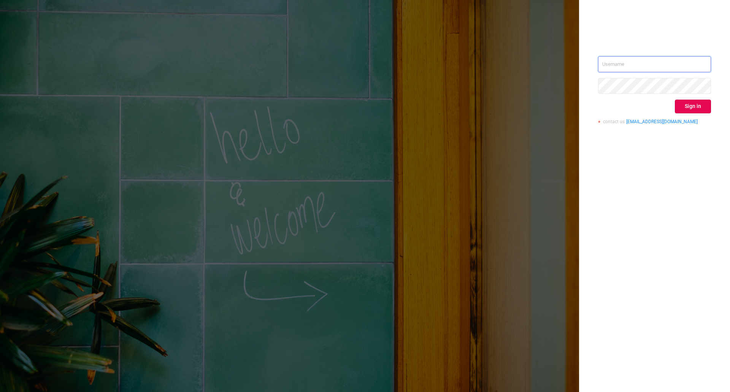
click at [635, 71] on input "text" at bounding box center [654, 64] width 113 height 16
type input "[PERSON_NAME][EMAIL_ADDRESS][DOMAIN_NAME]"
click at [693, 105] on button "Sign in" at bounding box center [693, 107] width 36 height 14
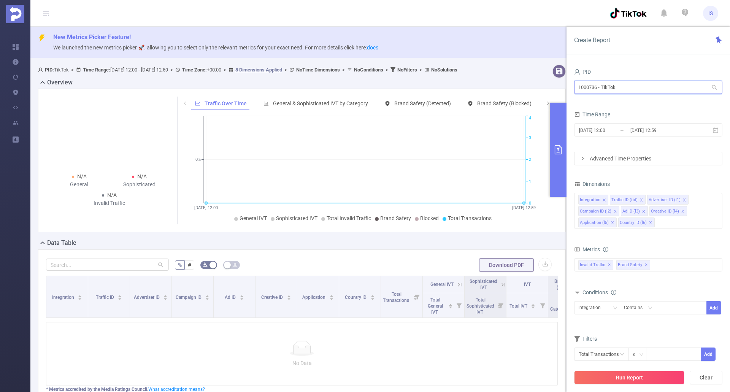
click at [649, 86] on input "1000736 - TikTok" at bounding box center [648, 87] width 148 height 13
drag, startPoint x: 649, startPoint y: 88, endPoint x: 550, endPoint y: 90, distance: 98.9
click at [550, 90] on section "PID: TikTok > Time Range: [DATE] 12:00 - [DATE] 12:59 > Time Zone: +00:00 > 8 D…" at bounding box center [380, 255] width 700 height 386
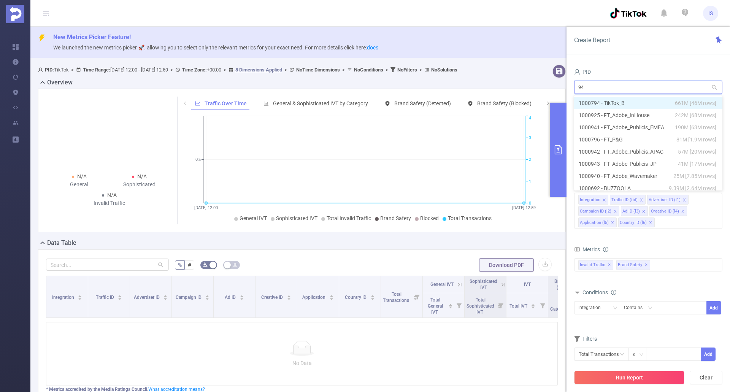
type input "941"
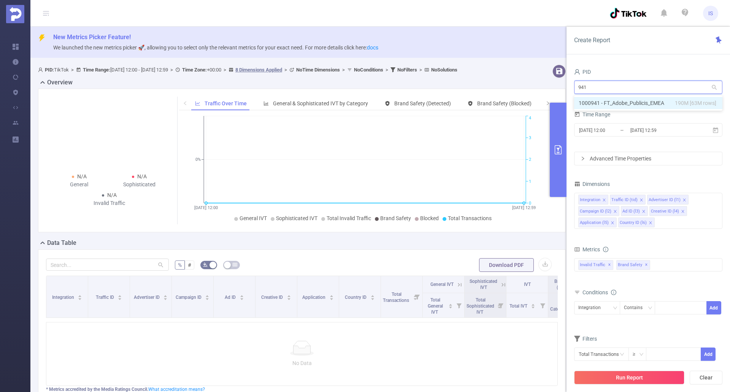
click at [649, 99] on li "1000941 - FT_Adobe_Publicis_EMEA 190M [63M rows]" at bounding box center [648, 103] width 148 height 12
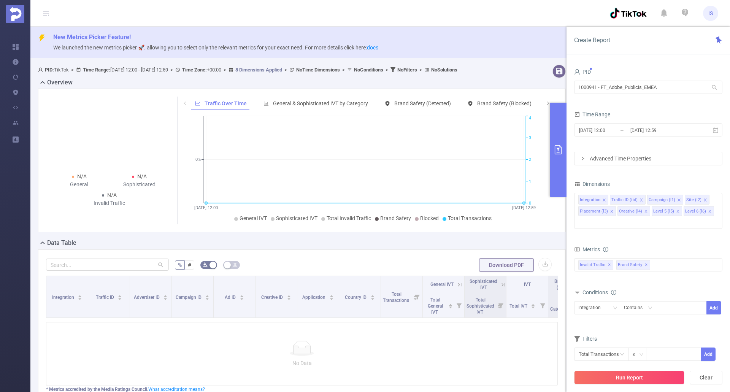
click at [633, 374] on button "Run Report" at bounding box center [629, 378] width 110 height 14
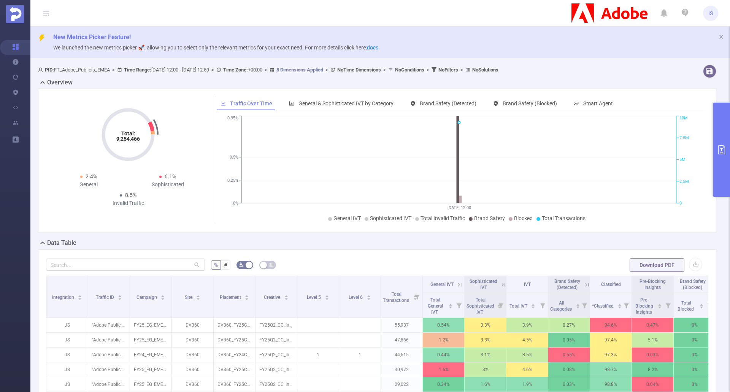
click at [724, 151] on icon "primary" at bounding box center [721, 149] width 9 height 9
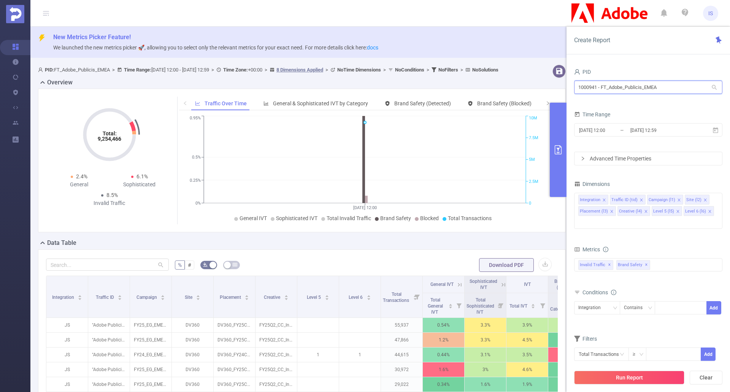
click at [686, 84] on input "1000941 - FT_Adobe_Publicis_EMEA" at bounding box center [648, 87] width 148 height 13
drag, startPoint x: 686, startPoint y: 84, endPoint x: 543, endPoint y: 80, distance: 143.4
click at [543, 80] on section "PID: FT_Adobe_Publicis_EMEA > Time Range: [DATE] 12:00 - [DATE] 12:59 > Time Zo…" at bounding box center [380, 309] width 700 height 495
click at [615, 80] on div "736 736" at bounding box center [648, 88] width 148 height 18
click at [613, 84] on input "736" at bounding box center [648, 87] width 148 height 13
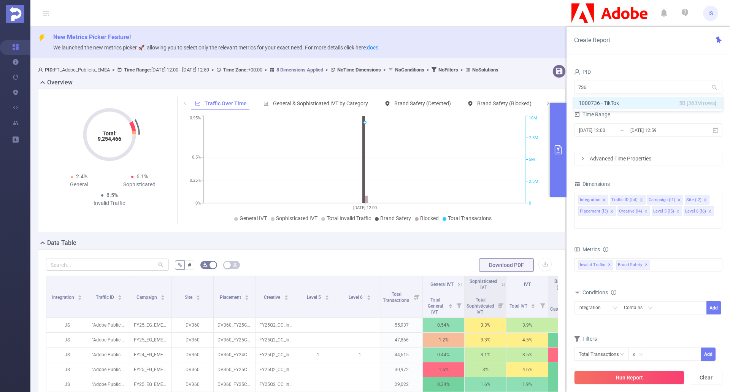
click at [437, 43] on div "New Metrics Picker Feature! We launched the new metrics picker 🚀, allowing you …" at bounding box center [380, 42] width 700 height 31
drag, startPoint x: 580, startPoint y: 81, endPoint x: 568, endPoint y: 78, distance: 11.9
click at [568, 78] on div "PID 736 736 Time Range 2025-08-21 12:00 _ 2025-08-21 12:59 Advanced Time Proper…" at bounding box center [649, 232] width 164 height 346
type input "1000941 - FT_Adobe_Publicis_EMEA"
click at [673, 145] on form "PID 1000941 - FT_Adobe_Publicis_EMEA 1000941 - FT_Adobe_Publicis_EMEA Time Rang…" at bounding box center [648, 116] width 148 height 99
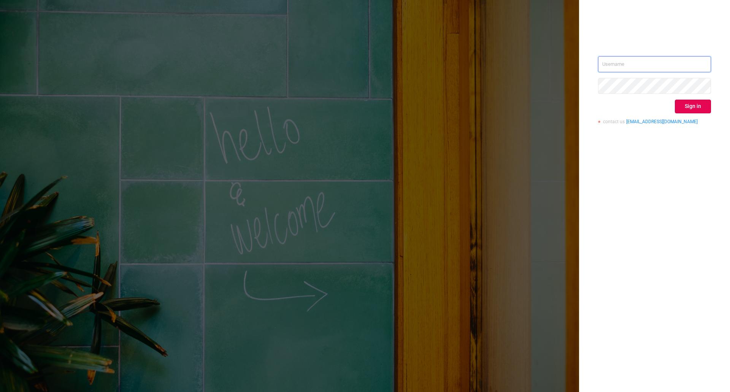
click at [624, 61] on input "text" at bounding box center [654, 64] width 113 height 16
type input "[PERSON_NAME][EMAIL_ADDRESS][DOMAIN_NAME]"
click at [630, 63] on input "text" at bounding box center [654, 64] width 113 height 16
type input "ivans@protected.media"
click at [698, 107] on button "Sign in" at bounding box center [693, 107] width 36 height 14
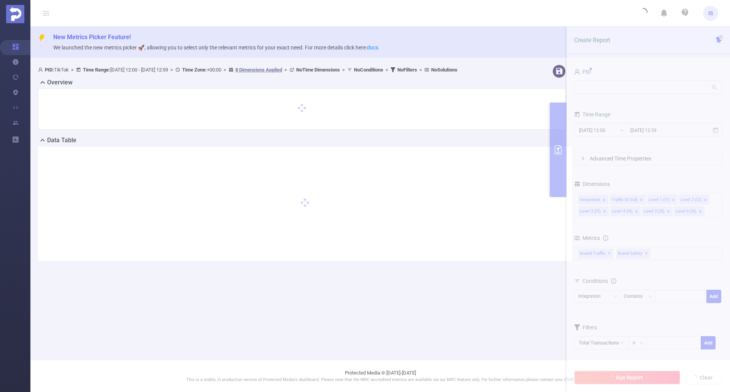
click at [157, 69] on span "PID: TikTok > Time Range: 2025-08-21 12:00 - 2025-08-21 12:59 > Time Zone: +00:…" at bounding box center [247, 70] width 419 height 6
click at [177, 68] on span "PID: TikTok > Time Range: 2025-08-21 12:00 - 2025-08-21 12:59 > Time Zone: +00:…" at bounding box center [247, 70] width 419 height 6
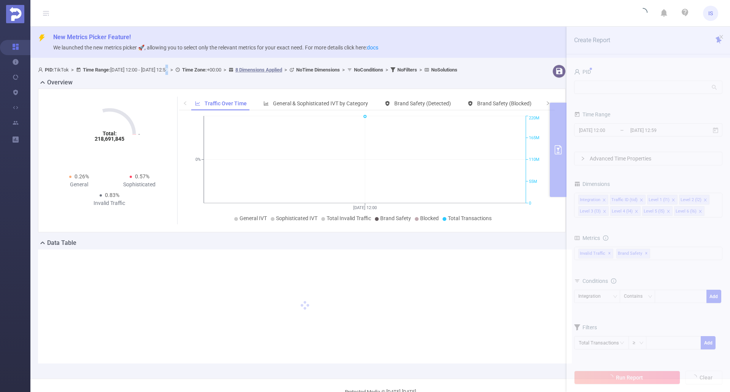
click at [201, 77] on div "PID: TikTok > Time Range: 2025-08-21 12:00 - 2025-08-21 12:59 > Time Zone: +00:…" at bounding box center [279, 71] width 489 height 13
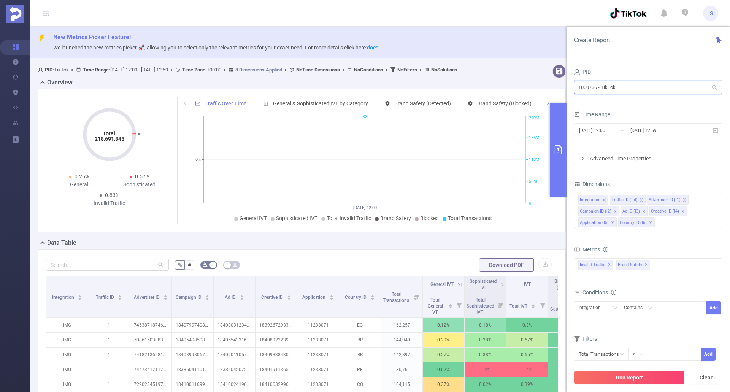
click at [644, 87] on input "1000736 - TikTok" at bounding box center [648, 87] width 148 height 13
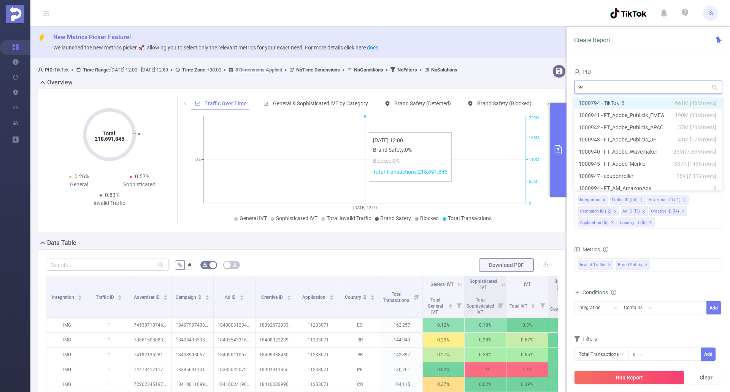
type input "9"
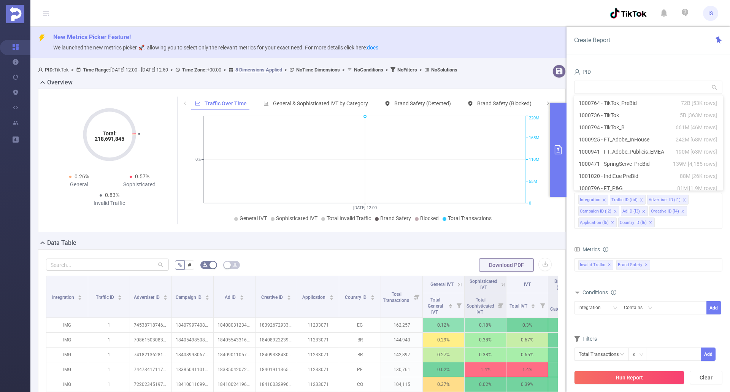
click at [614, 71] on div "PID" at bounding box center [648, 73] width 148 height 13
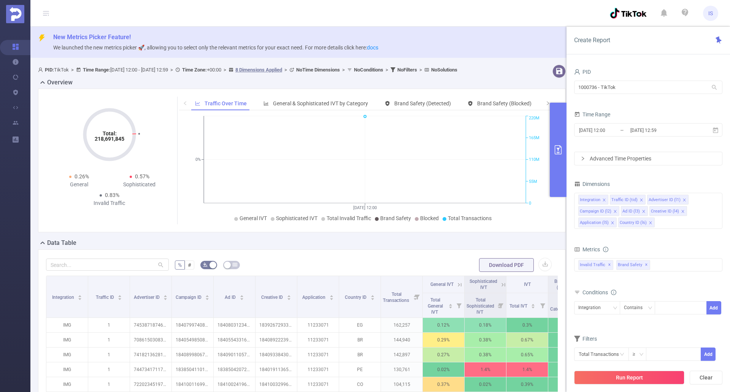
click at [559, 159] on button "primary" at bounding box center [558, 150] width 17 height 94
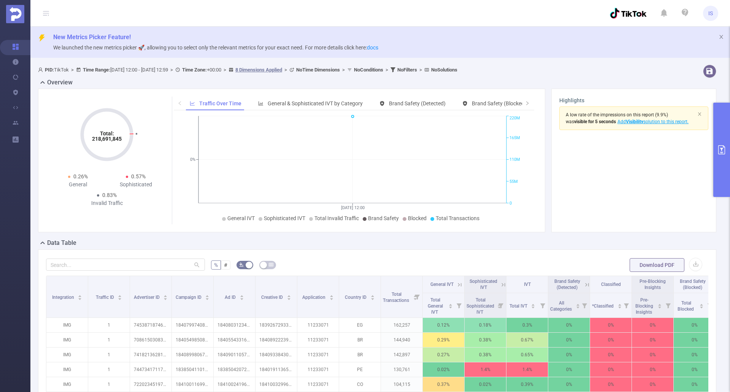
click at [726, 138] on button "primary" at bounding box center [721, 150] width 17 height 94
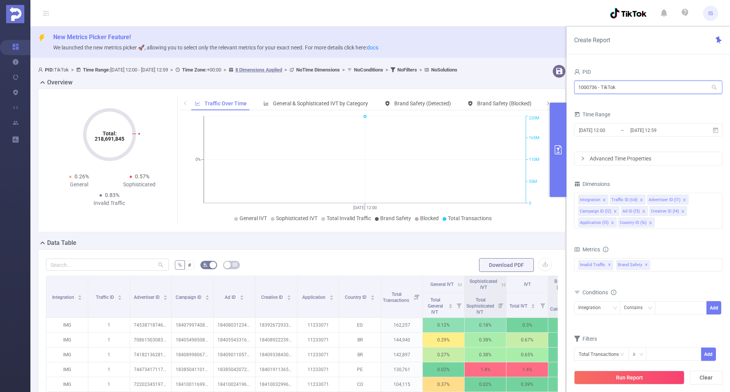
click at [649, 85] on input "1000736 - TikTok" at bounding box center [648, 87] width 148 height 13
drag, startPoint x: 624, startPoint y: 89, endPoint x: 571, endPoint y: 81, distance: 53.1
click at [571, 81] on div "PID 1000736 - TikTok 1000736 - TikTok Time Range 2025-08-21 12:00 _ 2025-08-21 …" at bounding box center [649, 232] width 164 height 346
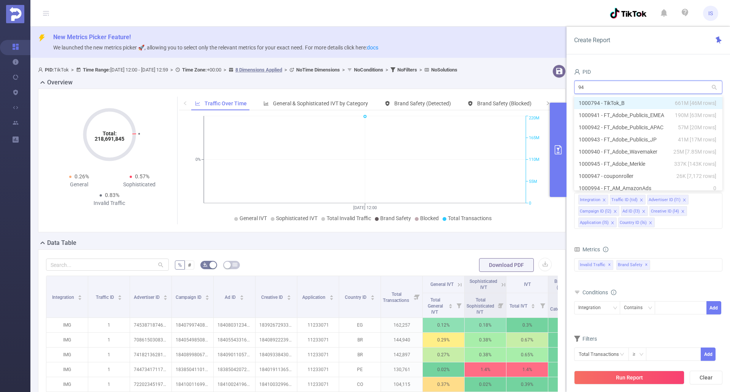
type input "941"
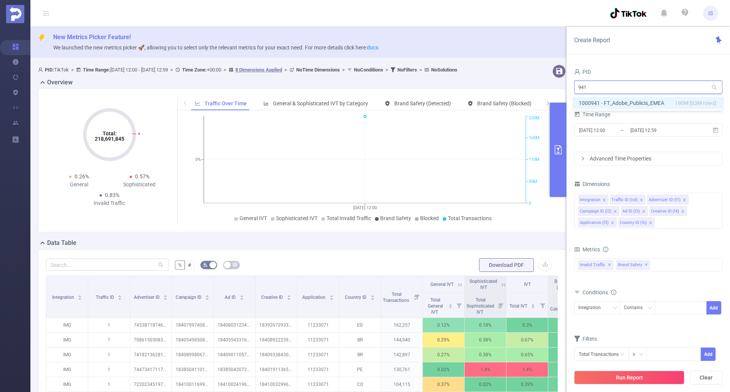
click at [644, 100] on li "1000941 - FT_Adobe_Publicis_EMEA 190M [63M rows]" at bounding box center [648, 103] width 148 height 12
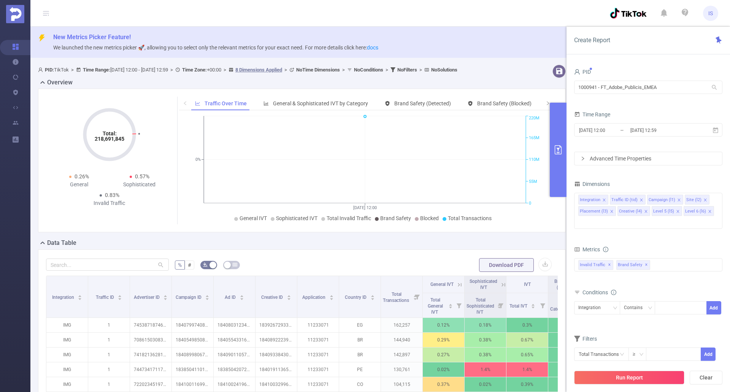
click at [680, 150] on form "PID 1000941 - FT_Adobe_Publicis_EMEA 1000941 - FT_Adobe_Publicis_EMEA Time Rang…" at bounding box center [648, 116] width 148 height 99
click at [641, 378] on button "Run Report" at bounding box center [629, 378] width 110 height 14
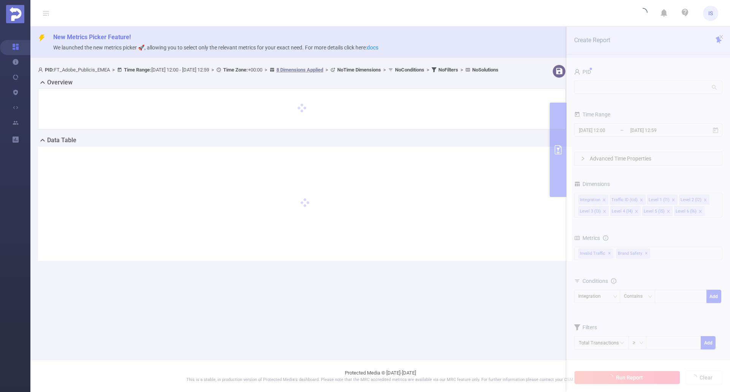
click at [349, 11] on header "IS" at bounding box center [365, 13] width 730 height 27
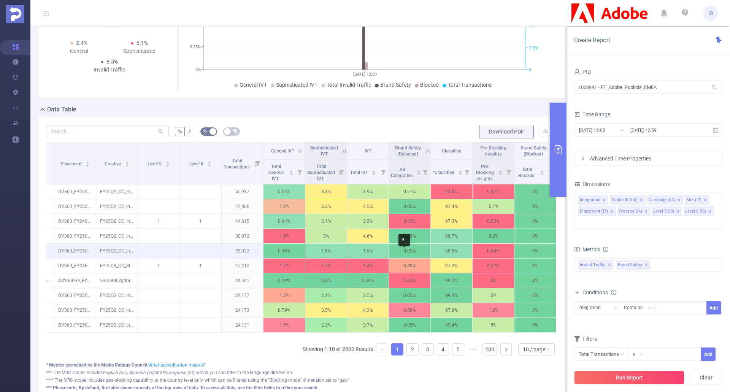
scroll to position [19, 0]
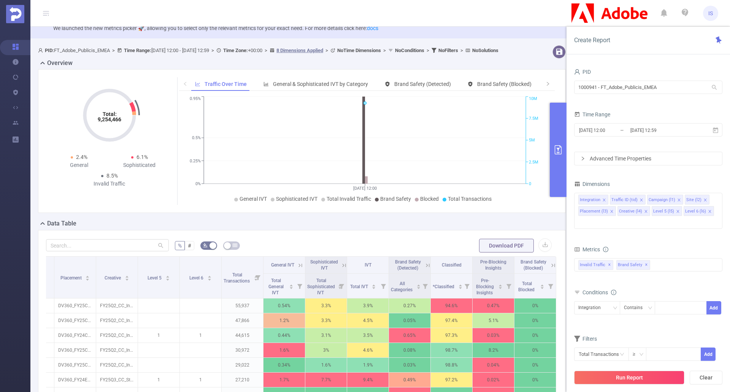
drag, startPoint x: 613, startPoint y: 378, endPoint x: 601, endPoint y: 360, distance: 21.2
click at [613, 378] on button "Run Report" at bounding box center [629, 378] width 110 height 14
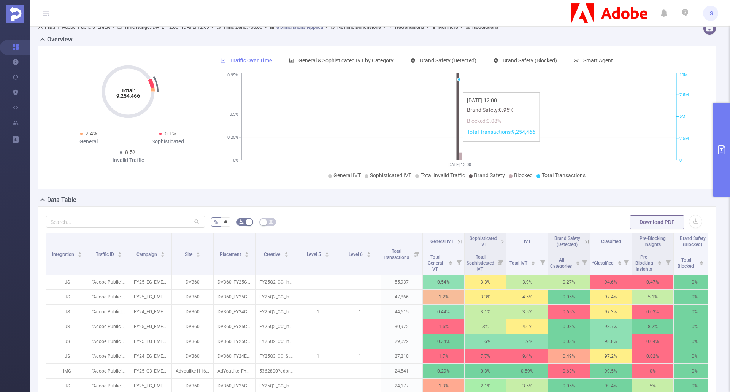
scroll to position [0, 0]
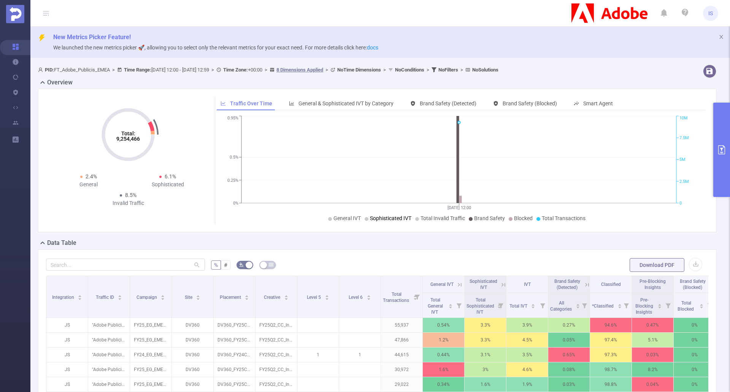
click at [392, 242] on div "Data Table" at bounding box center [380, 243] width 684 height 11
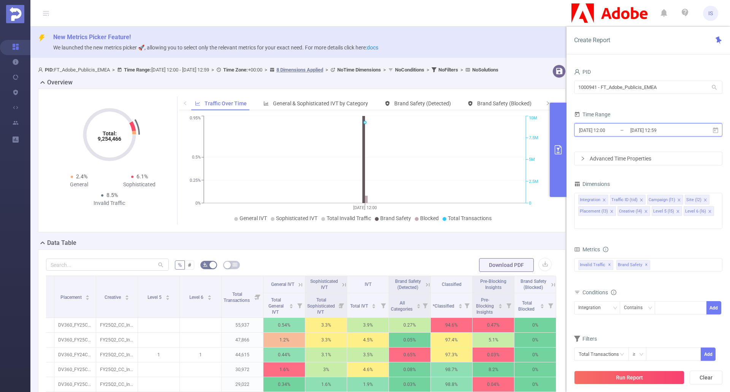
click at [716, 131] on icon at bounding box center [715, 130] width 7 height 7
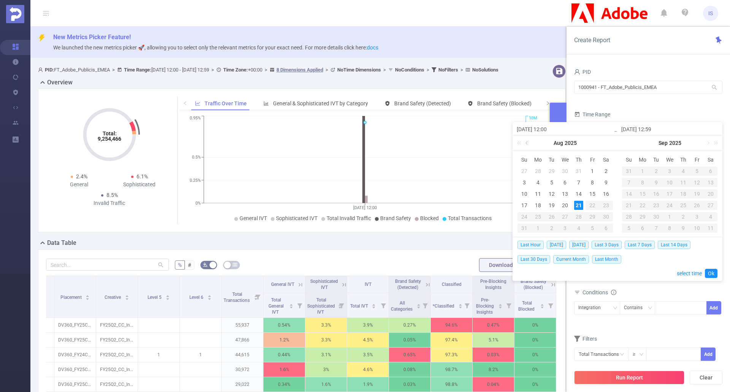
click at [526, 142] on link at bounding box center [527, 142] width 7 height 15
click at [523, 168] on div "1" at bounding box center [524, 171] width 9 height 9
click at [632, 142] on link at bounding box center [632, 142] width 7 height 15
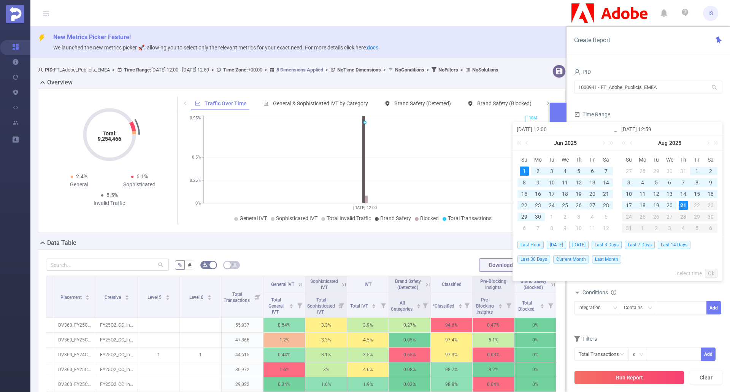
click at [683, 203] on div "21" at bounding box center [683, 205] width 9 height 9
type input "[DATE] 12:00"
click at [713, 270] on link "Ok" at bounding box center [711, 273] width 13 height 9
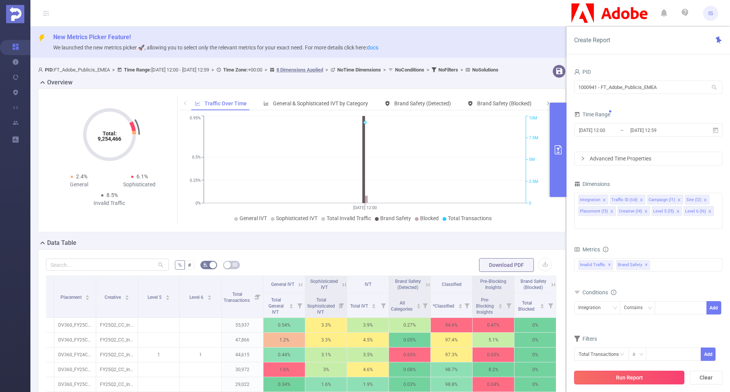
click at [655, 375] on button "Run Report" at bounding box center [629, 378] width 110 height 14
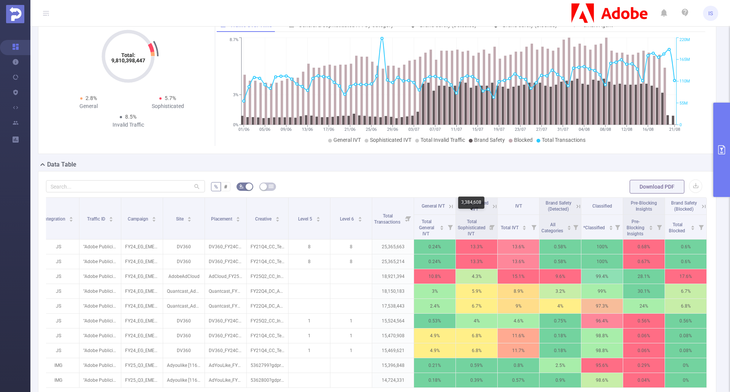
scroll to position [38, 0]
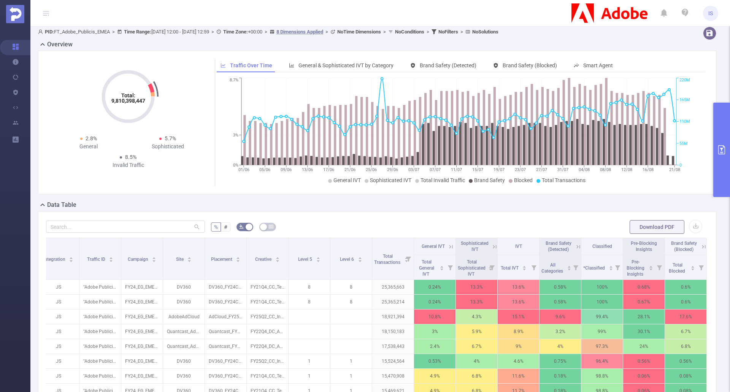
click at [720, 153] on icon "primary" at bounding box center [721, 149] width 9 height 9
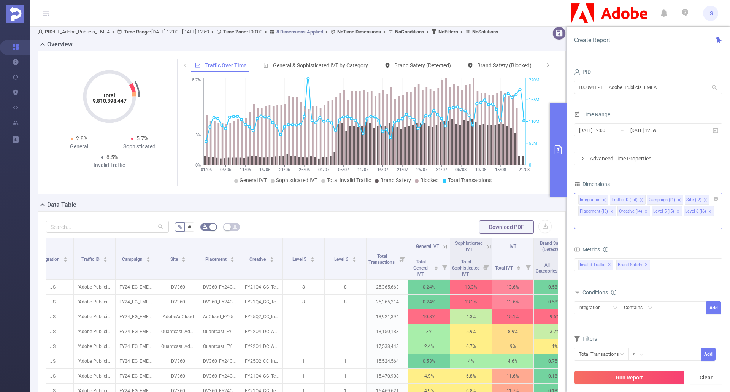
click at [641, 201] on icon "icon: close" at bounding box center [641, 199] width 3 height 3
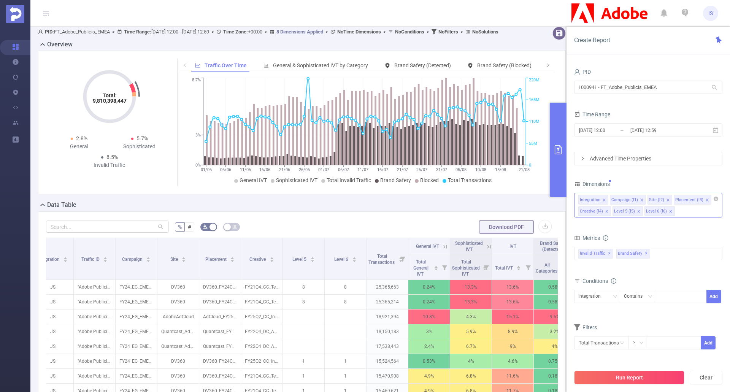
click at [641, 198] on icon "icon: close" at bounding box center [642, 200] width 4 height 4
click at [629, 201] on icon "icon: close" at bounding box center [631, 200] width 4 height 4
click at [642, 200] on icon "icon: close" at bounding box center [643, 199] width 3 height 3
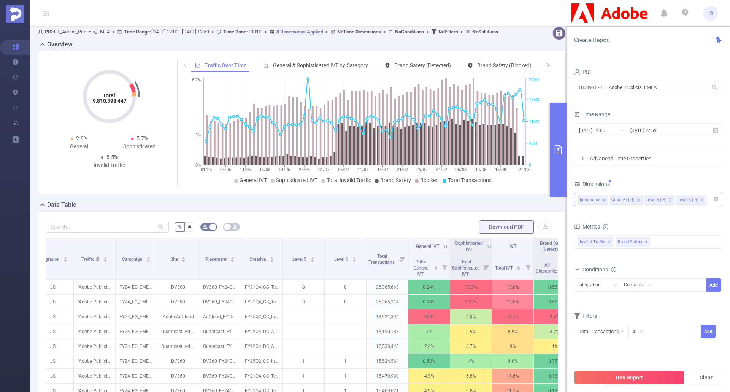
click at [637, 198] on icon "icon: close" at bounding box center [639, 200] width 4 height 4
click at [636, 198] on icon "icon: close" at bounding box center [636, 200] width 4 height 4
click at [636, 200] on icon "icon: close" at bounding box center [636, 200] width 4 height 4
click at [645, 241] on span "✕" at bounding box center [646, 242] width 3 height 9
drag, startPoint x: 673, startPoint y: 82, endPoint x: 554, endPoint y: 83, distance: 119.4
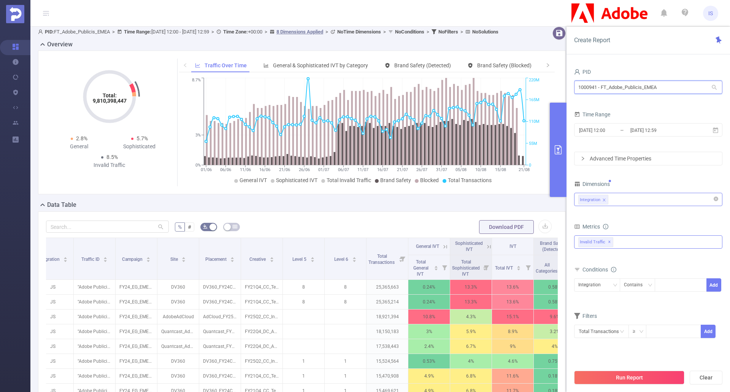
click at [554, 83] on section "PID: FT_Adobe_Publicis_EMEA > Time Range: 2025-06-01 12:00 - 2025-08-21 12:59 >…" at bounding box center [380, 271] width 700 height 495
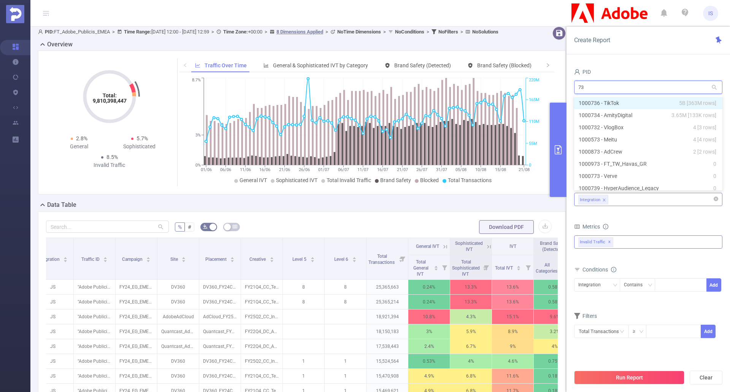
type input "736"
click at [624, 105] on li "1000736 - TikTok 5B [363M rows]" at bounding box center [648, 103] width 148 height 12
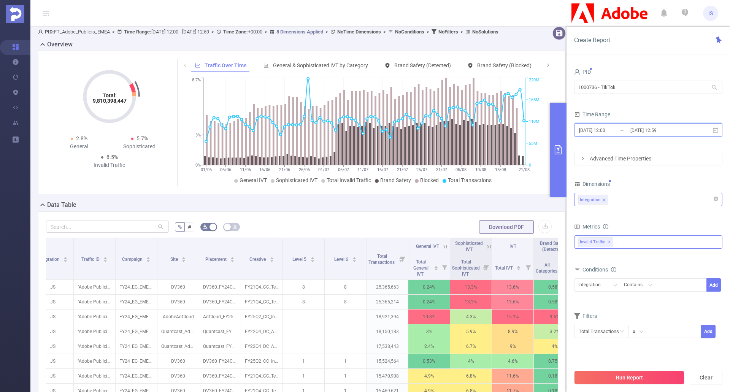
click at [717, 132] on icon at bounding box center [715, 130] width 7 height 7
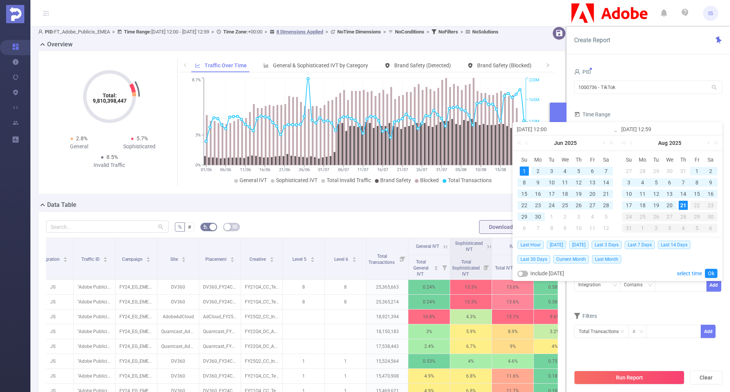
click at [669, 302] on form "Dimensions Integration Metrics Total General IVT Data Centers Disclosed Bots Kn…" at bounding box center [648, 263] width 148 height 169
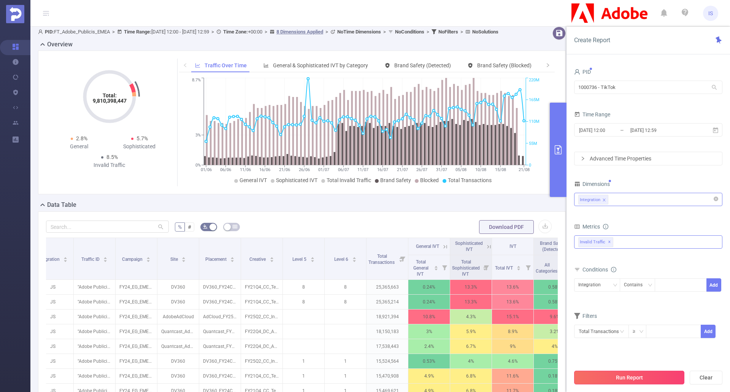
click at [644, 377] on button "Run Report" at bounding box center [629, 378] width 110 height 14
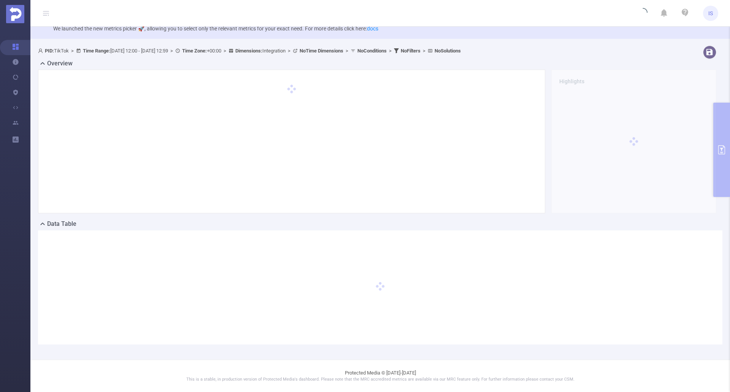
scroll to position [19, 0]
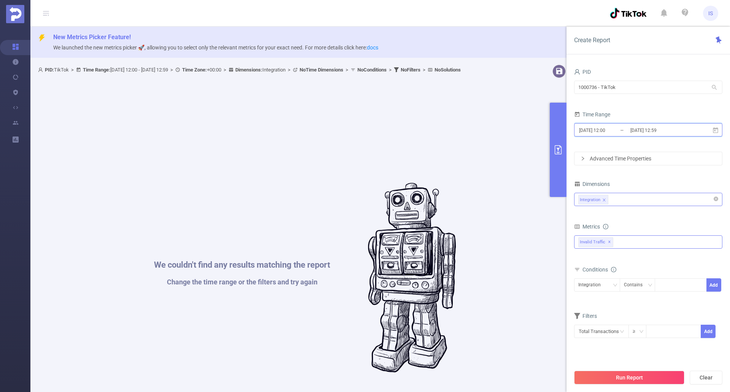
click at [715, 130] on icon at bounding box center [715, 130] width 5 height 6
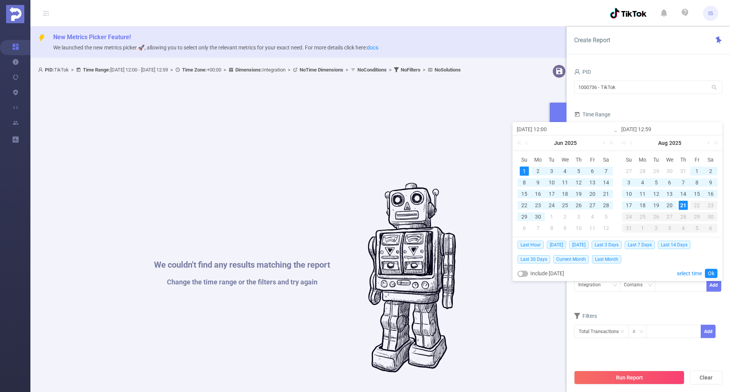
click at [696, 169] on div "1" at bounding box center [696, 171] width 9 height 9
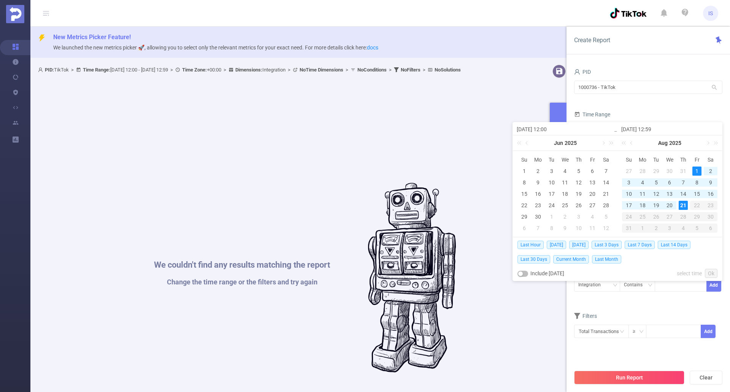
click at [684, 205] on div "21" at bounding box center [683, 205] width 9 height 9
type input "2025-08-01 12:00"
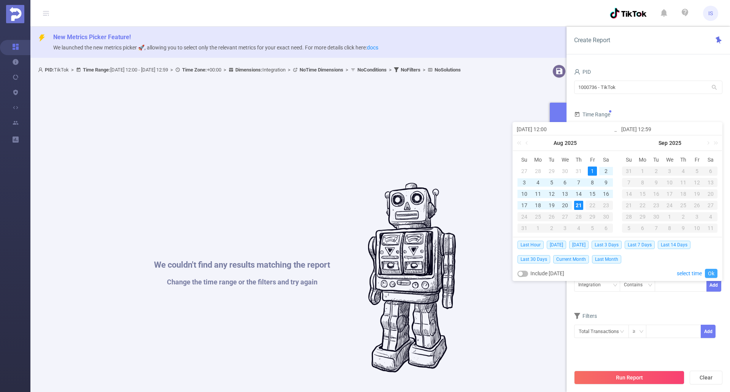
click at [713, 269] on link "Ok" at bounding box center [711, 273] width 13 height 9
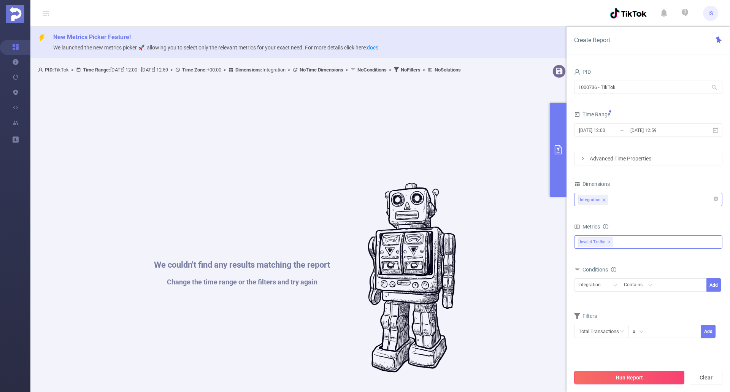
click at [651, 376] on button "Run Report" at bounding box center [629, 378] width 110 height 14
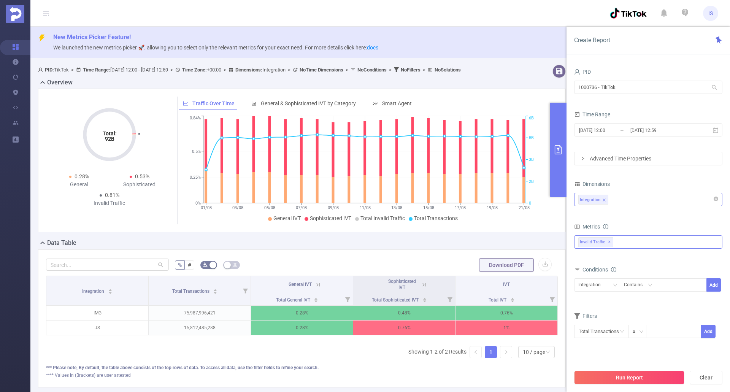
click at [559, 132] on button "primary" at bounding box center [558, 150] width 17 height 94
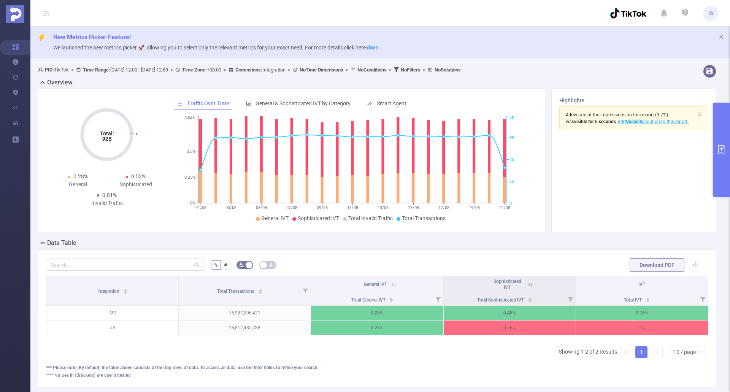
click at [717, 152] on button "primary" at bounding box center [721, 150] width 17 height 94
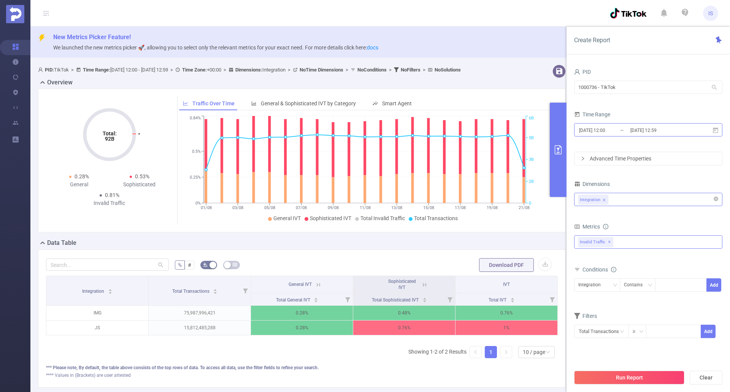
click at [606, 128] on input "2025-08-01 12:00" at bounding box center [609, 130] width 62 height 10
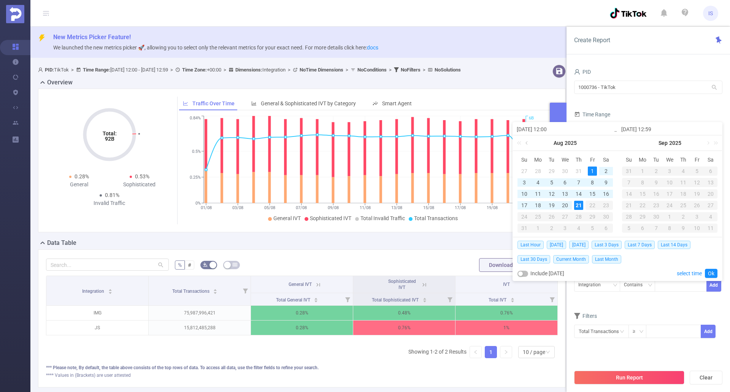
click at [527, 144] on link at bounding box center [527, 142] width 7 height 15
click at [552, 169] on div "1" at bounding box center [551, 171] width 9 height 9
click at [579, 214] on div "31" at bounding box center [578, 216] width 9 height 9
type input "2025-07-01 12:00"
type input "2025-07-31 12:59"
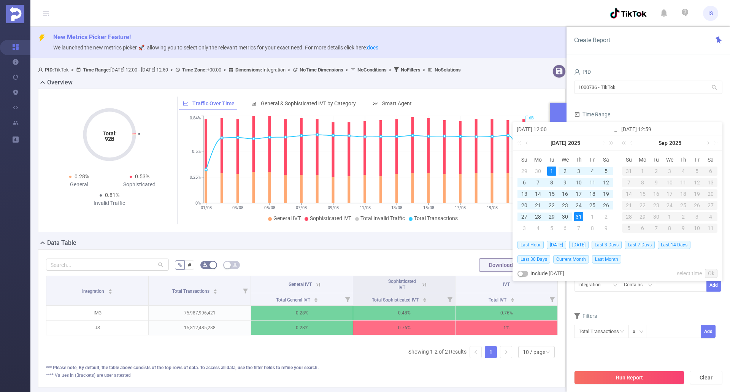
type input "2025-07-01 12:00"
type input "2025-07-31 12:59"
click at [708, 275] on link "Ok" at bounding box center [711, 273] width 13 height 9
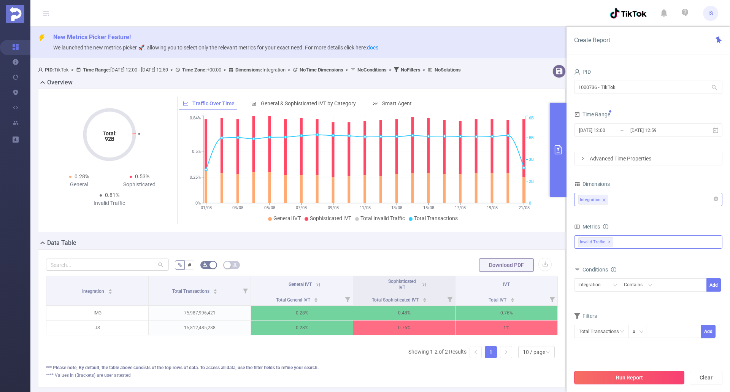
click at [651, 375] on button "Run Report" at bounding box center [629, 378] width 110 height 14
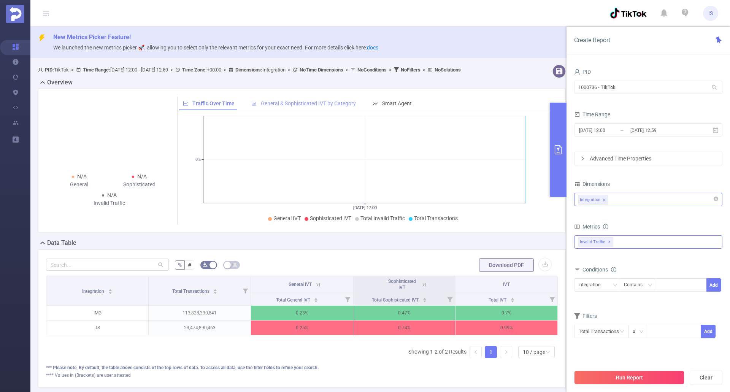
click at [348, 111] on div "General & Sophisticated IVT by Category" at bounding box center [304, 104] width 112 height 14
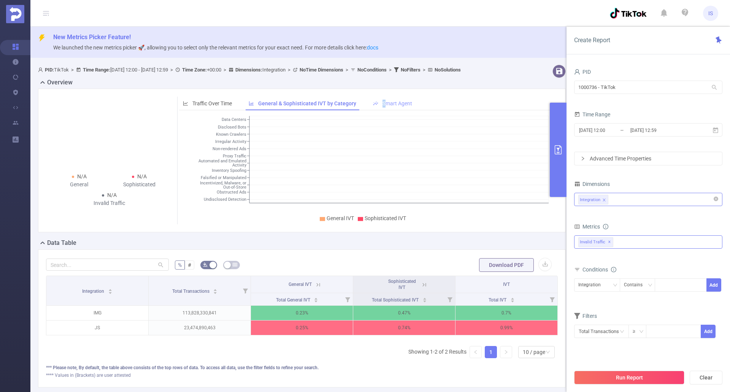
click at [382, 107] on div "Smart Agent" at bounding box center [392, 104] width 47 height 14
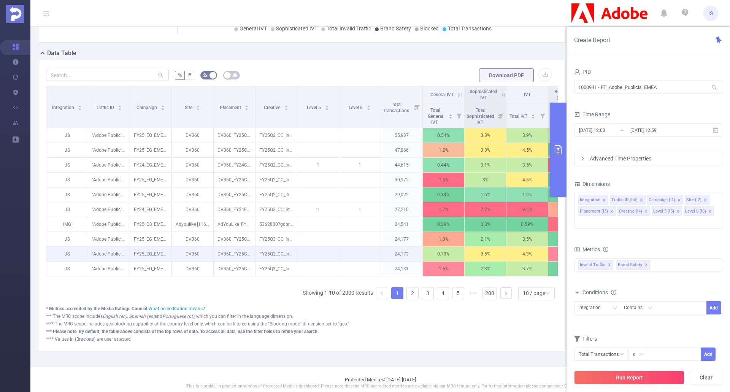
scroll to position [190, 0]
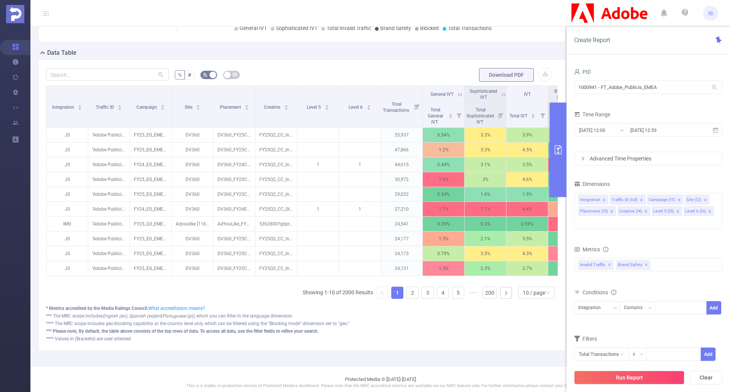
click at [560, 161] on button "primary" at bounding box center [558, 150] width 17 height 94
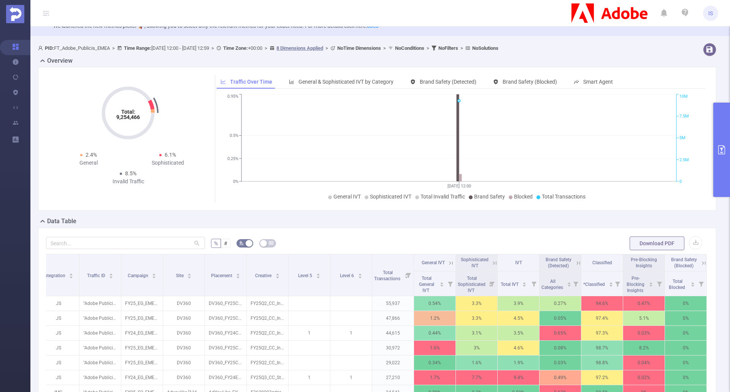
scroll to position [0, 0]
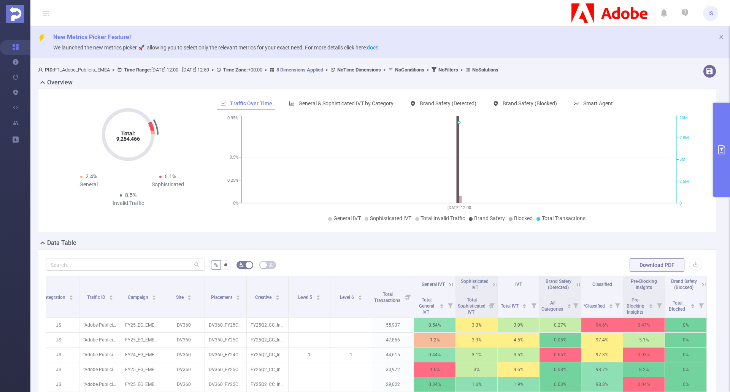
click at [454, 228] on div "Total: 9,254,466 Total: 9,254,466 2.4% General 6.1% Sophisticated 8.5% Invalid …" at bounding box center [377, 161] width 678 height 144
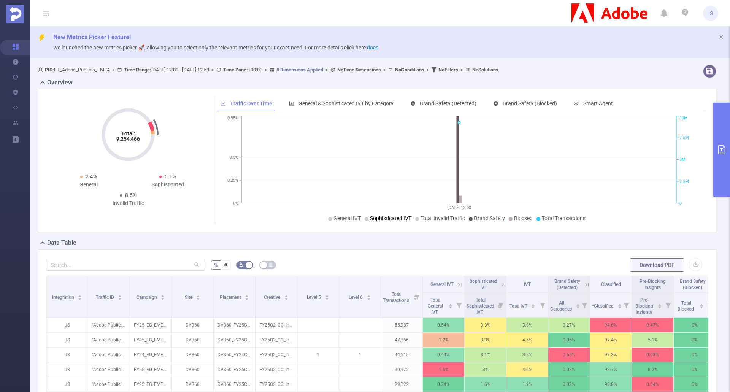
click at [724, 148] on icon "primary" at bounding box center [721, 149] width 9 height 9
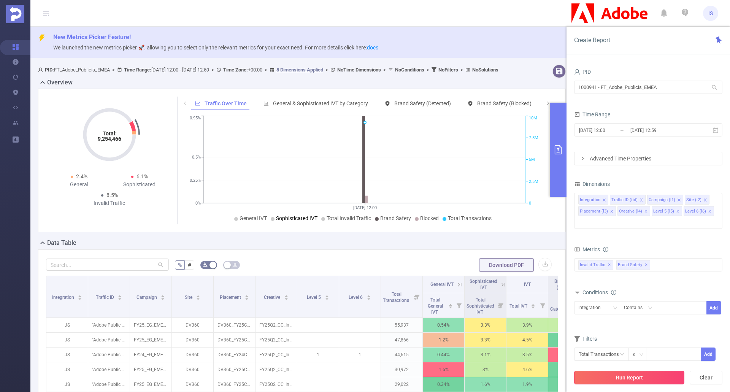
click at [624, 377] on button "Run Report" at bounding box center [629, 378] width 110 height 14
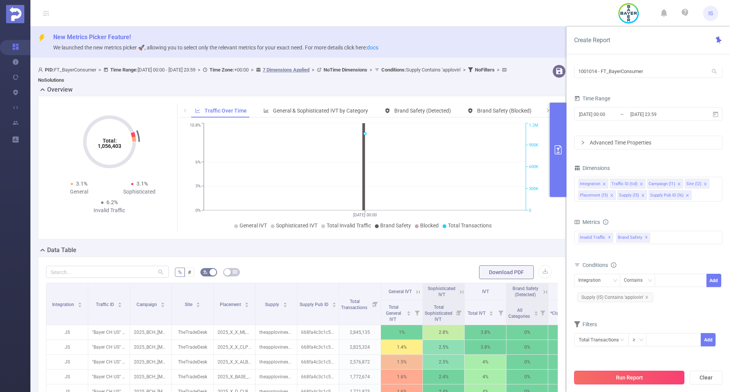
click at [619, 374] on button "Run Report" at bounding box center [629, 378] width 110 height 14
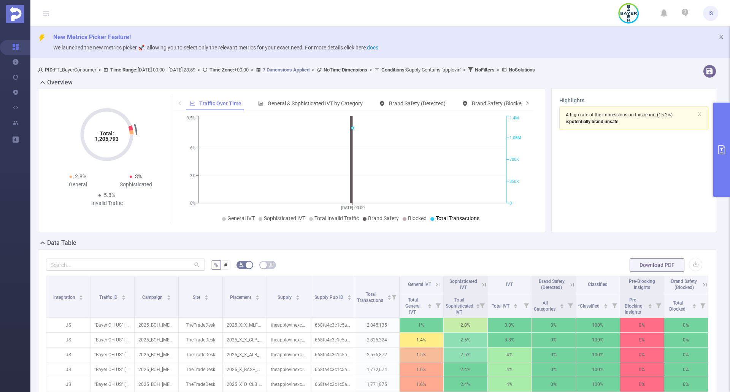
click at [718, 159] on button "primary" at bounding box center [721, 150] width 17 height 94
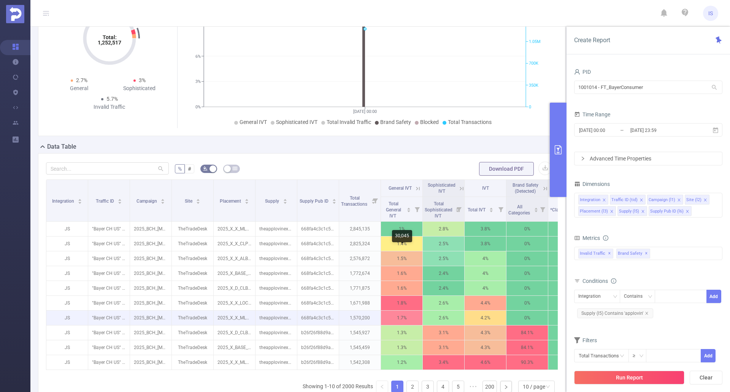
scroll to position [38, 0]
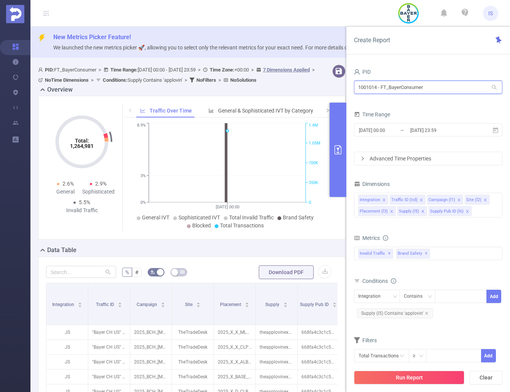
click at [446, 91] on input "1001014 - FT_BayerConsumer" at bounding box center [428, 87] width 148 height 13
click at [438, 49] on div "Create Report" at bounding box center [428, 41] width 164 height 28
